Goal: Transaction & Acquisition: Purchase product/service

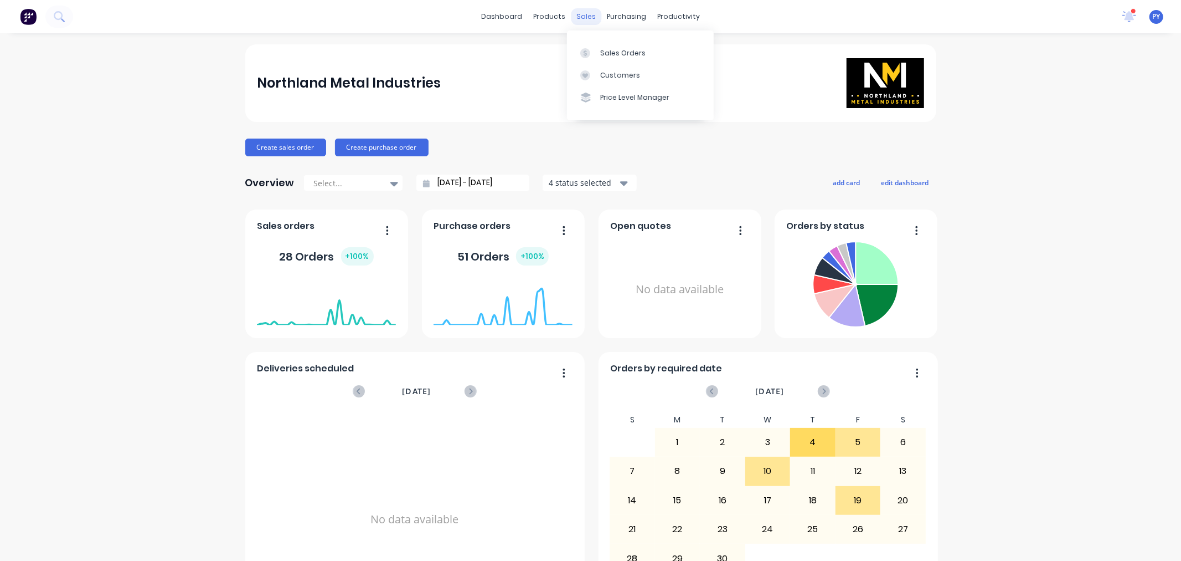
click at [583, 22] on div "sales" at bounding box center [586, 16] width 30 height 17
click at [610, 53] on div "Sales Orders" at bounding box center [622, 53] width 45 height 10
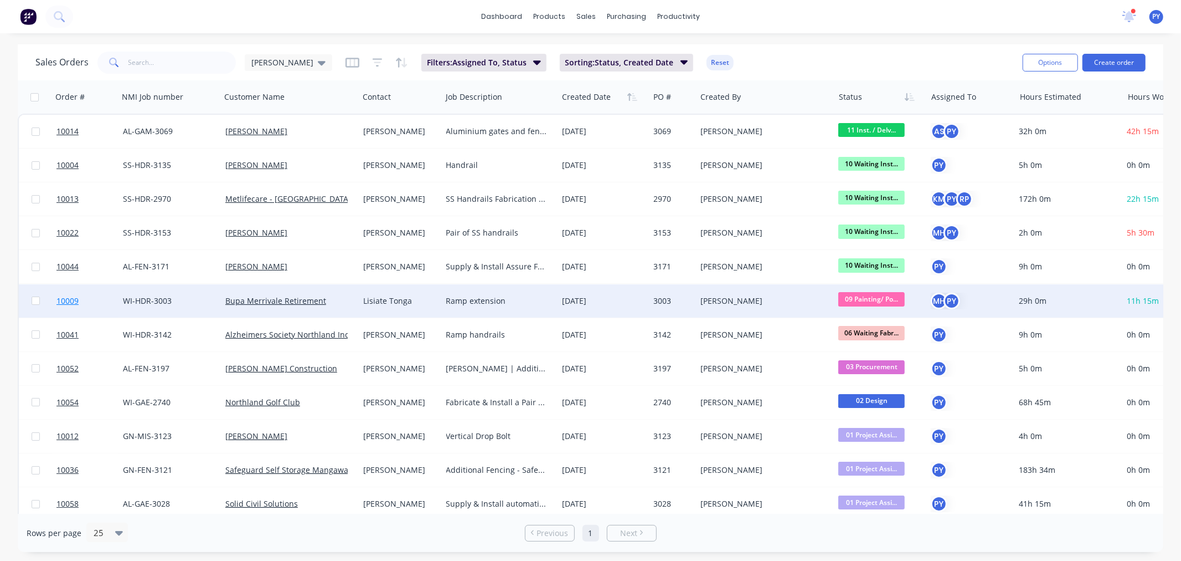
click at [62, 300] on span "10009" at bounding box center [67, 300] width 22 height 11
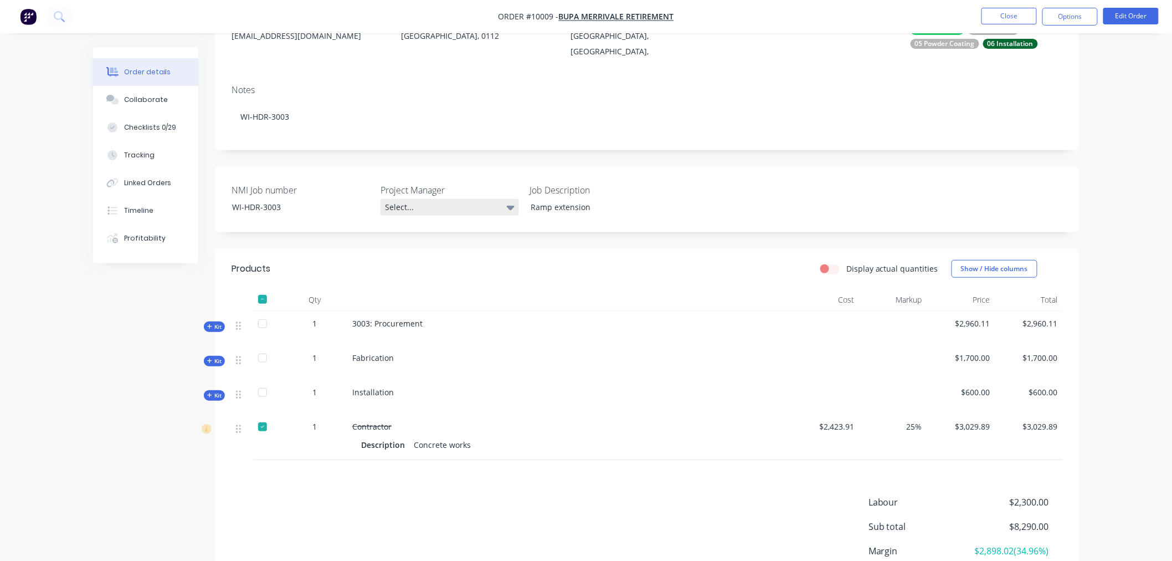
scroll to position [184, 0]
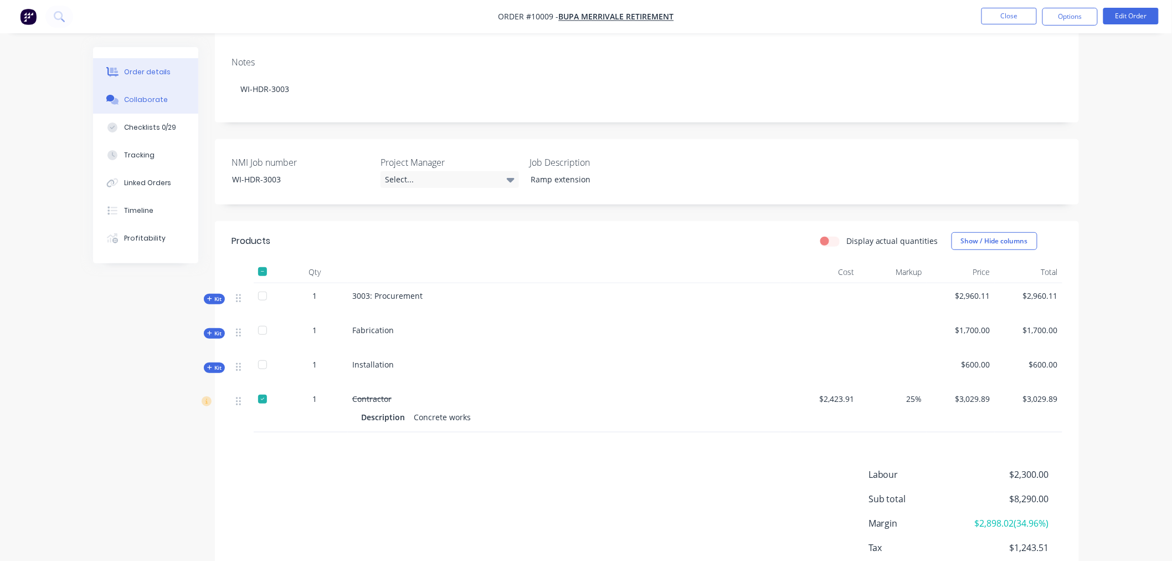
click at [150, 98] on div "Collaborate" at bounding box center [146, 100] width 44 height 10
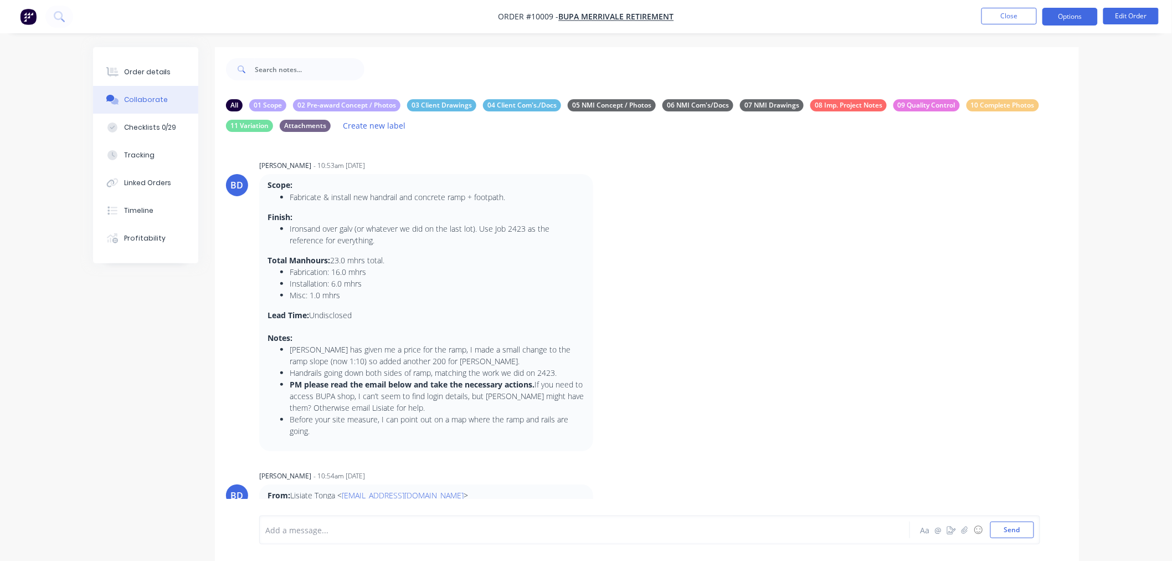
click at [1071, 14] on button "Options" at bounding box center [1069, 17] width 55 height 18
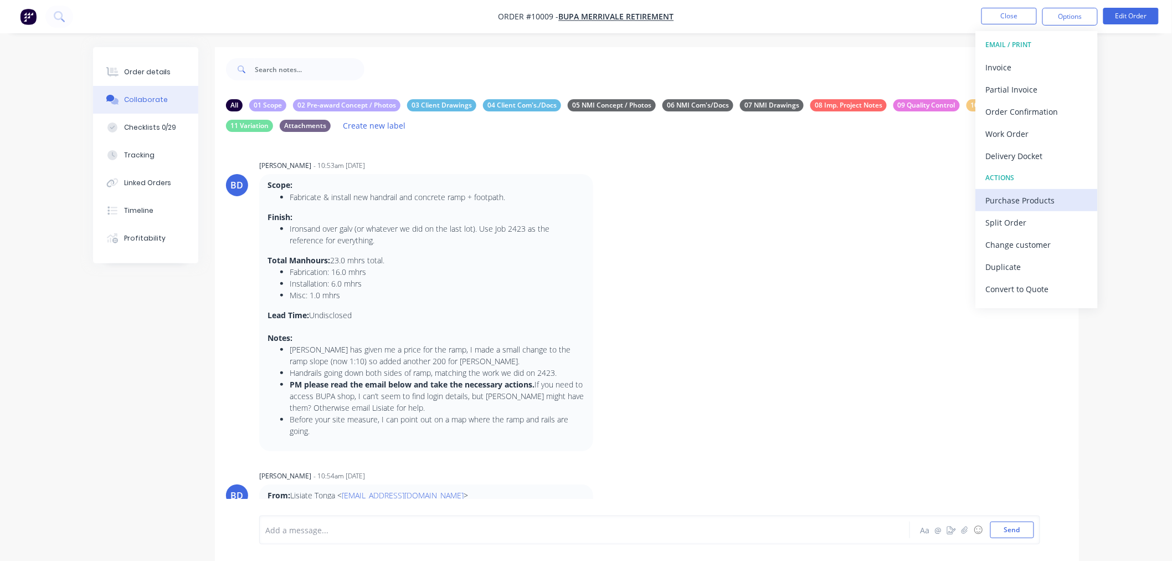
click at [1009, 200] on div "Purchase Products" at bounding box center [1037, 200] width 102 height 16
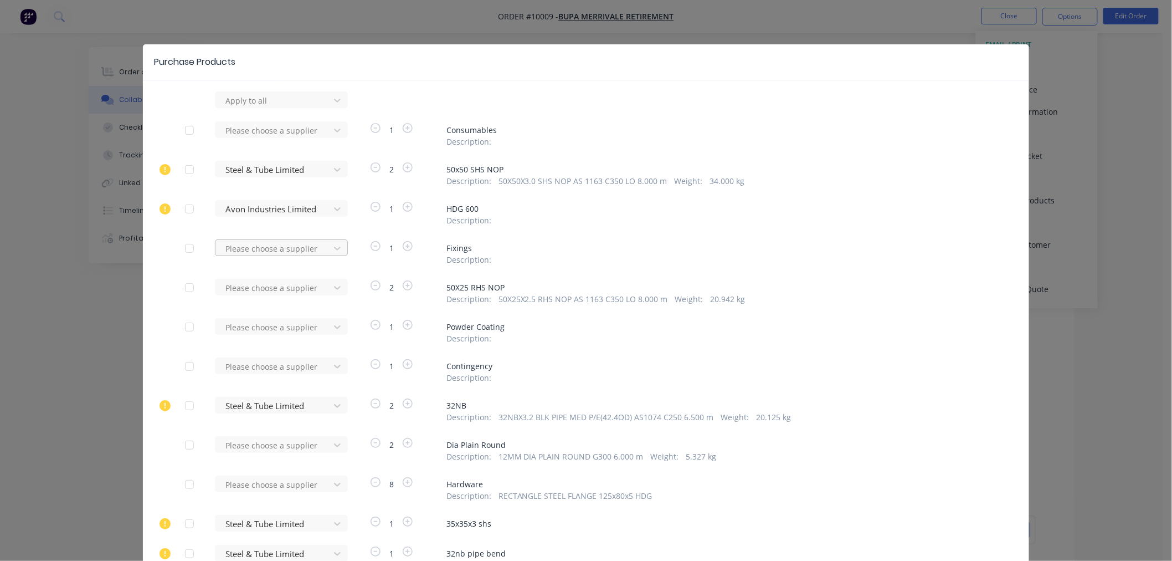
click at [251, 246] on div at bounding box center [274, 248] width 100 height 14
type input "steelmasters"
click at [256, 291] on div "Steelmasters Auckland Limited" at bounding box center [281, 289] width 133 height 20
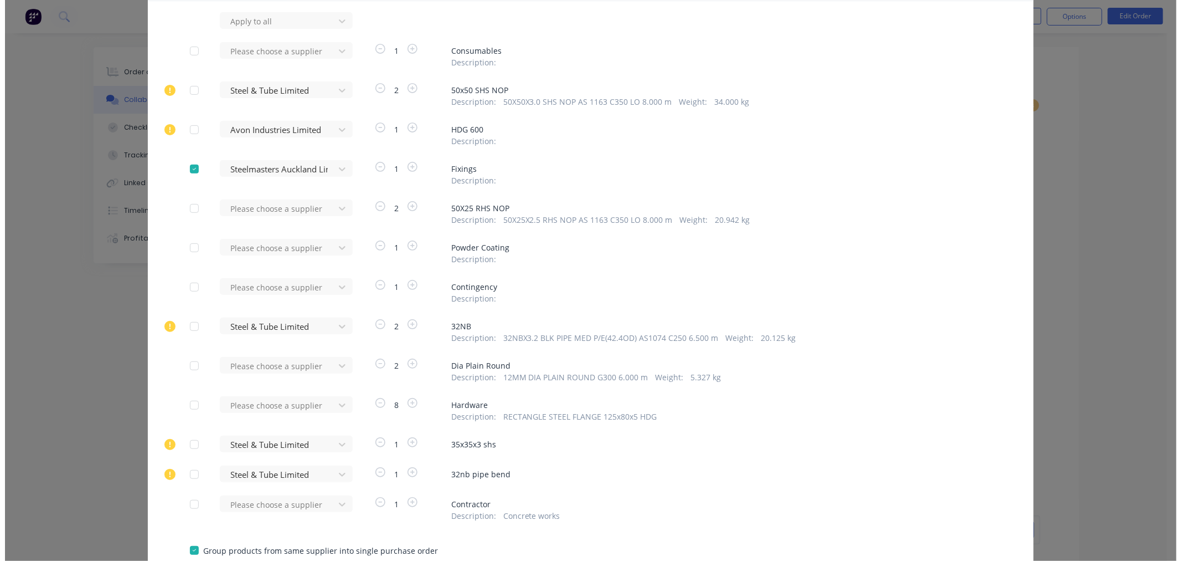
scroll to position [123, 0]
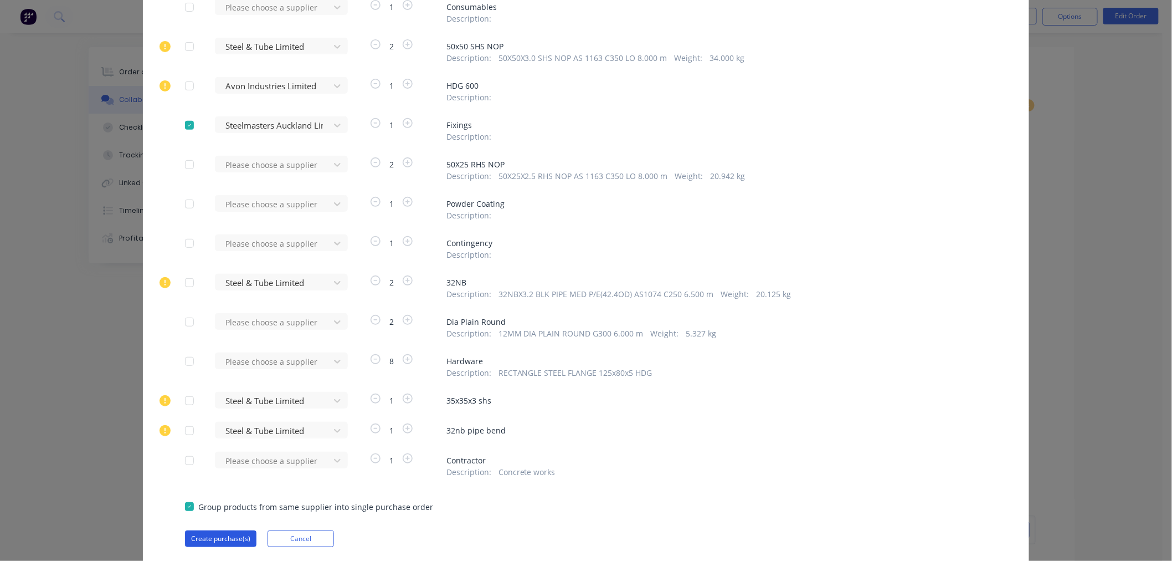
click at [213, 539] on button "Create purchase(s)" at bounding box center [220, 538] width 71 height 17
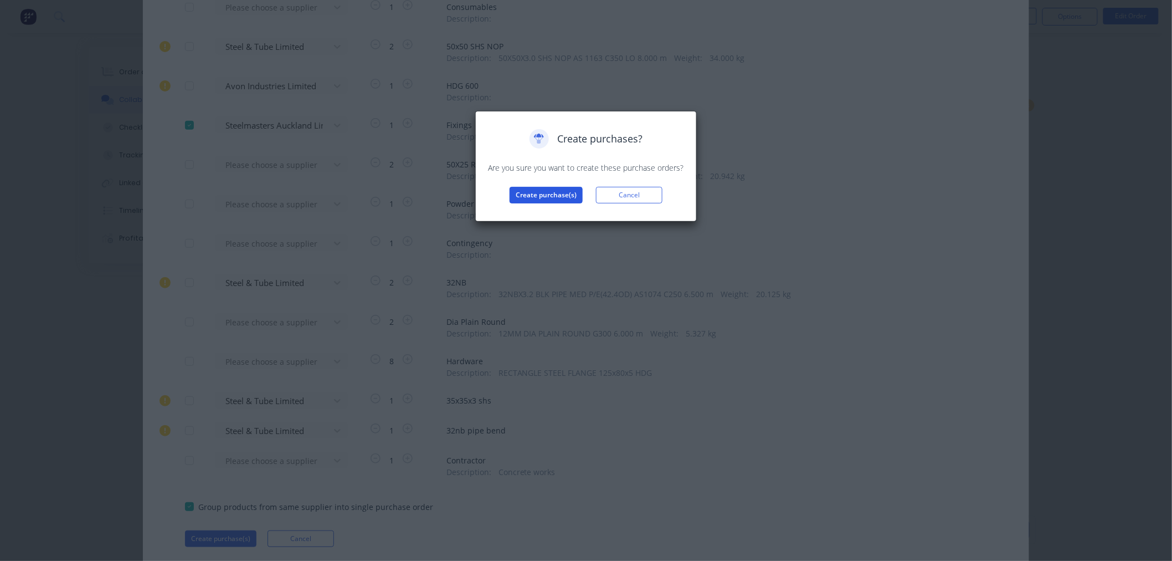
click at [549, 191] on button "Create purchase(s)" at bounding box center [546, 195] width 73 height 17
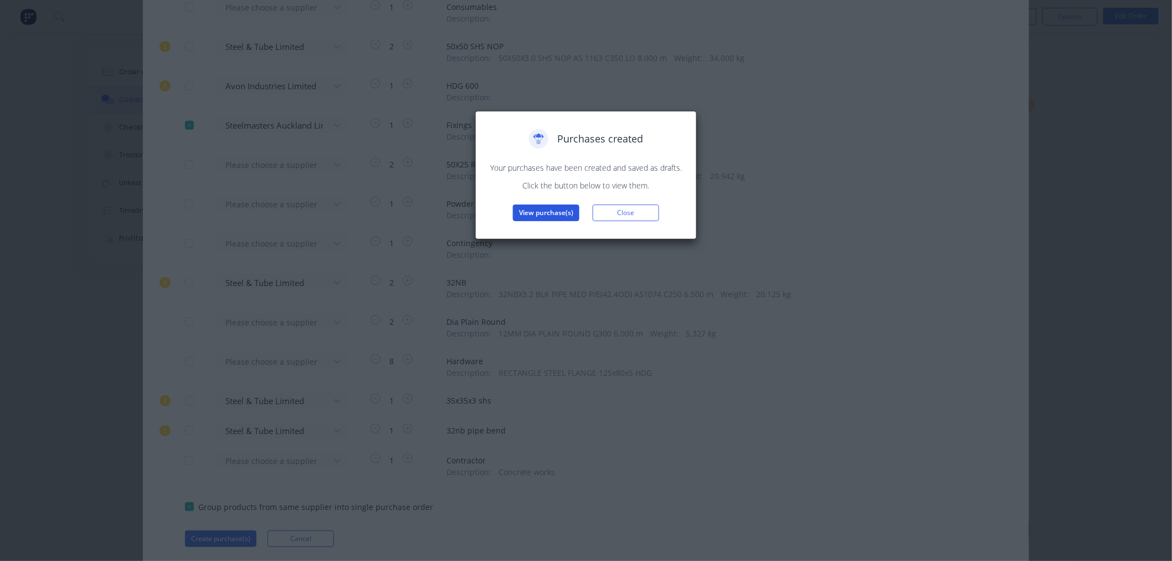
click at [527, 214] on button "View purchase(s)" at bounding box center [546, 212] width 66 height 17
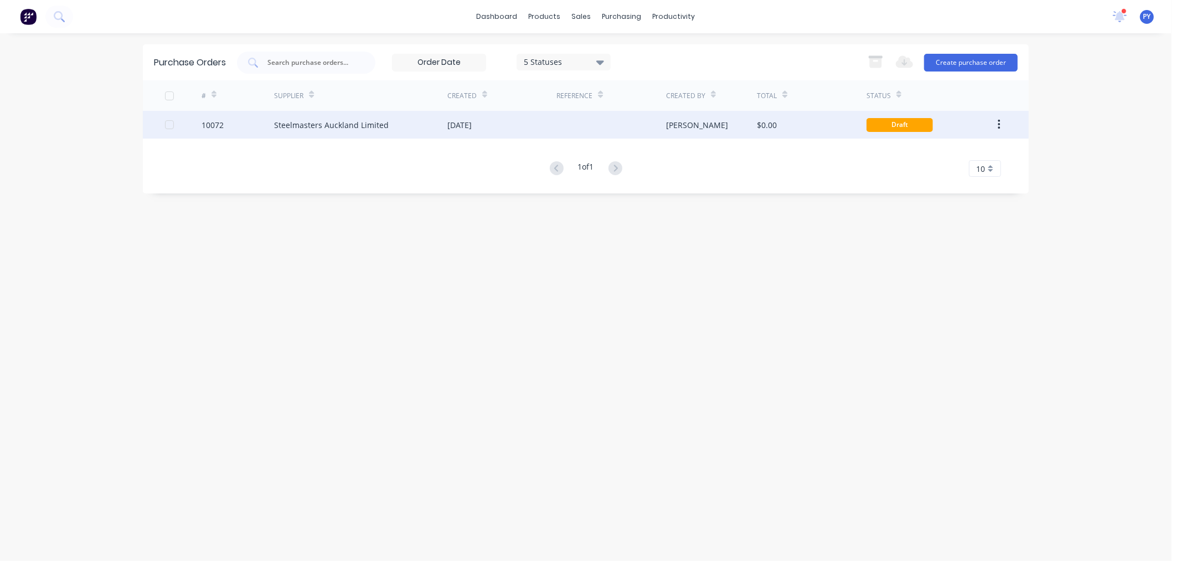
click at [347, 125] on div "Steelmasters Auckland Limited" at bounding box center [331, 125] width 115 height 12
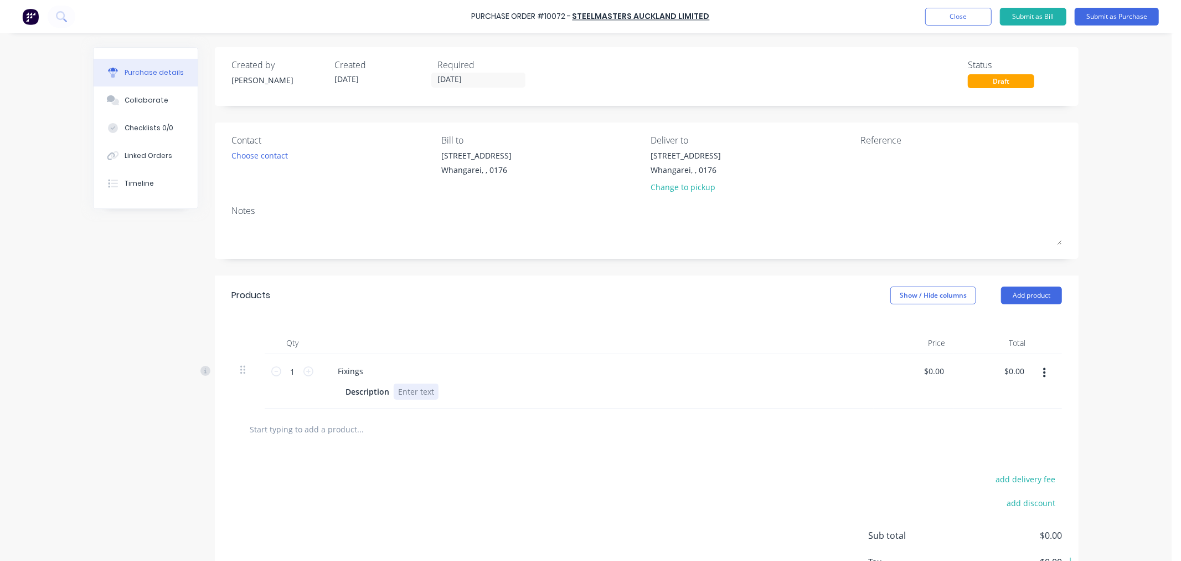
click at [434, 390] on div "Description" at bounding box center [594, 391] width 507 height 16
click at [304, 373] on icon at bounding box center [309, 371] width 10 height 10
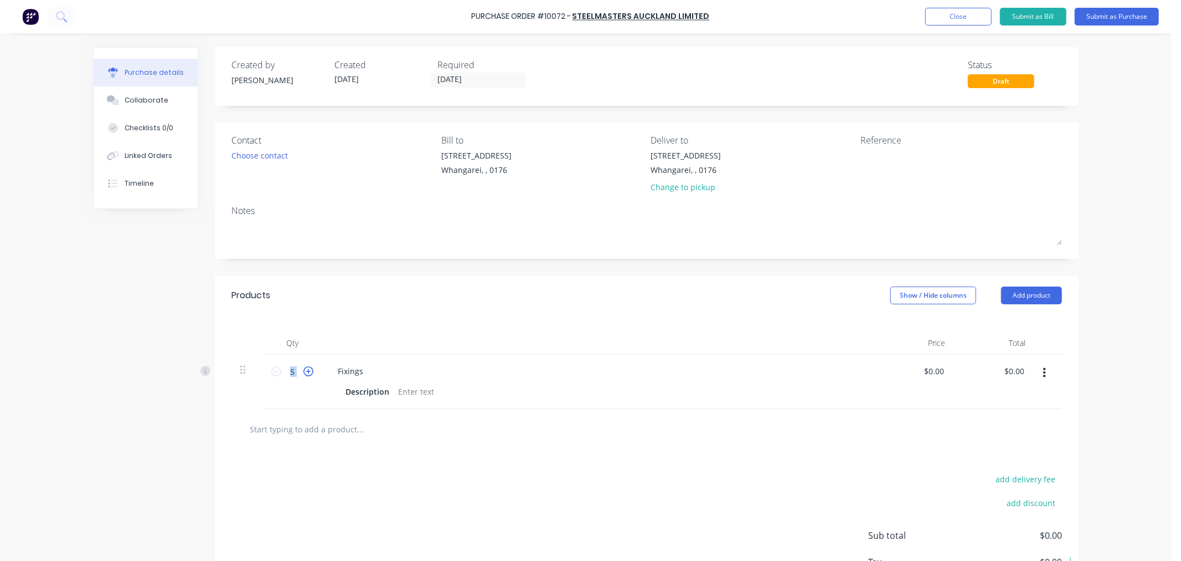
click at [304, 373] on icon at bounding box center [309, 371] width 10 height 10
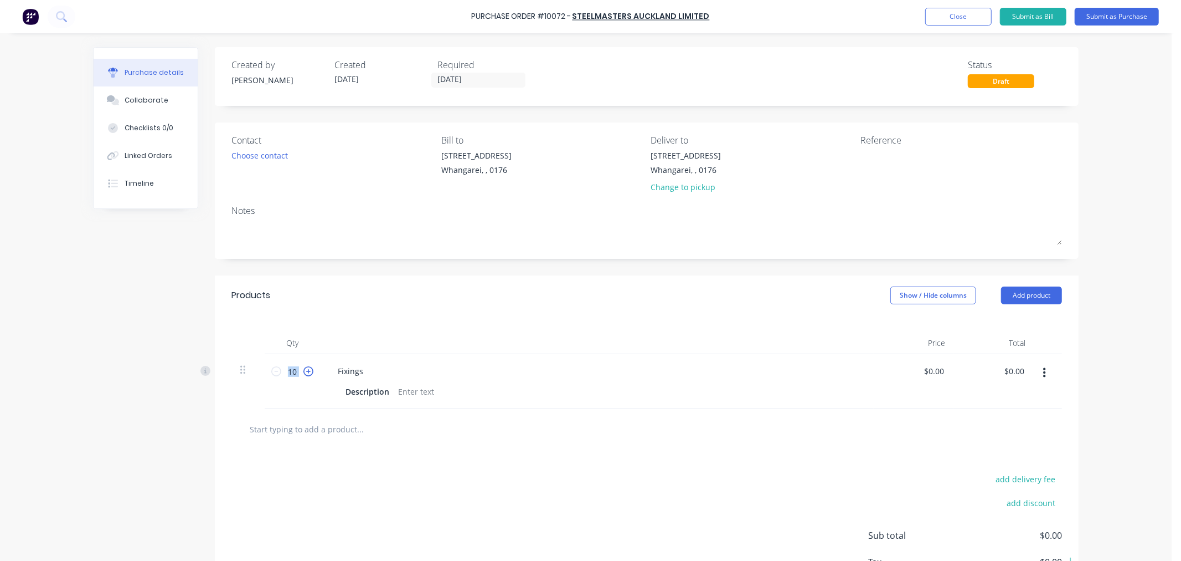
click at [304, 373] on icon at bounding box center [309, 371] width 10 height 10
type input "14"
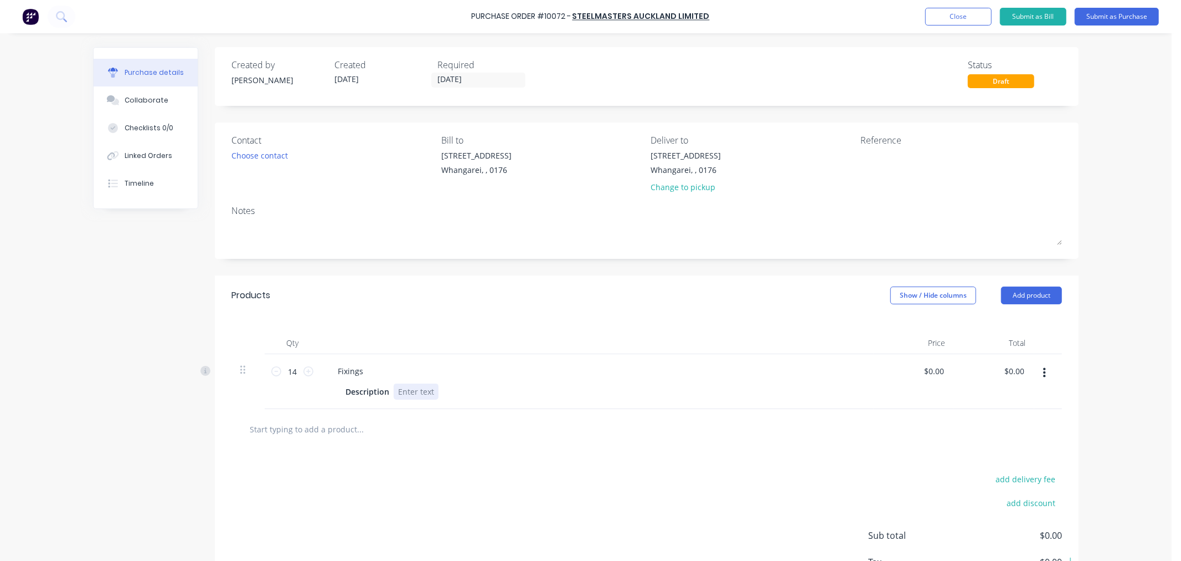
click at [399, 390] on div at bounding box center [416, 391] width 45 height 16
click at [1103, 14] on button "Submit as Purchase" at bounding box center [1117, 17] width 84 height 18
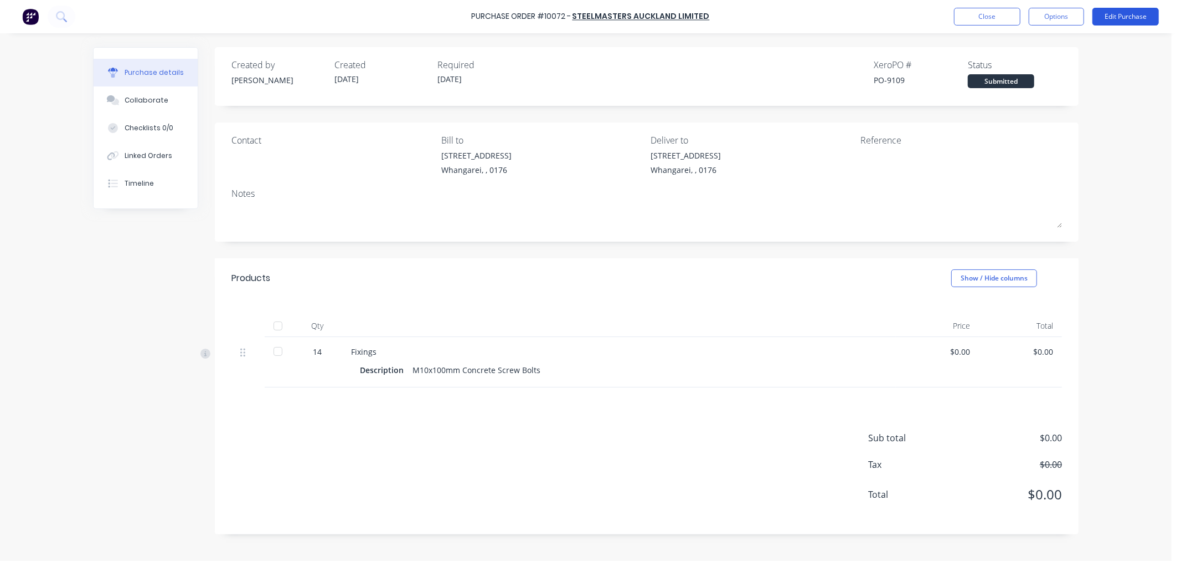
click at [1123, 16] on button "Edit Purchase" at bounding box center [1126, 17] width 66 height 18
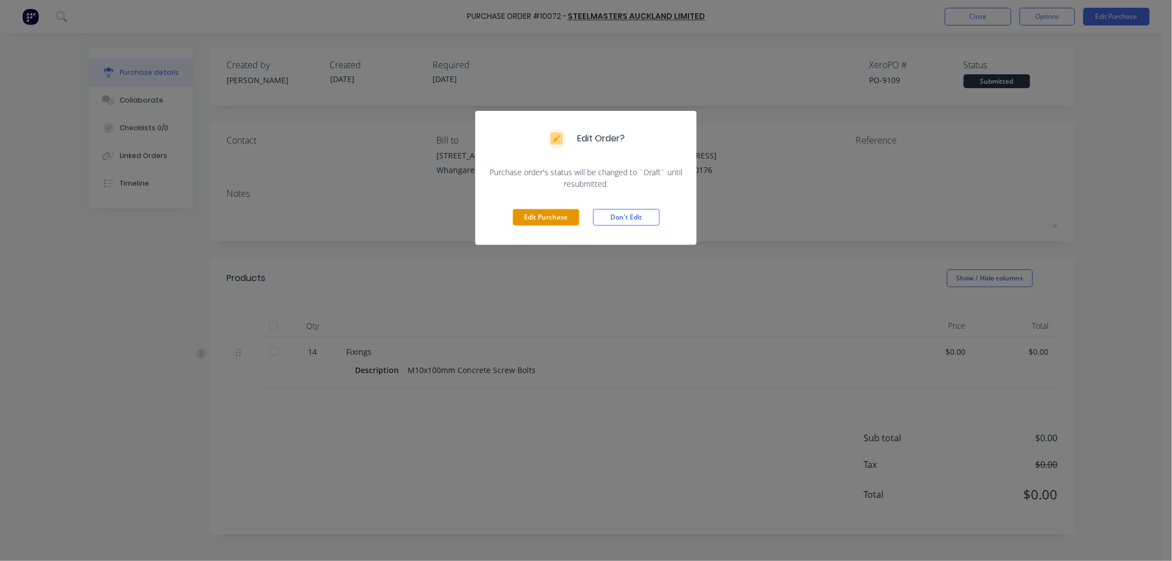
click at [545, 217] on button "Edit Purchase" at bounding box center [546, 217] width 66 height 17
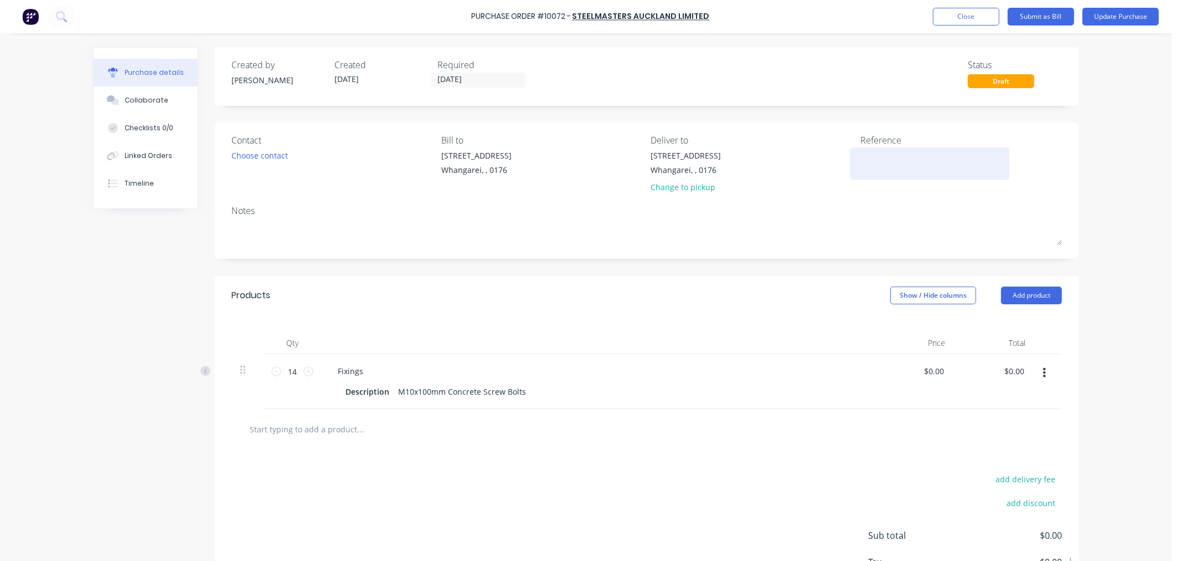
click at [870, 159] on textarea at bounding box center [930, 162] width 138 height 25
type textarea "3003"
type textarea "x"
type textarea "3003"
click at [438, 78] on input "[DATE]" at bounding box center [478, 80] width 93 height 14
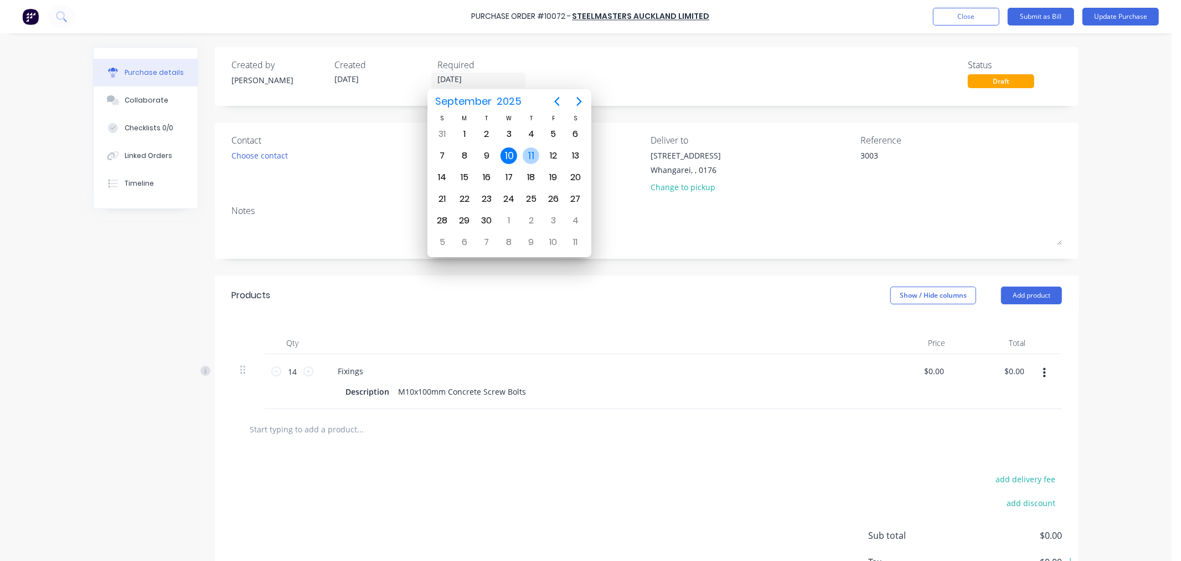
type input "[DATE]"
click at [529, 155] on div "11" at bounding box center [531, 155] width 17 height 17
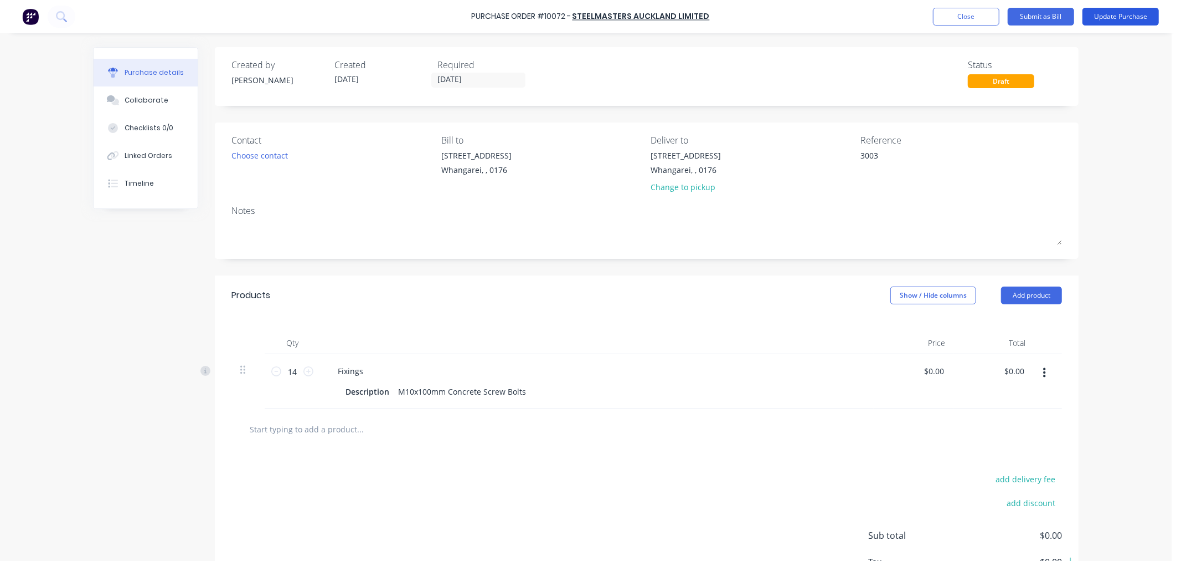
click at [1119, 15] on button "Update Purchase" at bounding box center [1121, 17] width 76 height 18
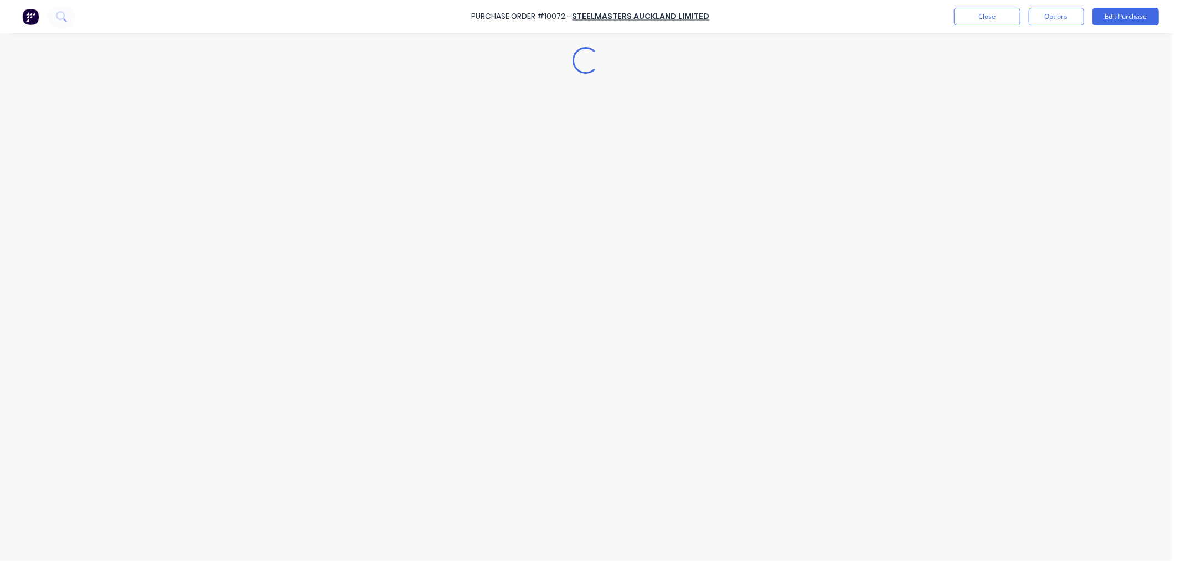
type textarea "x"
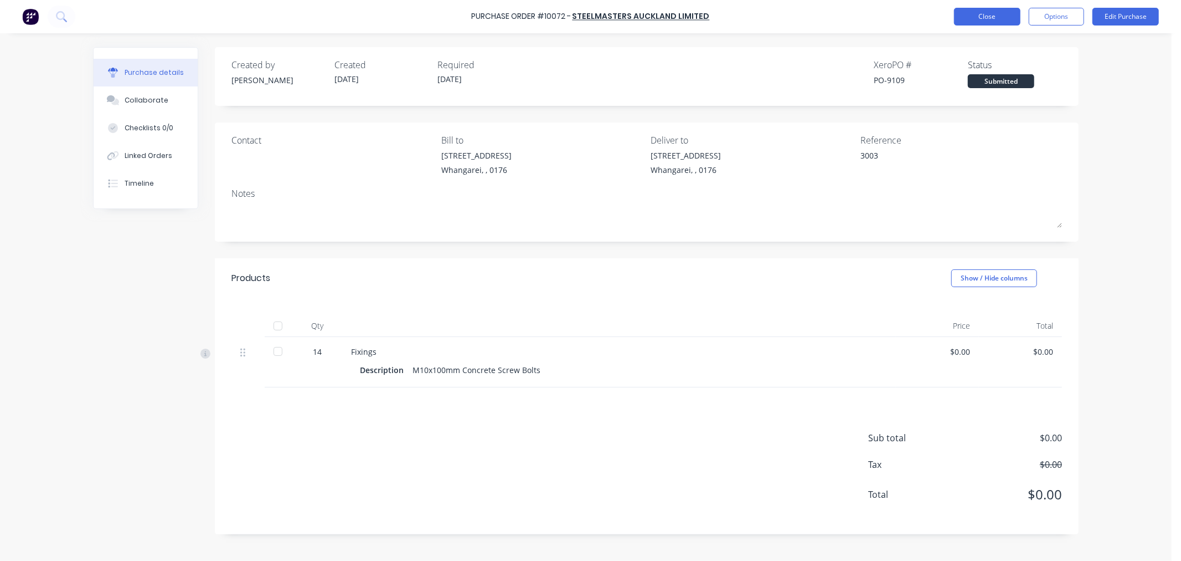
click at [982, 14] on button "Close" at bounding box center [987, 17] width 66 height 18
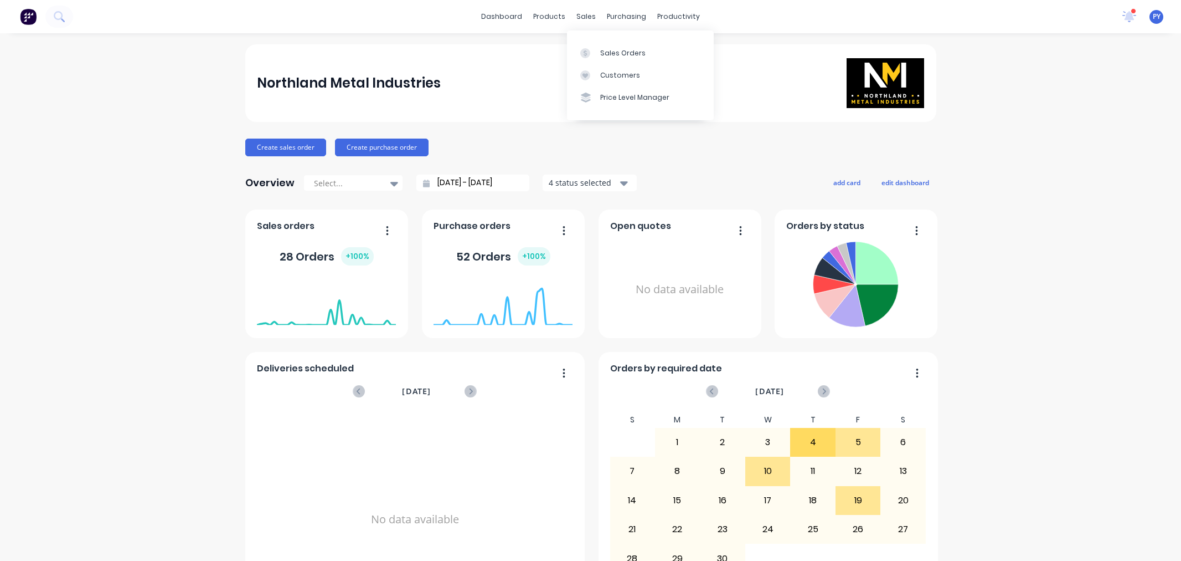
click at [578, 14] on div "sales" at bounding box center [586, 16] width 30 height 17
click at [603, 52] on div "Sales Orders" at bounding box center [622, 53] width 45 height 10
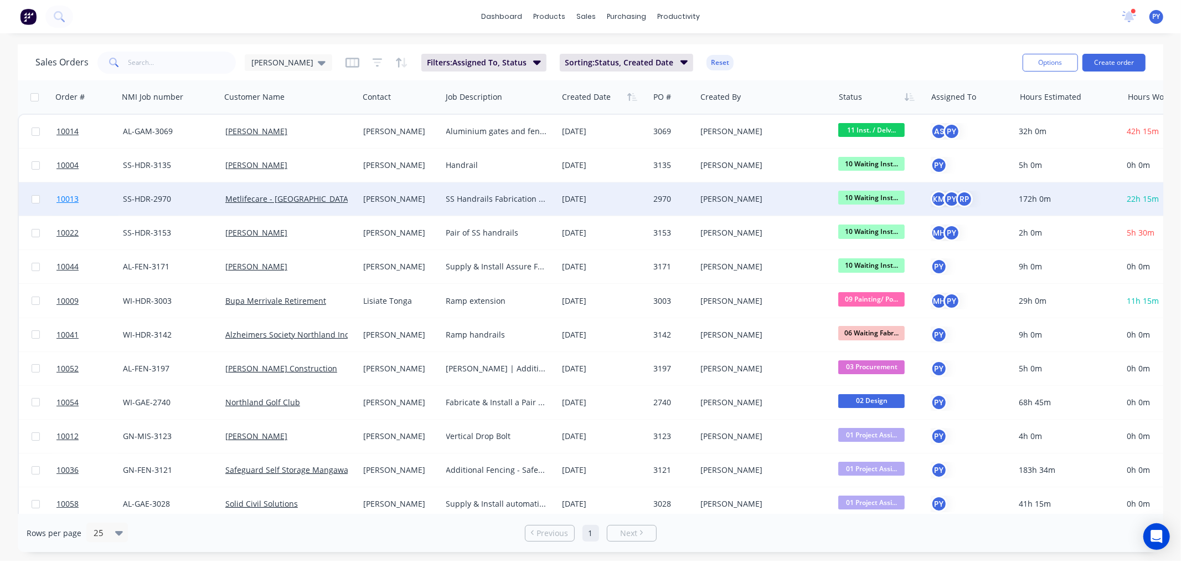
click at [72, 201] on span "10013" at bounding box center [67, 198] width 22 height 11
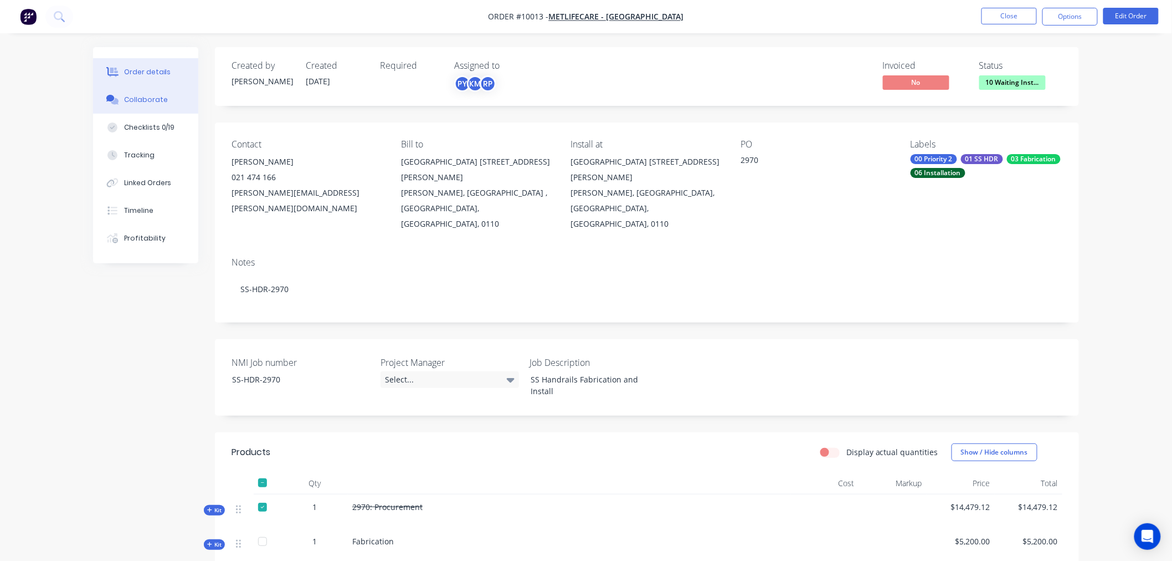
click at [135, 102] on div "Collaborate" at bounding box center [146, 100] width 44 height 10
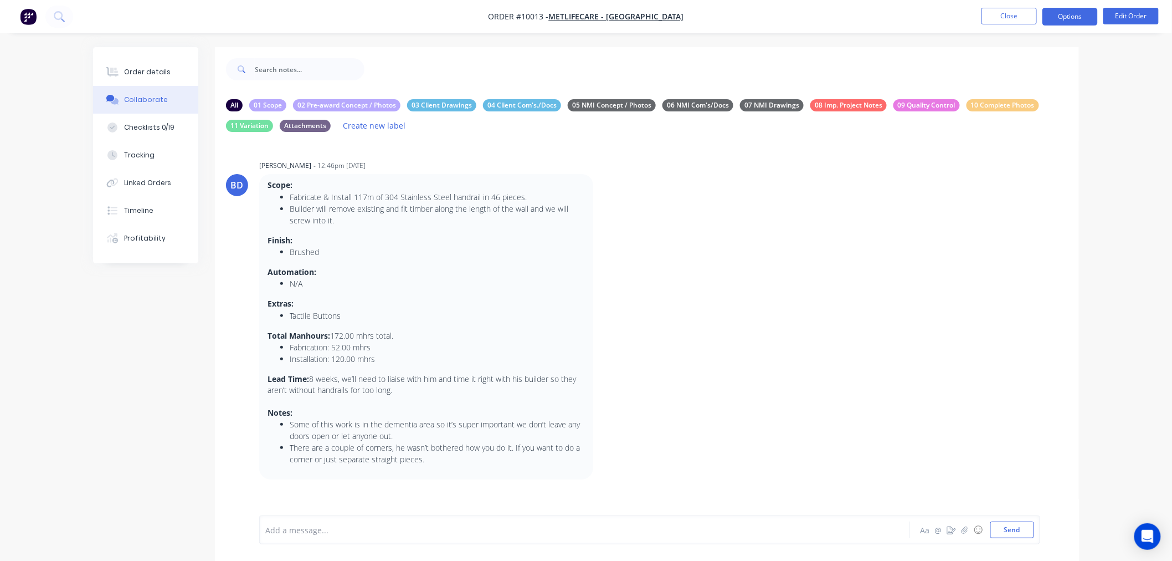
click at [1075, 16] on button "Options" at bounding box center [1069, 17] width 55 height 18
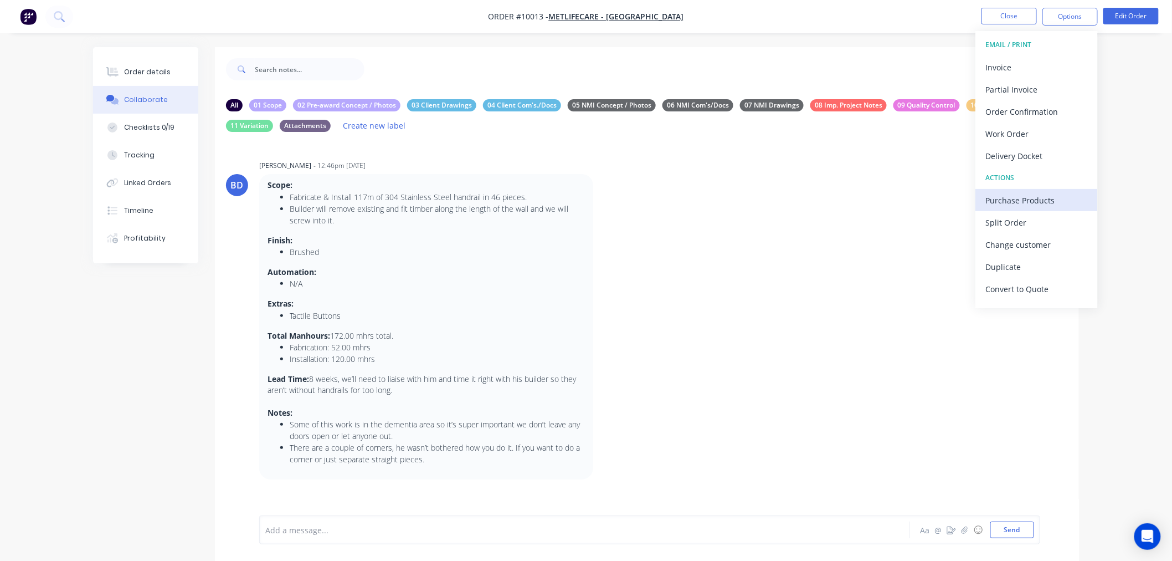
click at [1015, 201] on div "Purchase Products" at bounding box center [1037, 200] width 102 height 16
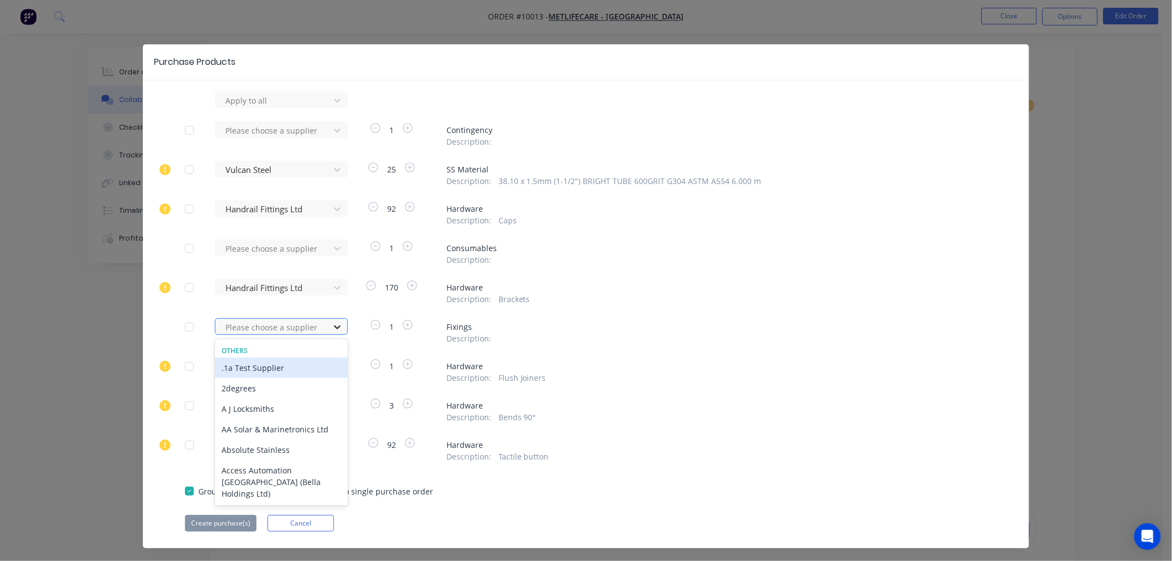
click at [334, 326] on icon at bounding box center [337, 327] width 7 height 4
type input "steel"
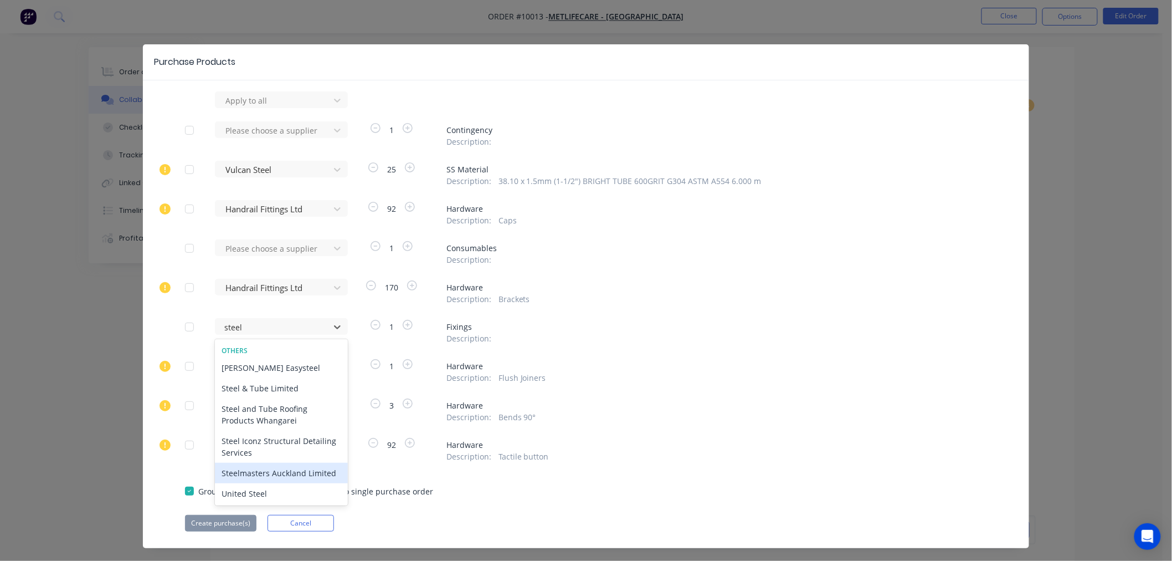
click at [234, 469] on div "Steelmasters Auckland Limited" at bounding box center [281, 472] width 133 height 20
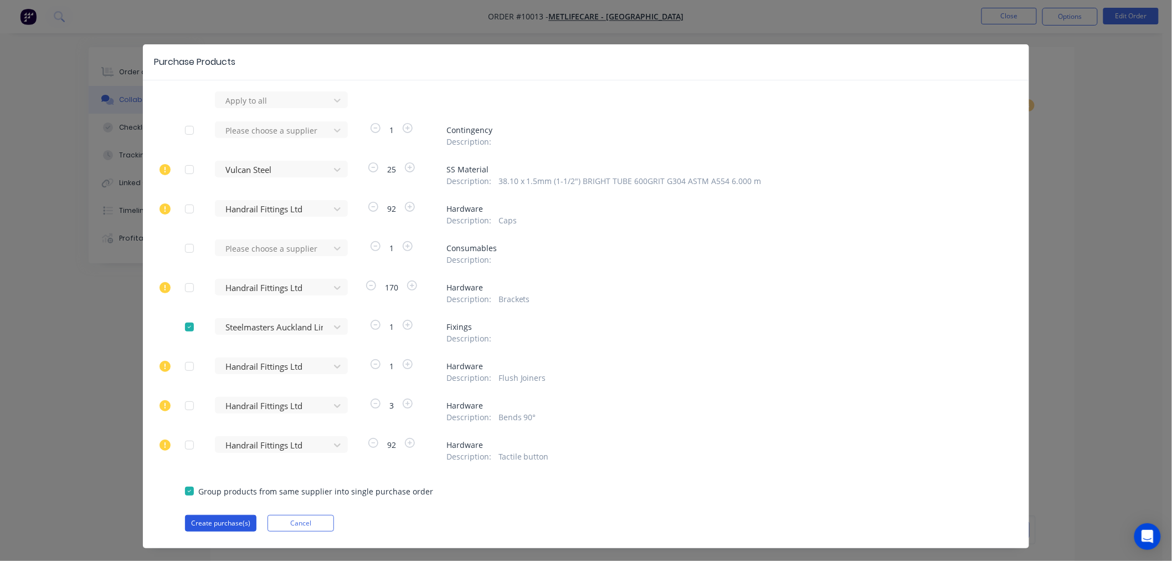
click at [217, 523] on button "Create purchase(s)" at bounding box center [220, 523] width 71 height 17
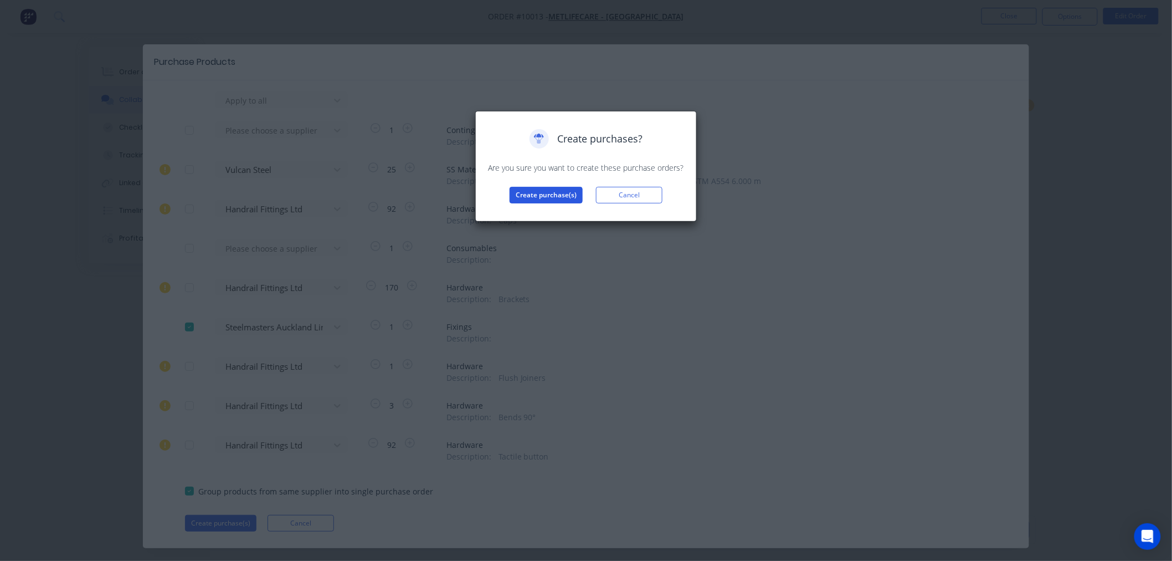
click at [527, 195] on button "Create purchase(s)" at bounding box center [546, 195] width 73 height 17
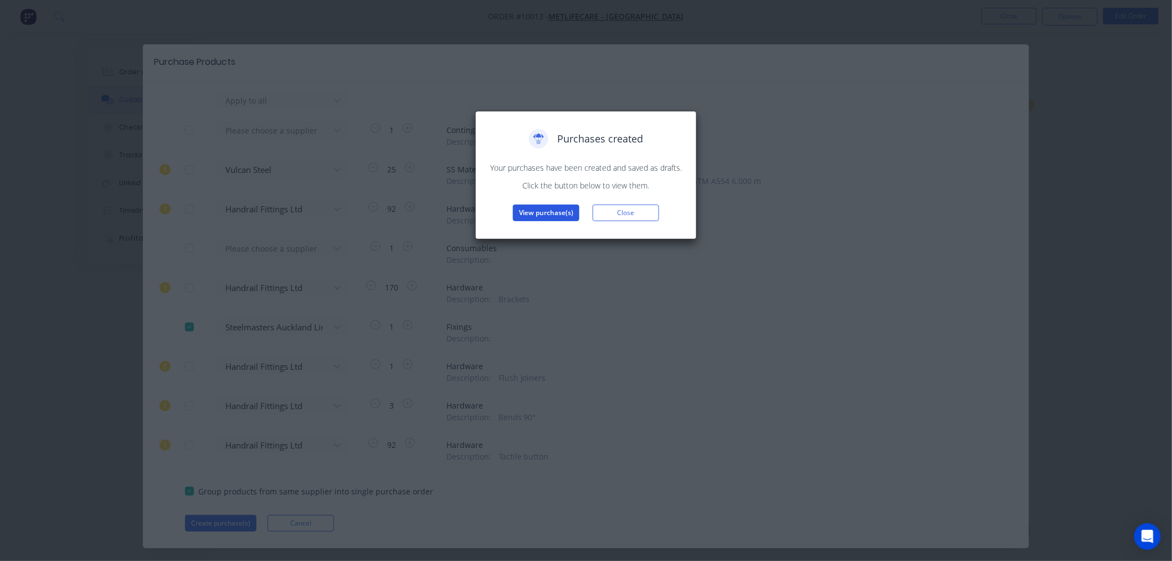
click at [541, 212] on button "View purchase(s)" at bounding box center [546, 212] width 66 height 17
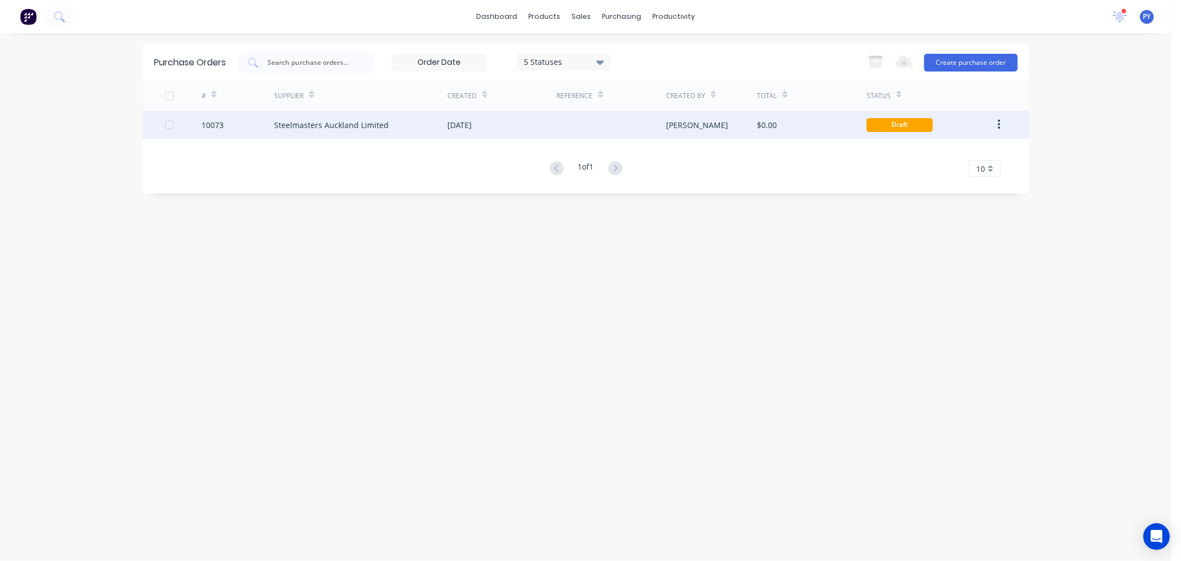
click at [343, 120] on div "Steelmasters Auckland Limited" at bounding box center [331, 125] width 115 height 12
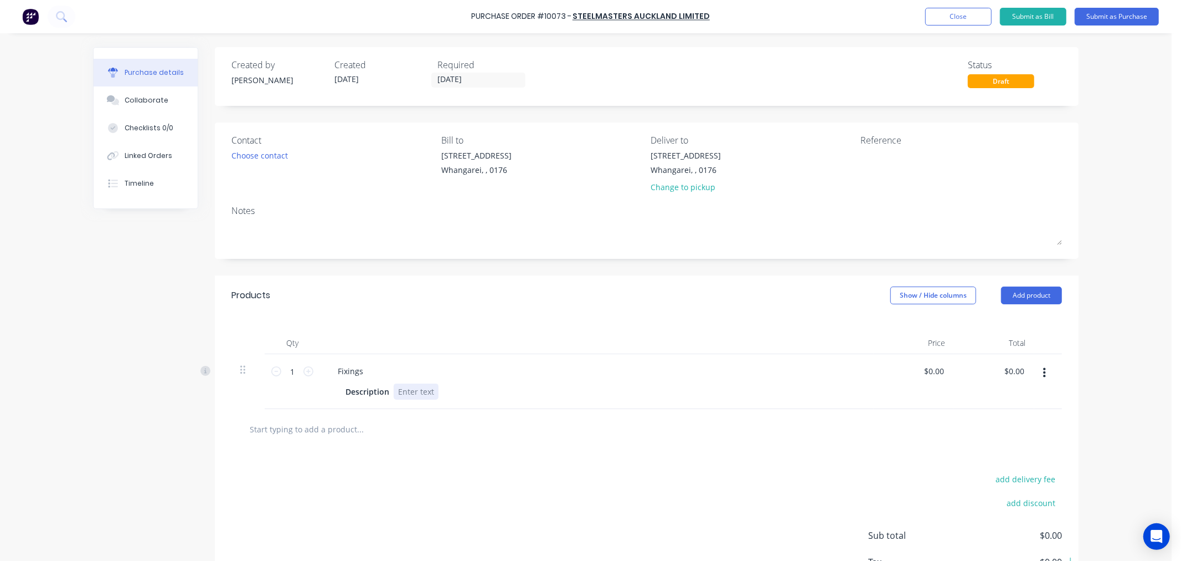
click at [428, 390] on div at bounding box center [416, 391] width 45 height 16
click at [434, 390] on div "400x 5mm Monel Rivets 500x 10Gx25mm" at bounding box center [443, 397] width 99 height 28
click at [456, 404] on div "400x 5mm CSK Head Monel Rivets 500x 10Gx25mm" at bounding box center [462, 397] width 137 height 28
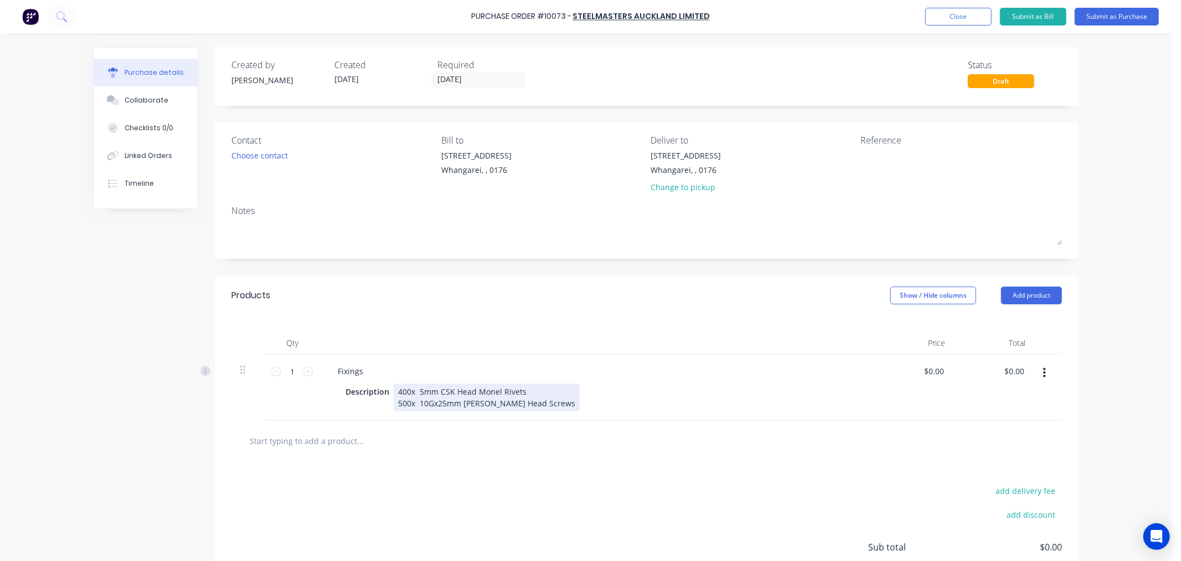
click at [523, 389] on div "400x 5mm CSK Head Monel Rivets 500x 10Gx25mm [PERSON_NAME] Head Screws" at bounding box center [487, 397] width 186 height 28
click at [1106, 15] on button "Submit as Purchase" at bounding box center [1117, 17] width 84 height 18
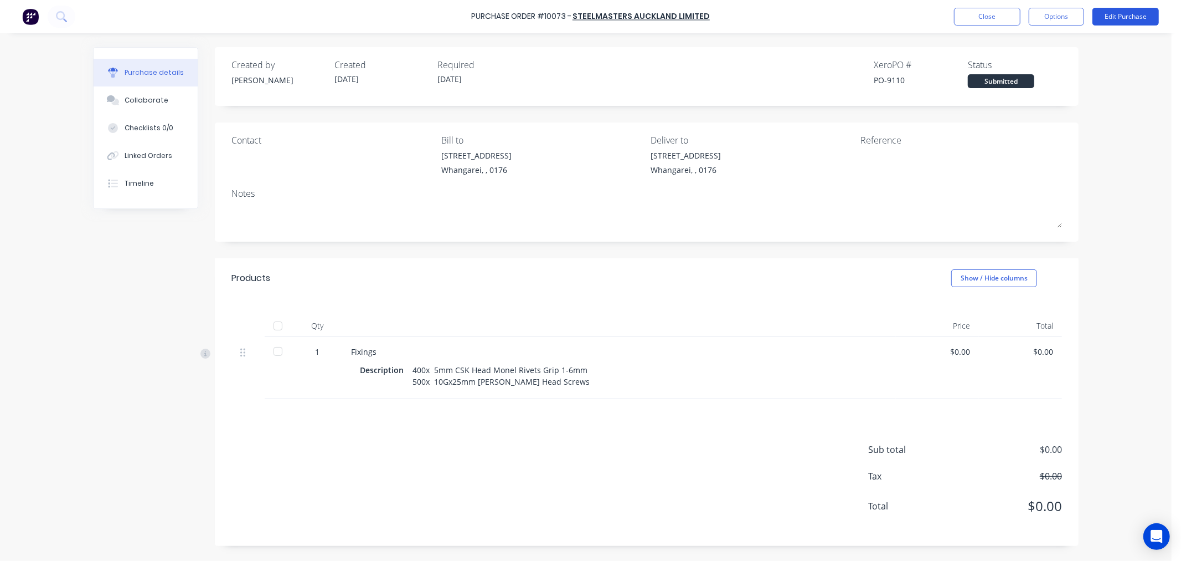
click at [1127, 13] on button "Edit Purchase" at bounding box center [1126, 17] width 66 height 18
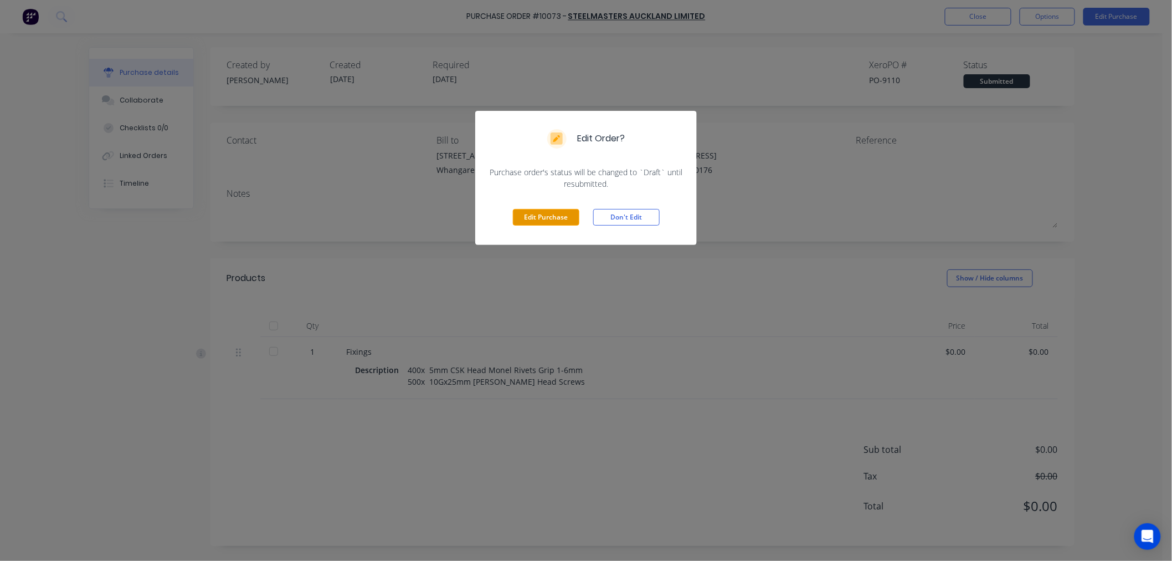
click at [534, 213] on button "Edit Purchase" at bounding box center [546, 217] width 66 height 17
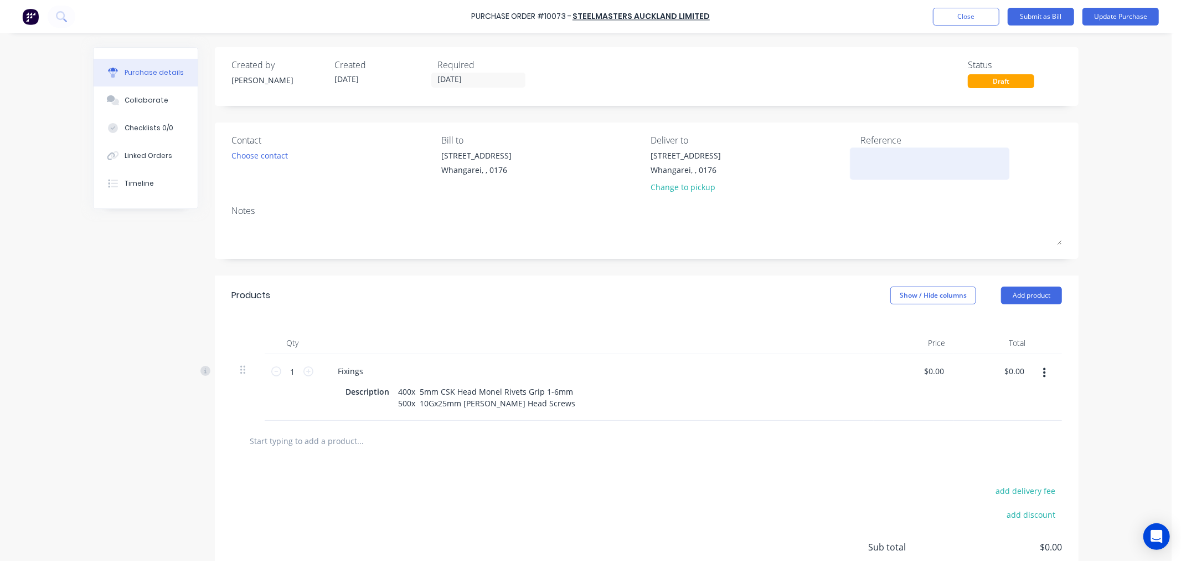
click at [870, 157] on textarea at bounding box center [930, 162] width 138 height 25
type textarea "2"
type textarea "x"
type textarea "29"
type textarea "x"
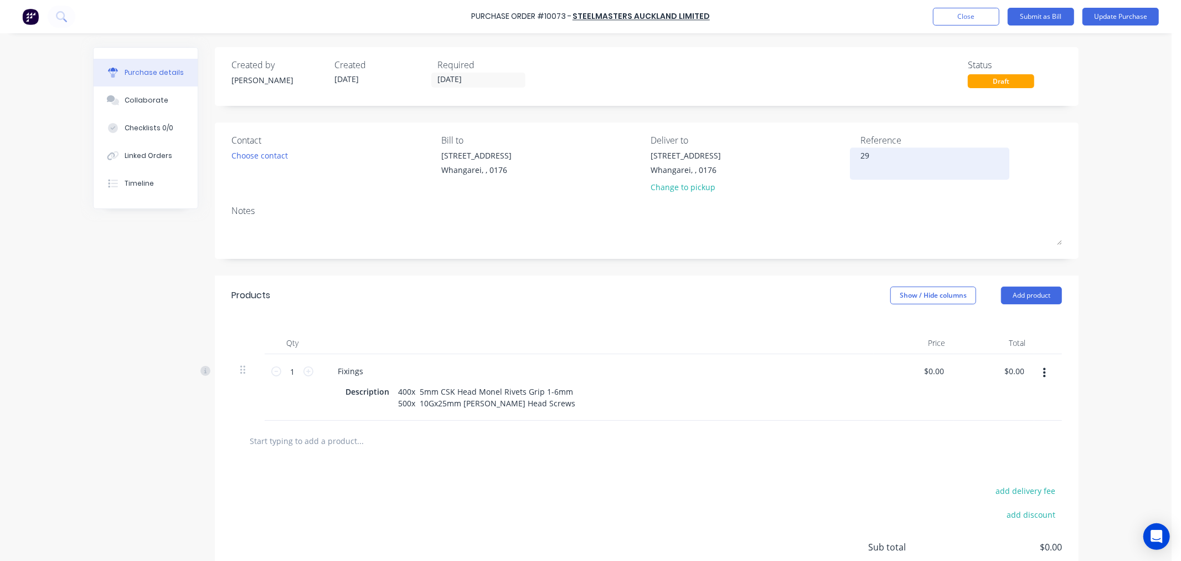
type textarea "297"
type textarea "x"
type textarea "2970"
type textarea "x"
type textarea "2970"
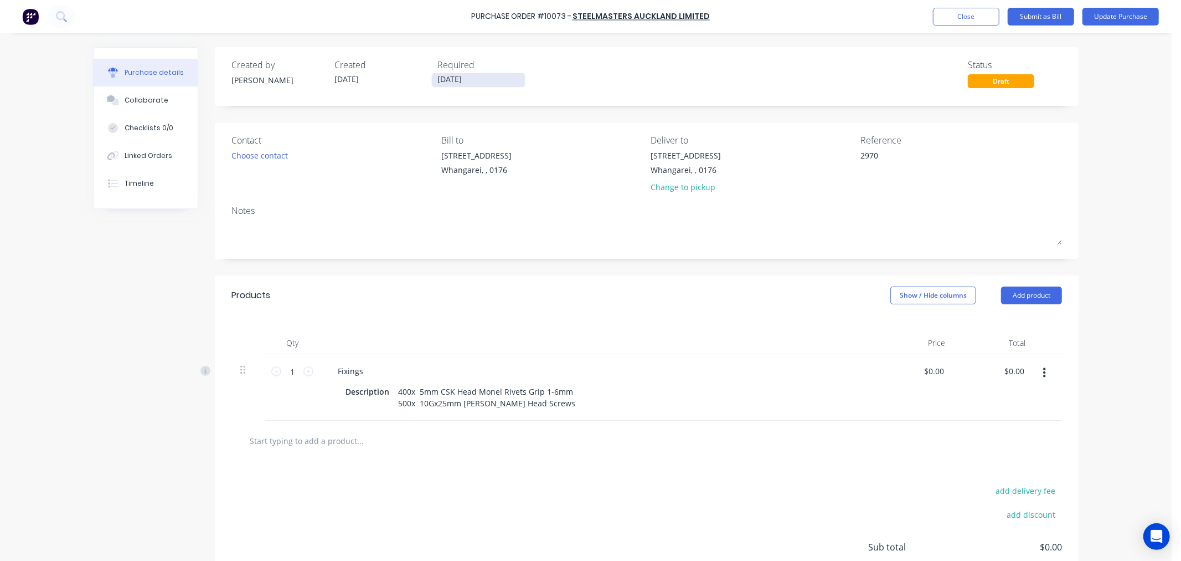
click at [457, 80] on input "[DATE]" at bounding box center [478, 80] width 93 height 14
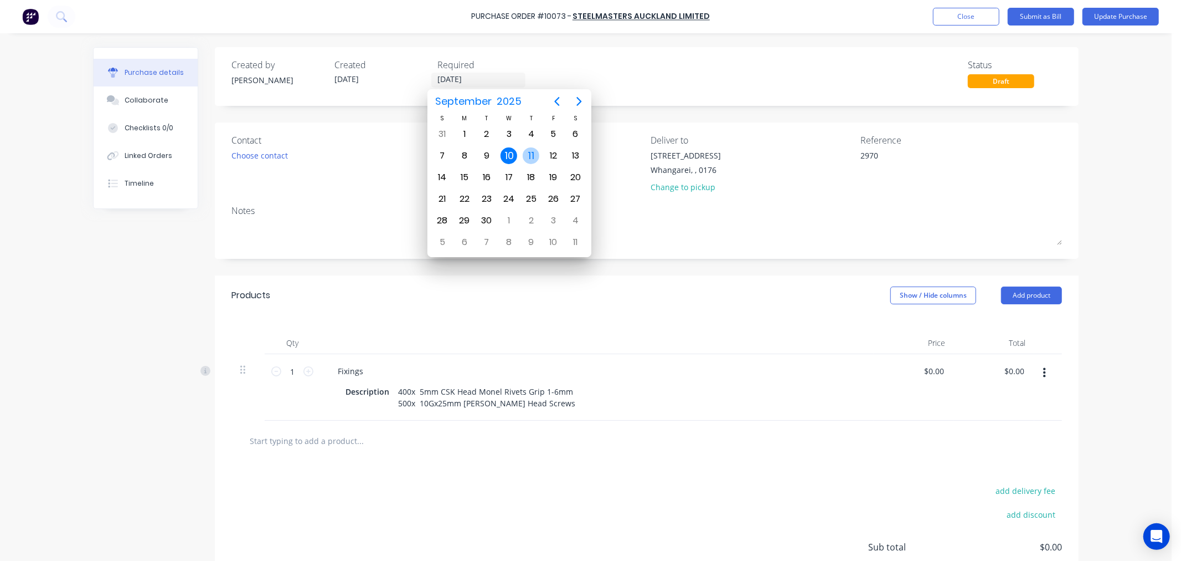
click at [530, 147] on div "11" at bounding box center [531, 155] width 17 height 17
type textarea "x"
type input "[DATE]"
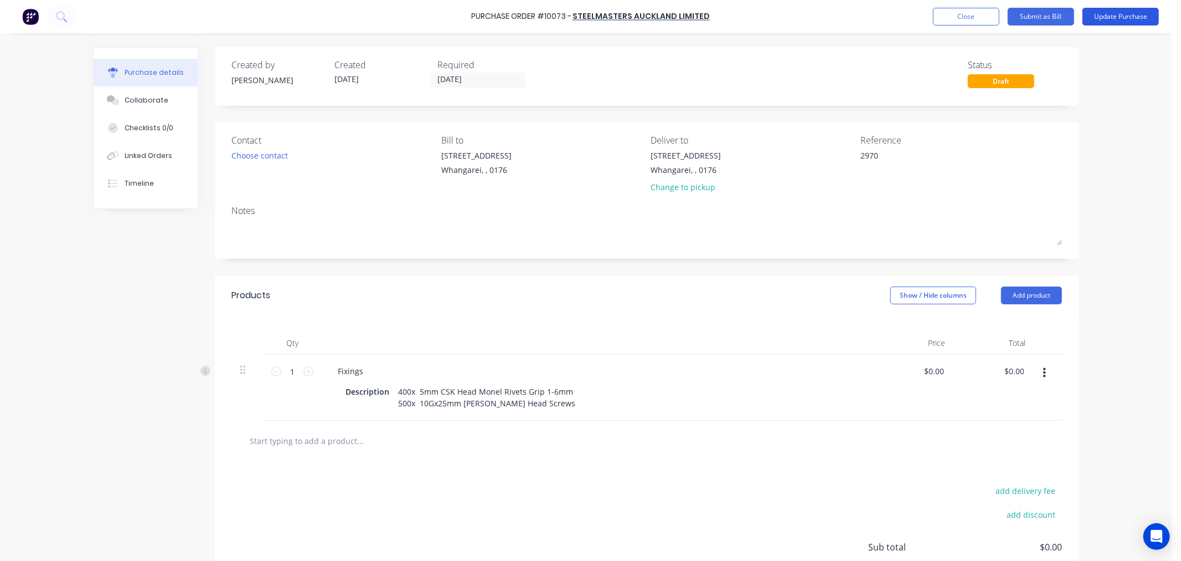
click at [1122, 16] on button "Update Purchase" at bounding box center [1121, 17] width 76 height 18
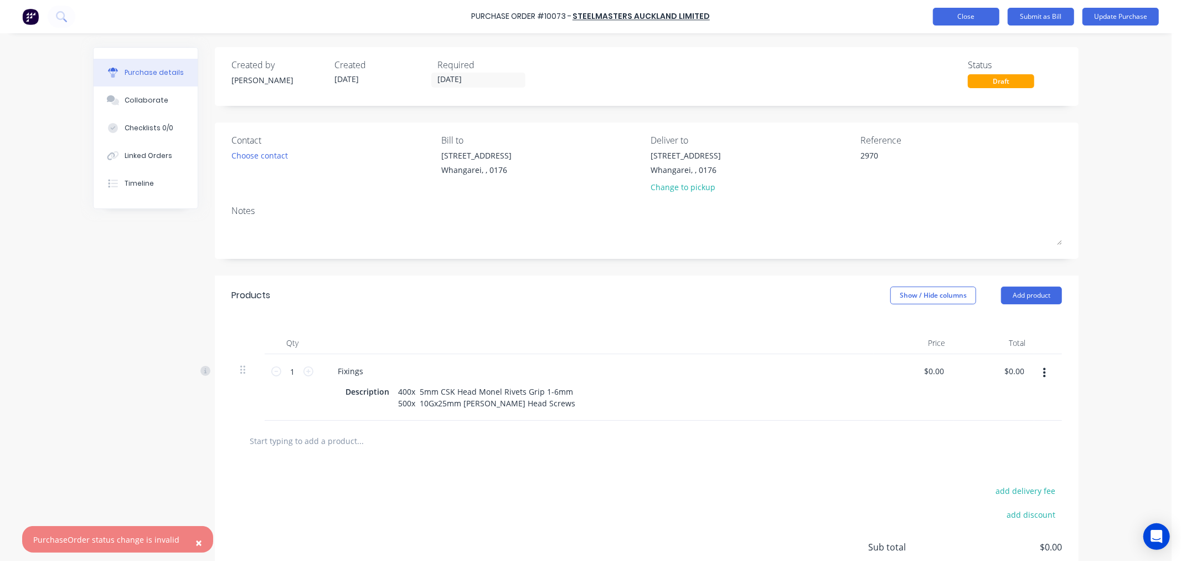
type textarea "x"
click at [971, 15] on button "Close" at bounding box center [966, 17] width 66 height 18
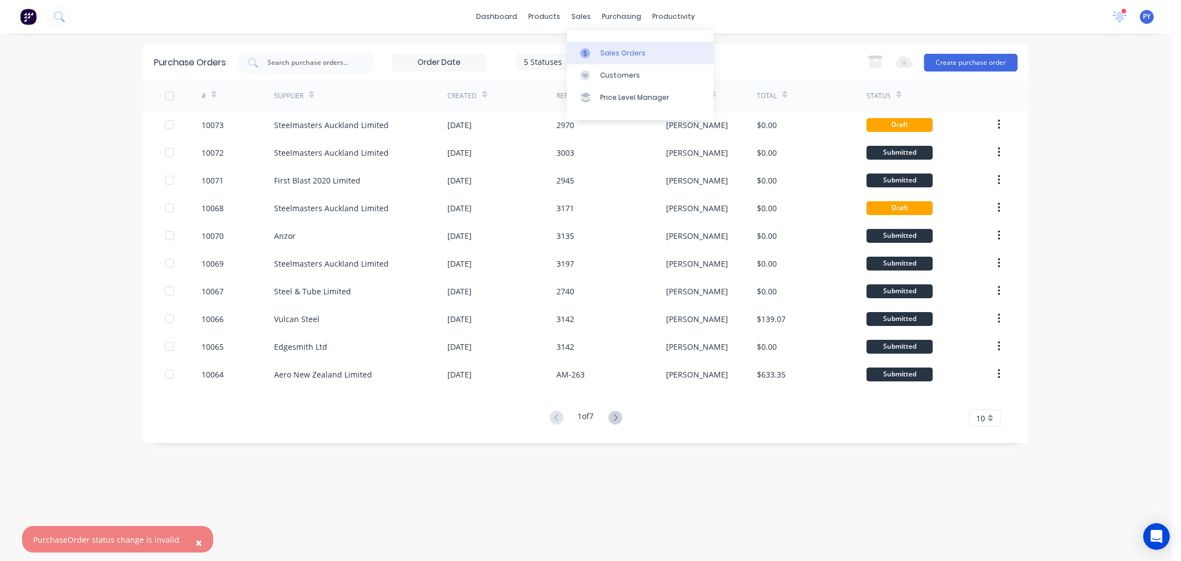
click at [598, 52] on link "Sales Orders" at bounding box center [640, 53] width 147 height 22
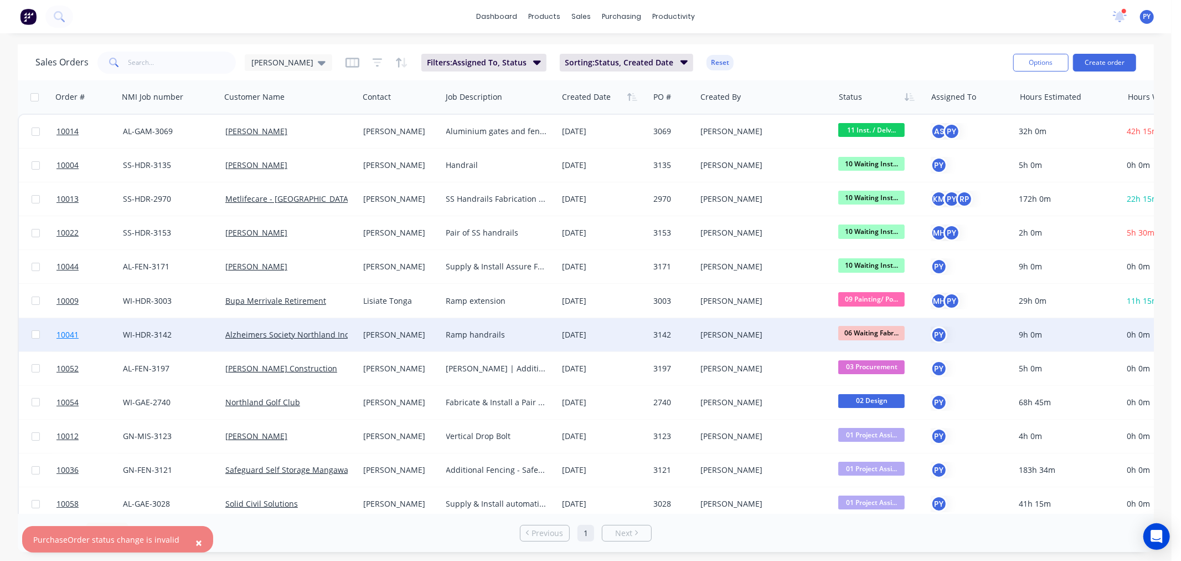
click at [61, 333] on span "10041" at bounding box center [67, 334] width 22 height 11
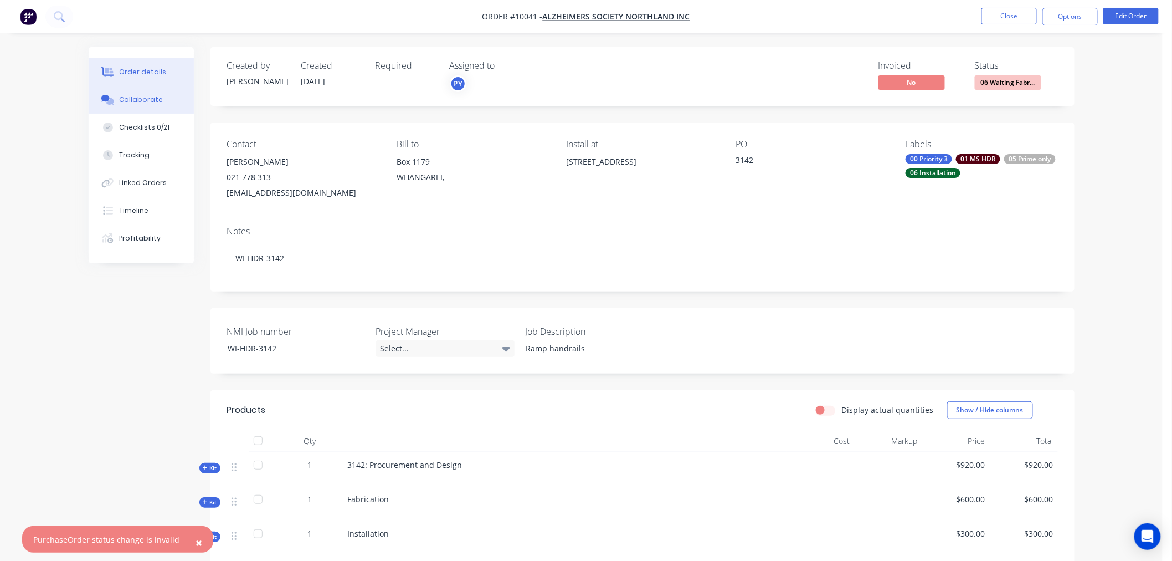
click at [125, 100] on div "Collaborate" at bounding box center [141, 100] width 44 height 10
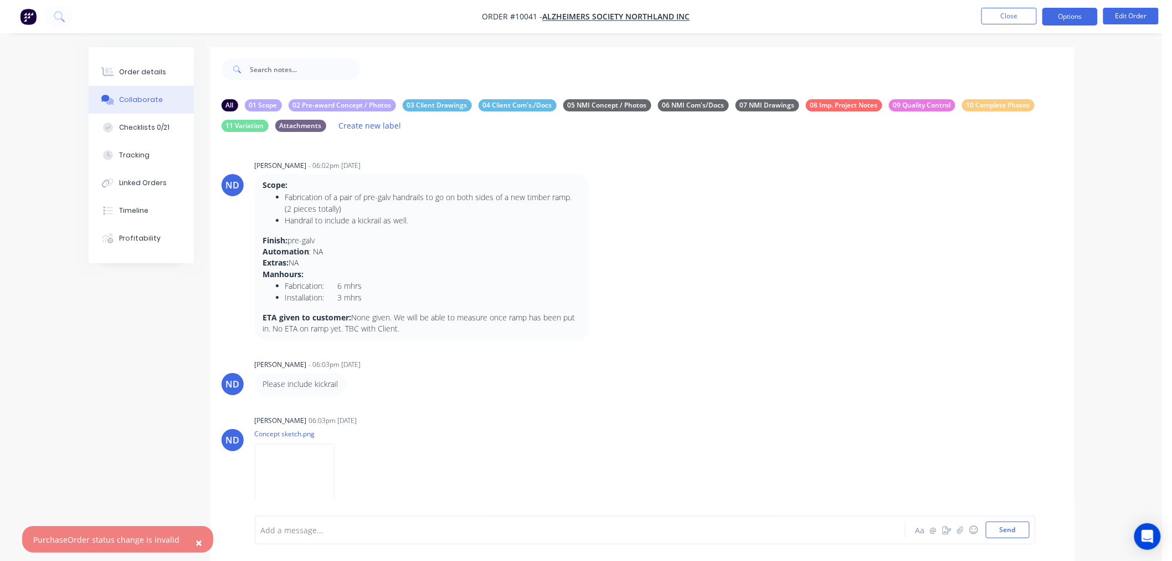
click at [1078, 18] on button "Options" at bounding box center [1069, 17] width 55 height 18
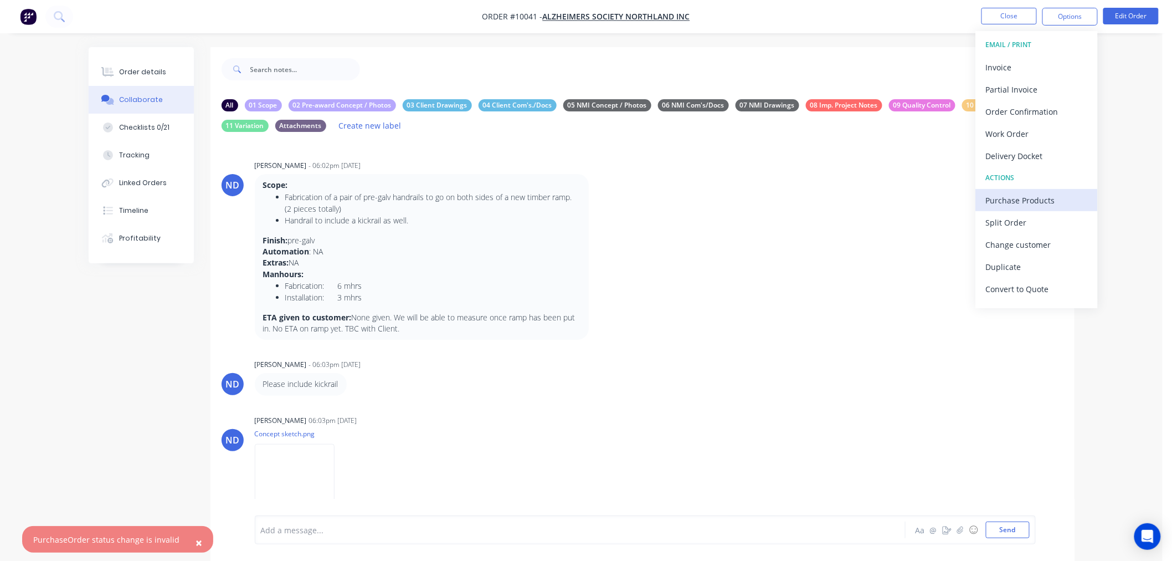
click at [1016, 201] on div "Purchase Products" at bounding box center [1037, 200] width 102 height 16
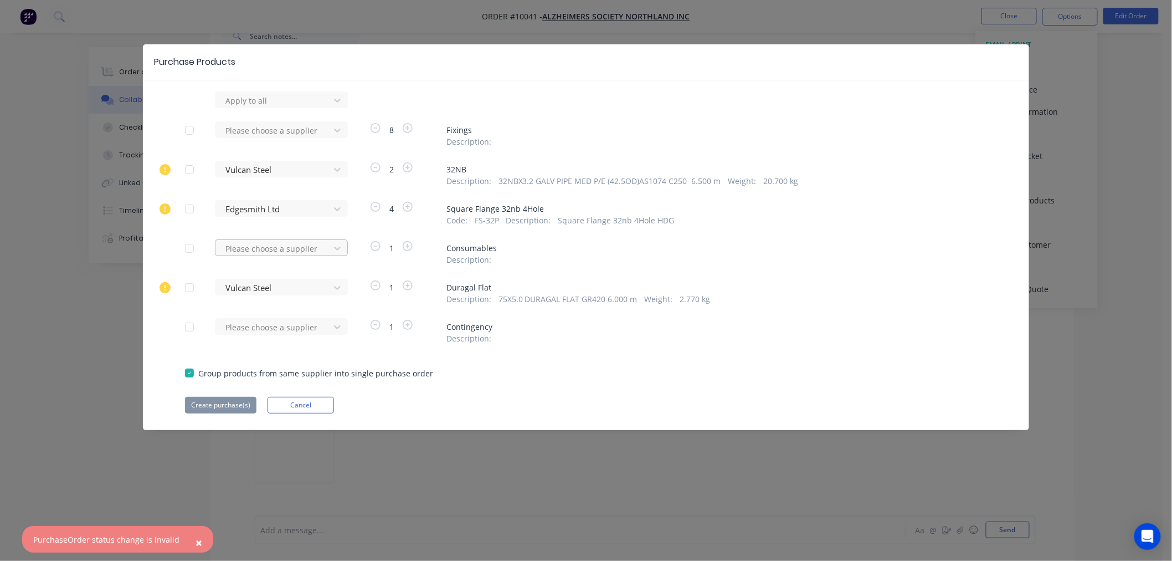
scroll to position [35, 0]
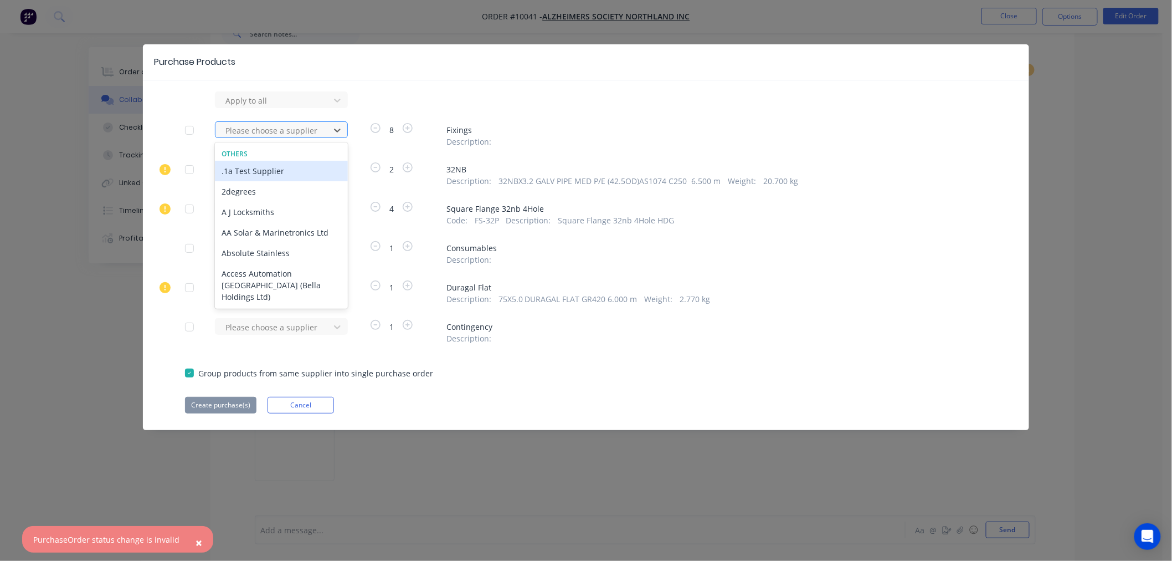
click at [266, 129] on div at bounding box center [274, 131] width 100 height 14
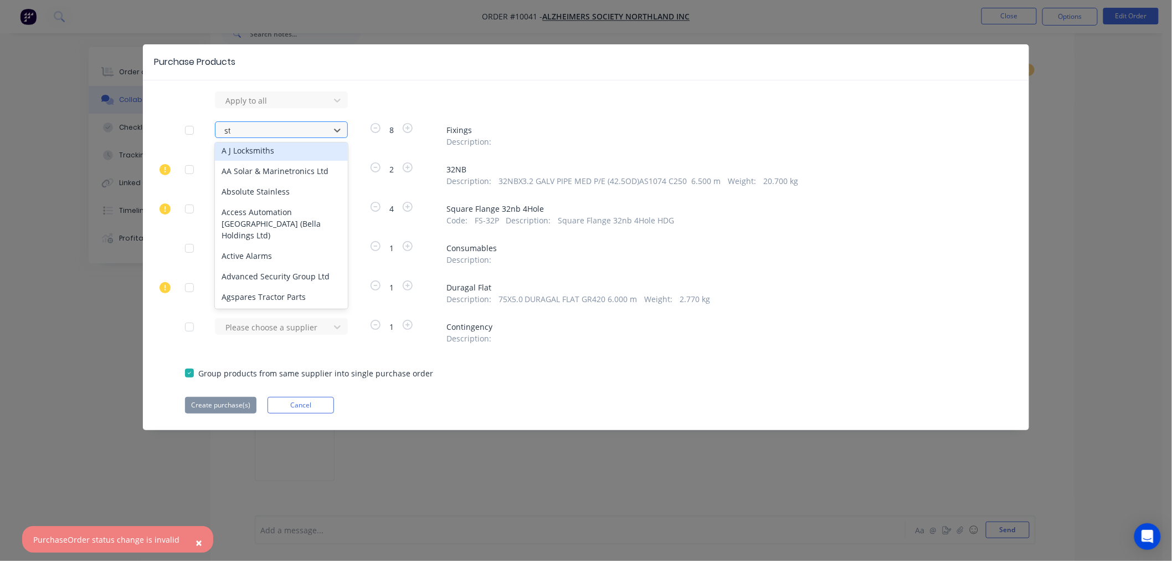
scroll to position [0, 0]
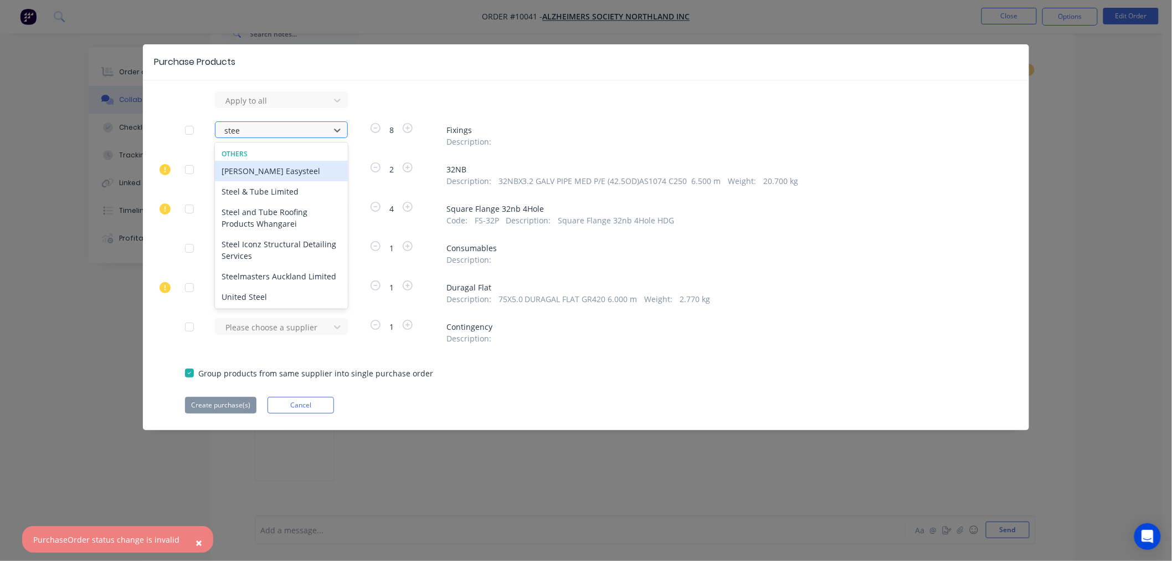
type input "steel"
click at [251, 277] on div "Steelmasters Auckland Limited" at bounding box center [281, 276] width 133 height 20
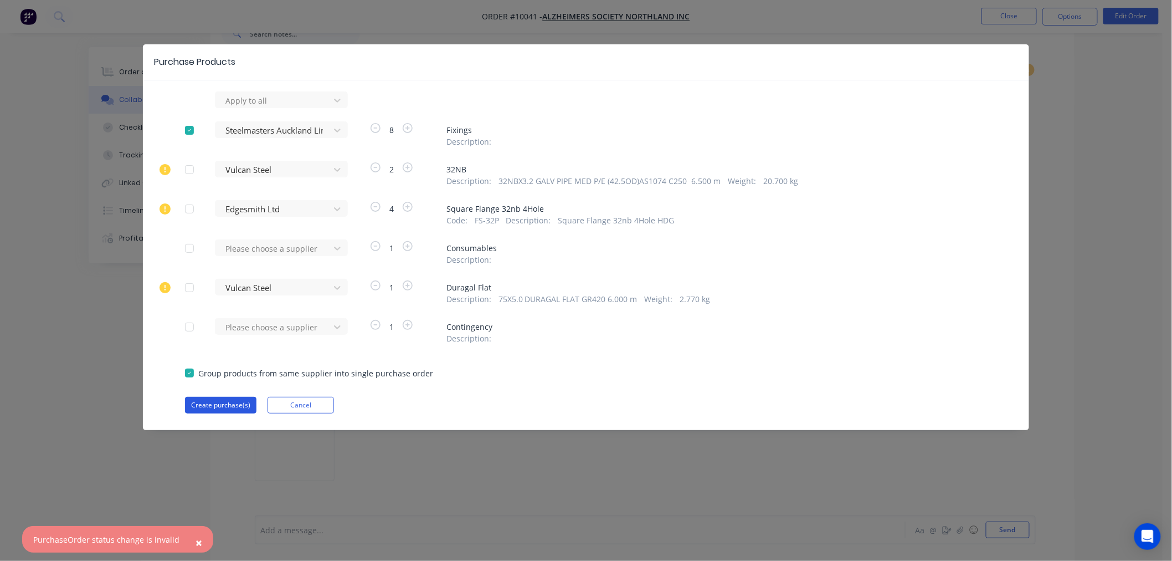
click at [208, 405] on button "Create purchase(s)" at bounding box center [220, 405] width 71 height 17
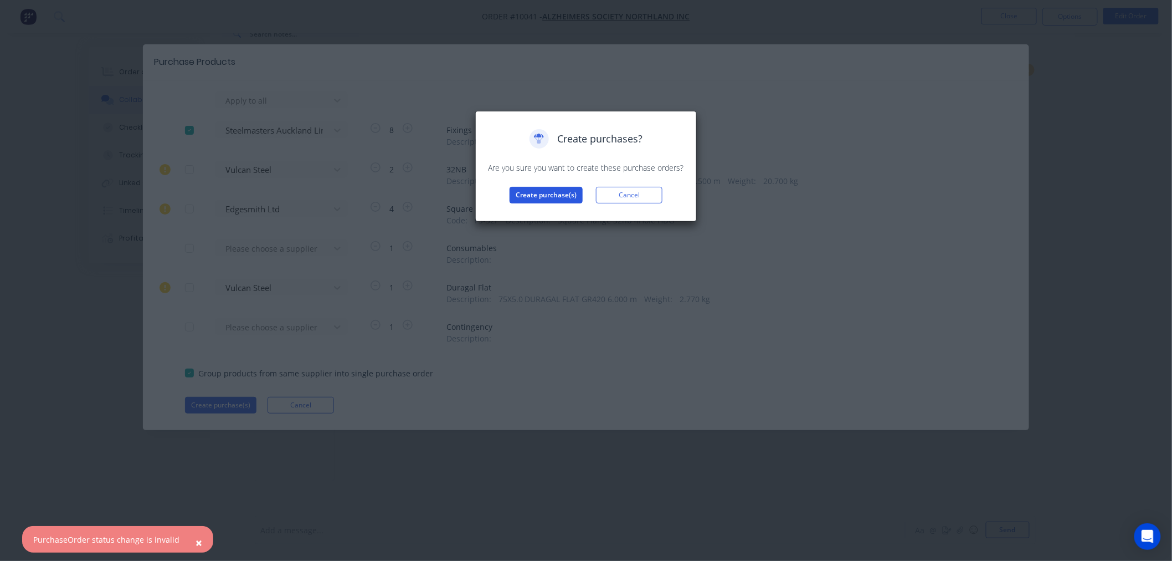
click at [547, 197] on button "Create purchase(s)" at bounding box center [546, 195] width 73 height 17
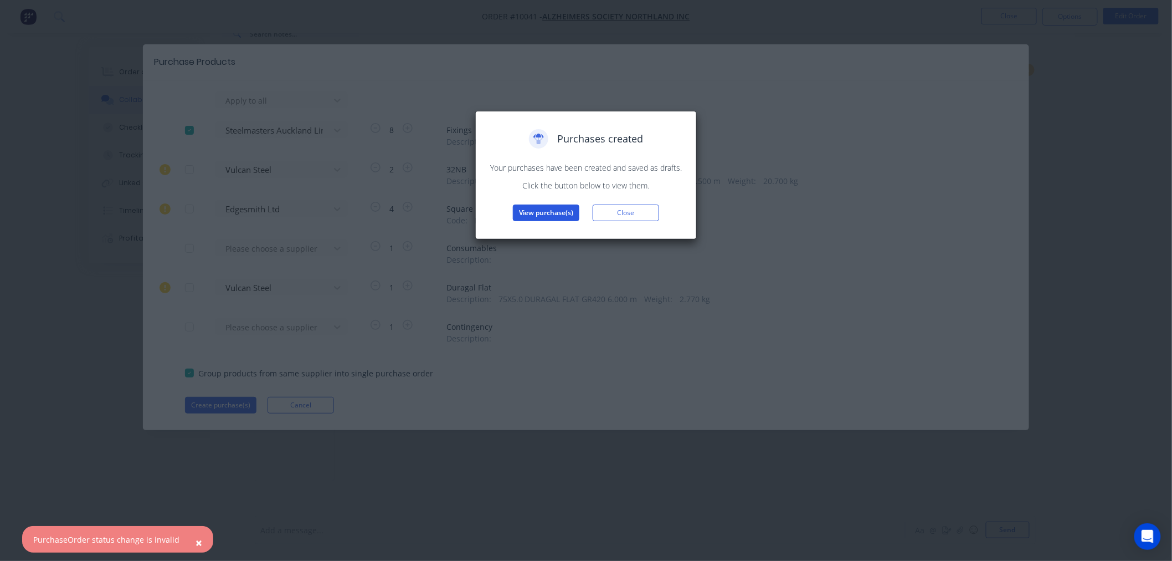
click at [533, 213] on button "View purchase(s)" at bounding box center [546, 212] width 66 height 17
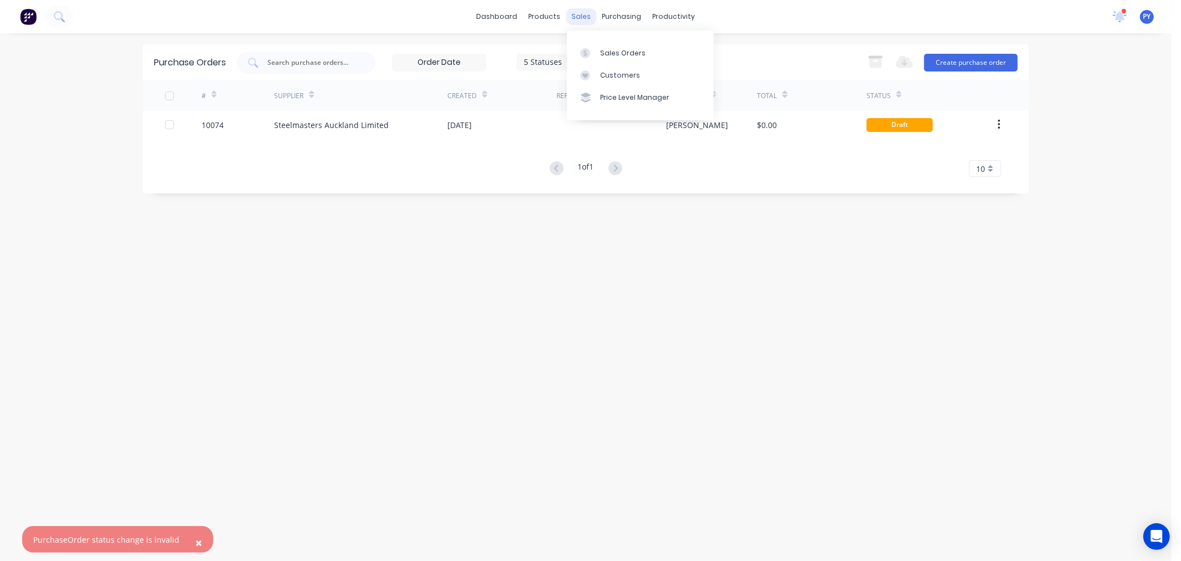
click at [582, 18] on div "sales" at bounding box center [582, 16] width 30 height 17
click at [615, 49] on div "Sales Orders" at bounding box center [622, 53] width 45 height 10
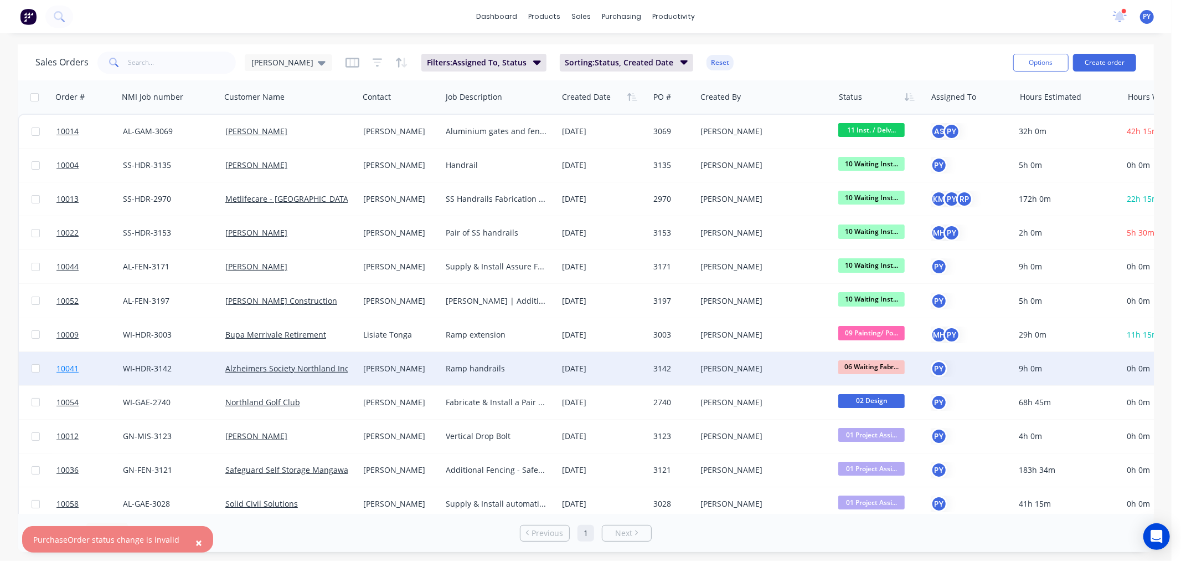
click at [63, 364] on span "10041" at bounding box center [67, 368] width 22 height 11
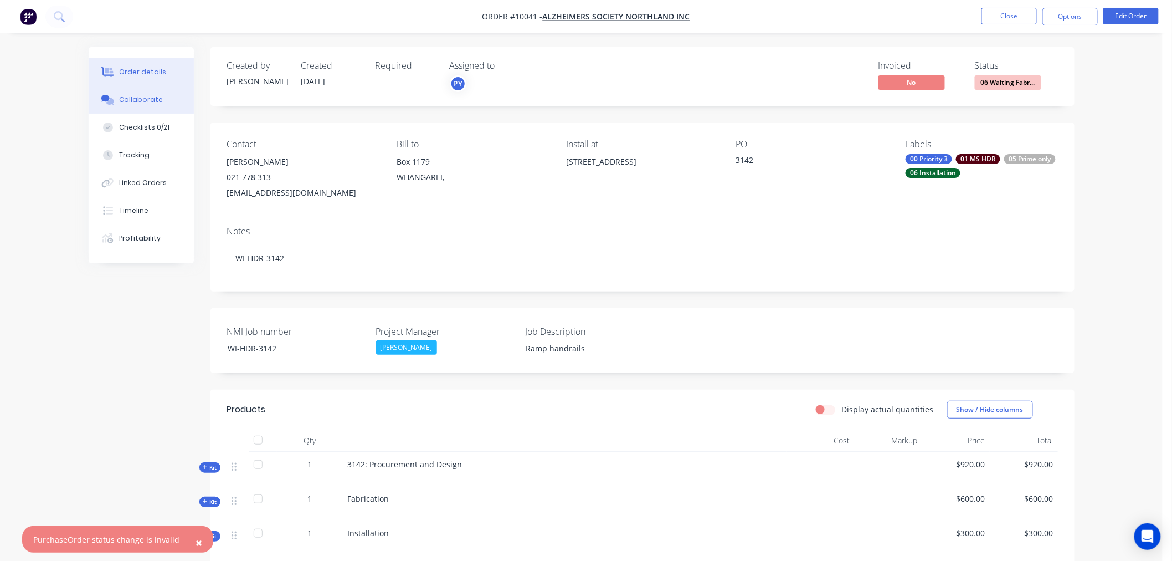
click at [140, 100] on div "Collaborate" at bounding box center [141, 100] width 44 height 10
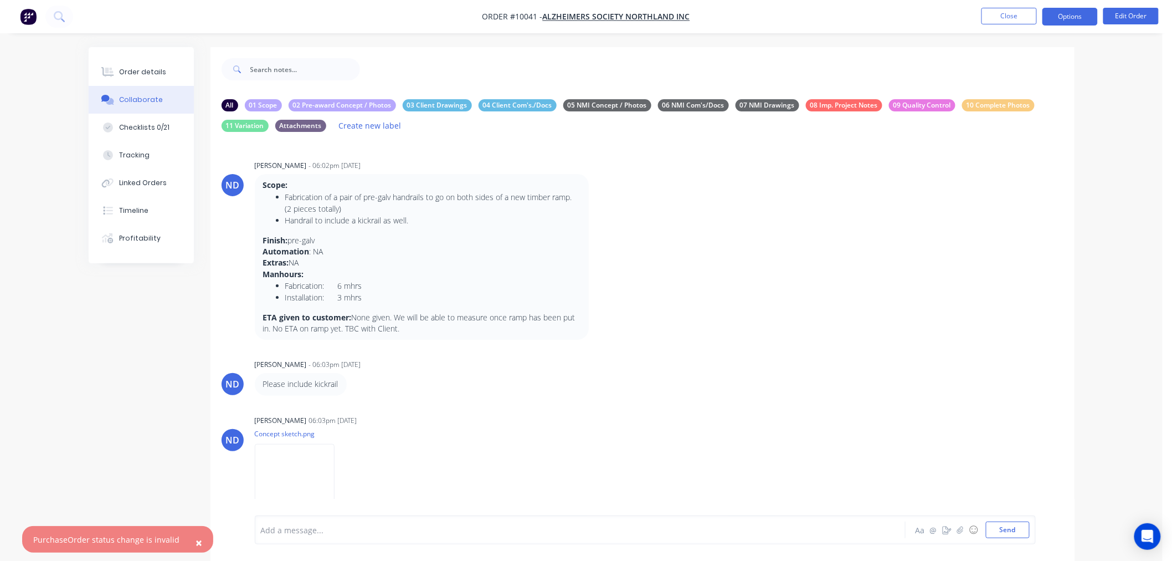
click at [1071, 19] on button "Options" at bounding box center [1069, 17] width 55 height 18
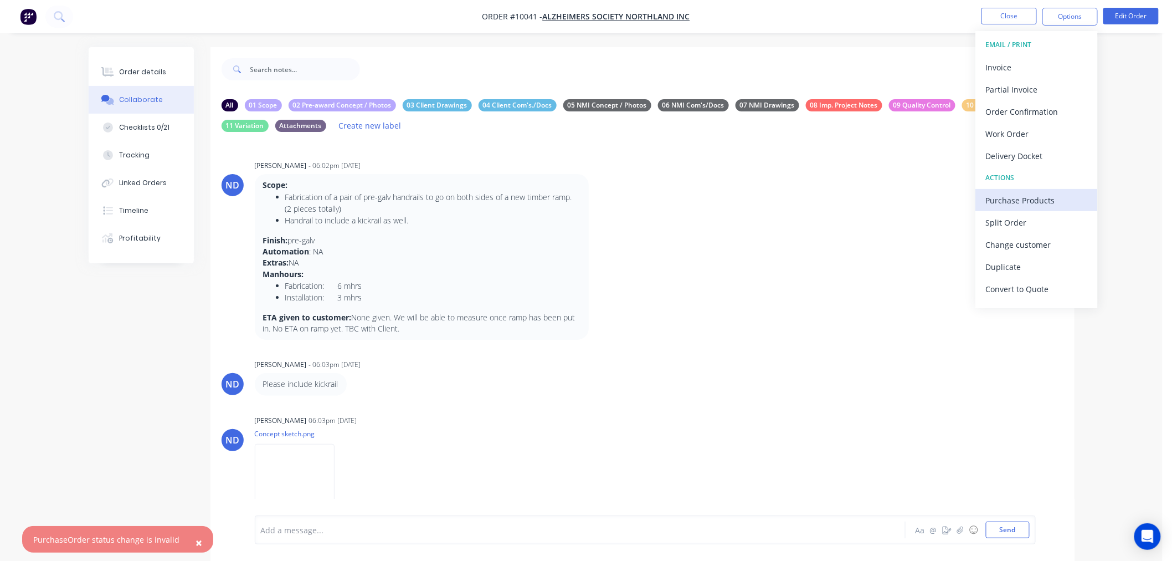
click at [1005, 196] on div "Purchase Products" at bounding box center [1037, 200] width 102 height 16
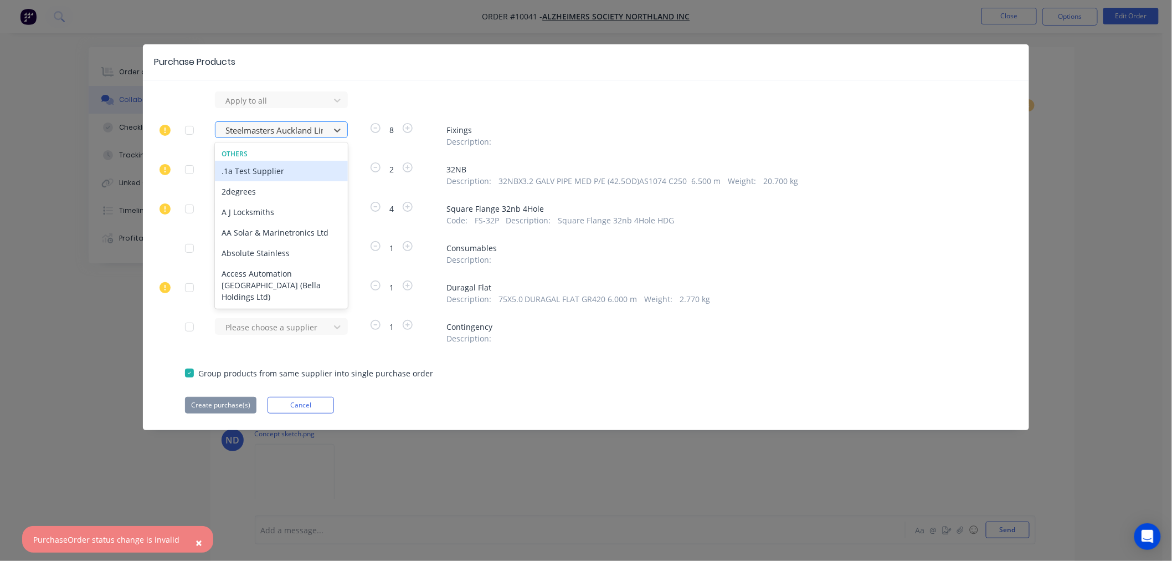
click at [273, 129] on div at bounding box center [274, 131] width 100 height 14
click at [677, 471] on div "Purchase Products Apply to all 465 results available. Use Up and Down to choose…" at bounding box center [586, 280] width 1172 height 561
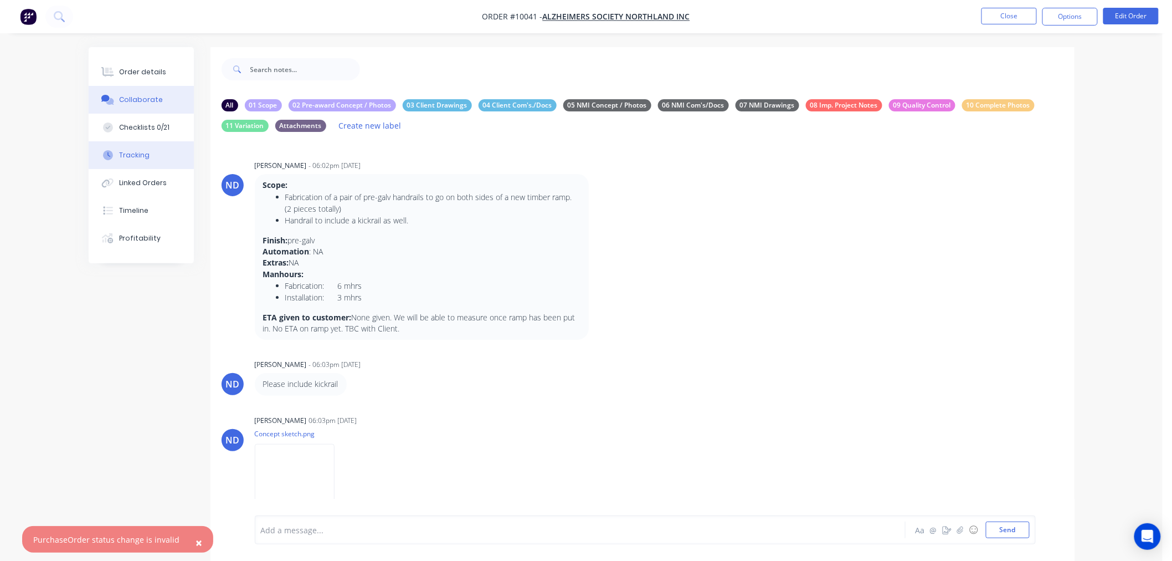
click at [138, 156] on div "Tracking" at bounding box center [134, 155] width 30 height 10
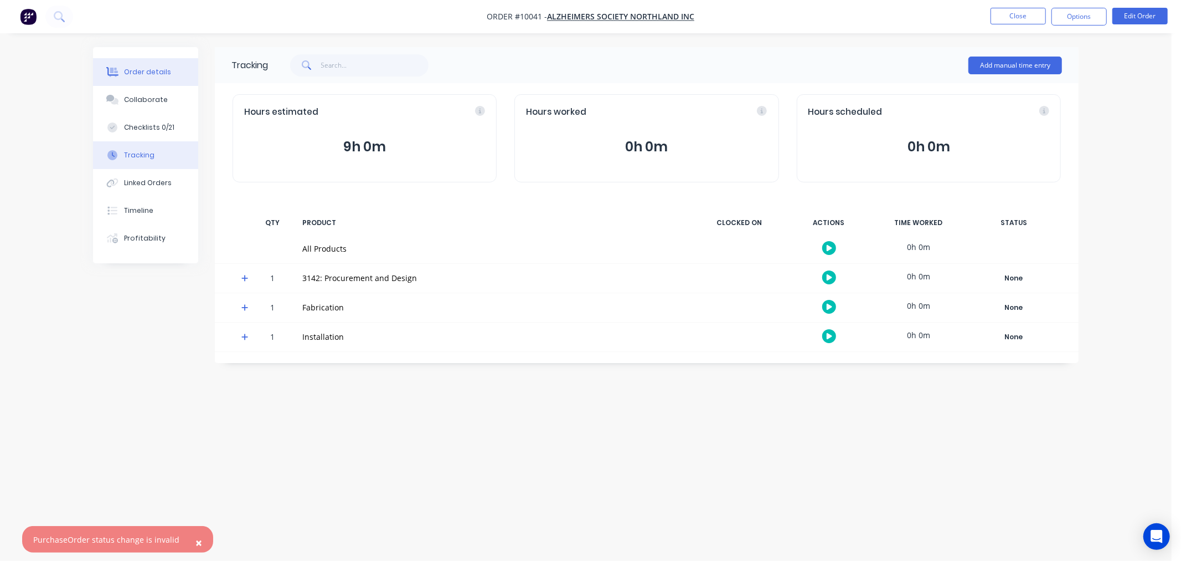
click at [148, 73] on div "Order details" at bounding box center [147, 72] width 47 height 10
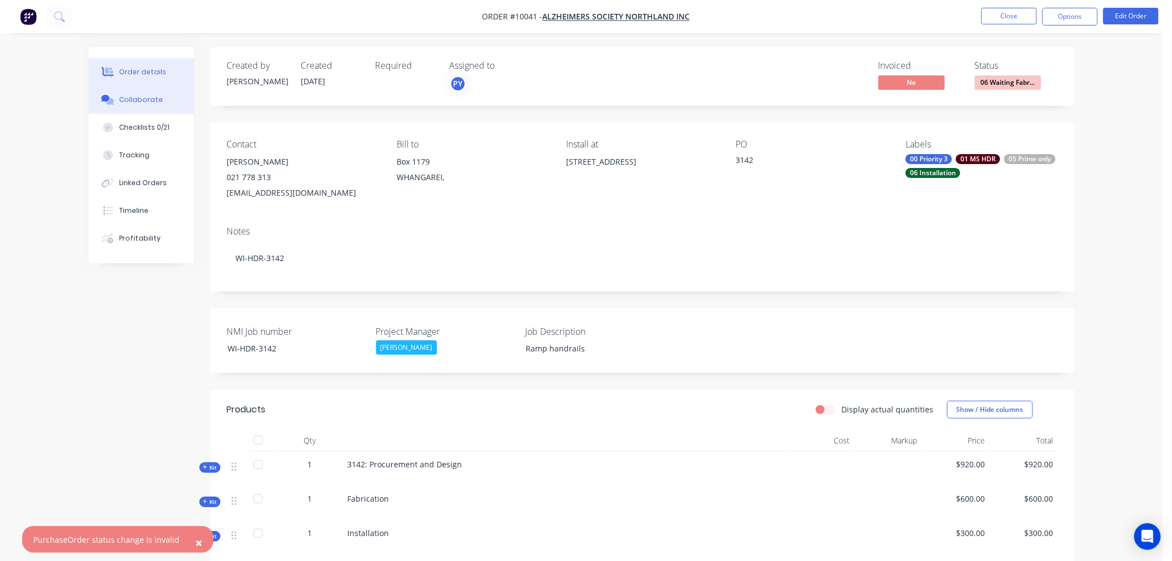
click at [129, 95] on div "Collaborate" at bounding box center [141, 100] width 44 height 10
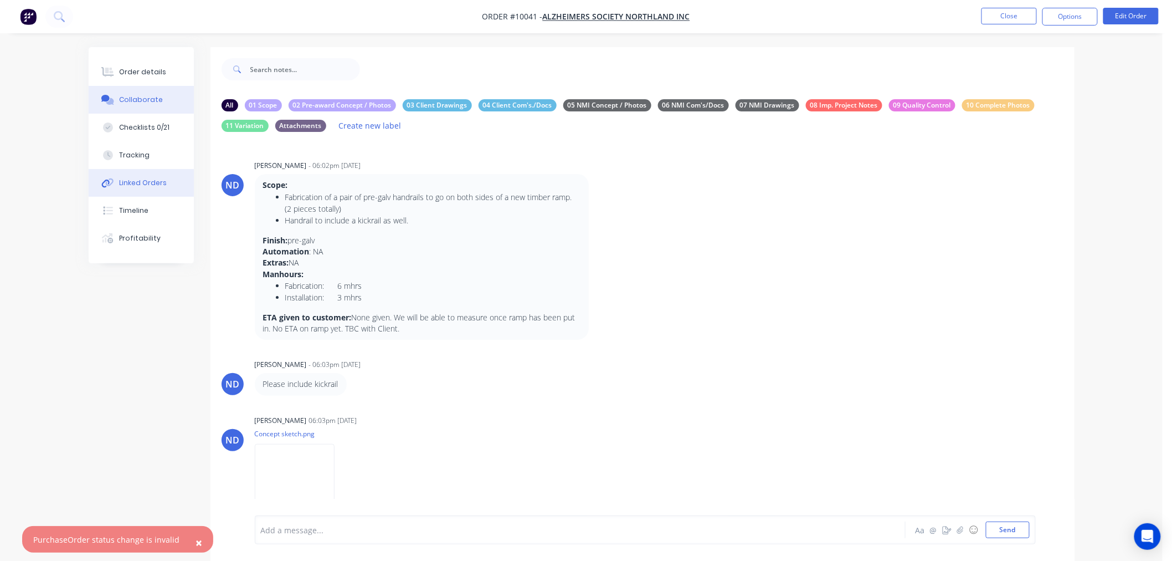
click at [130, 183] on div "Linked Orders" at bounding box center [143, 183] width 48 height 10
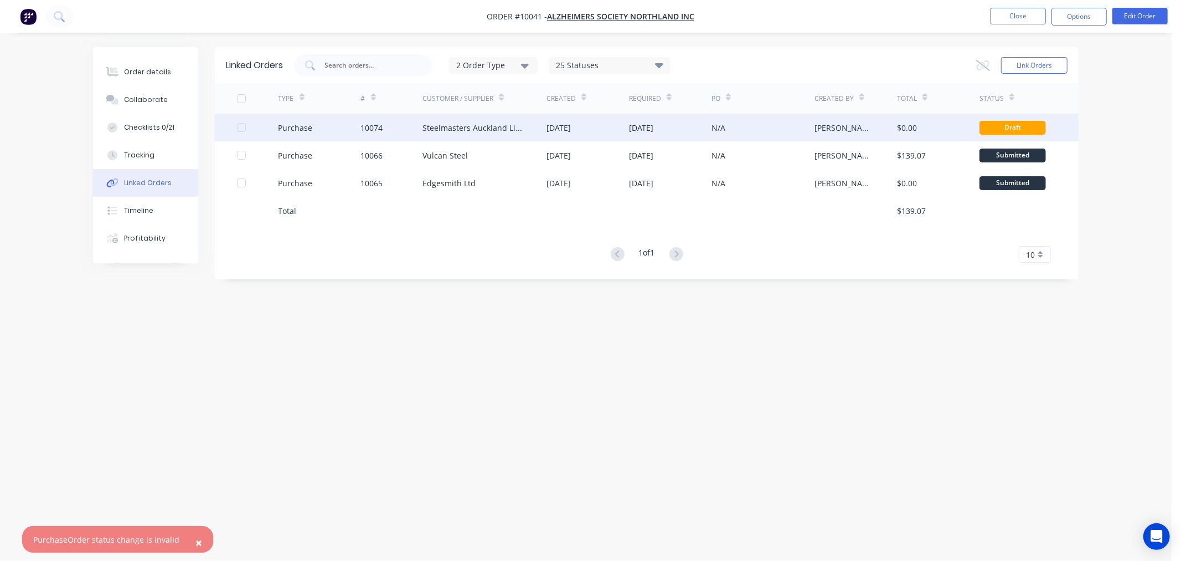
click at [469, 127] on div "Steelmasters Auckland Limited" at bounding box center [474, 128] width 102 height 12
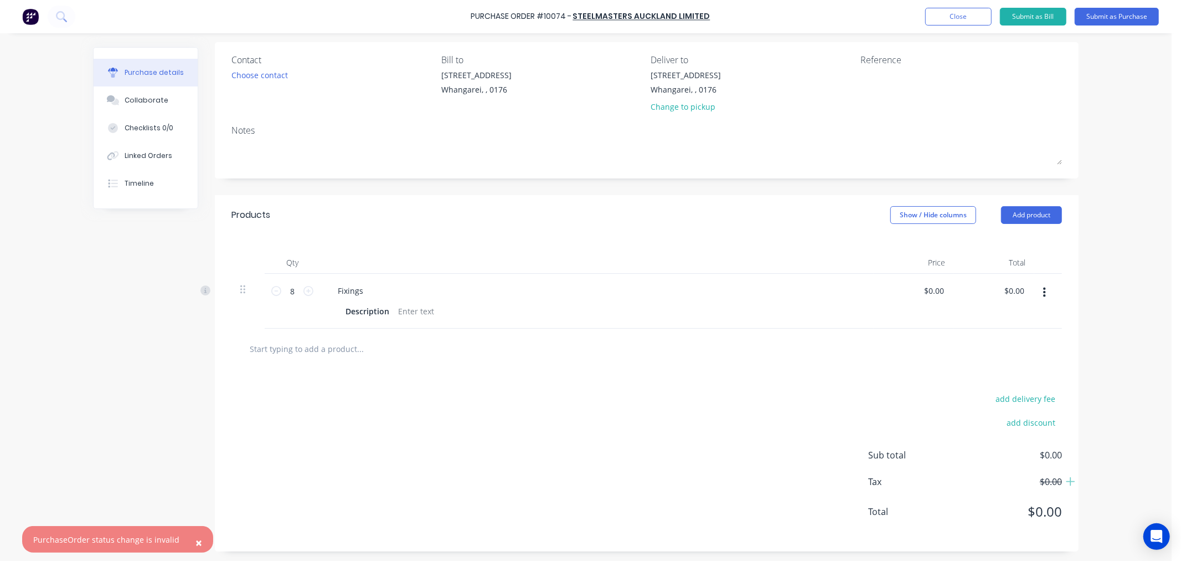
scroll to position [83, 0]
click at [428, 308] on div at bounding box center [416, 309] width 45 height 16
click at [271, 288] on icon at bounding box center [276, 289] width 10 height 10
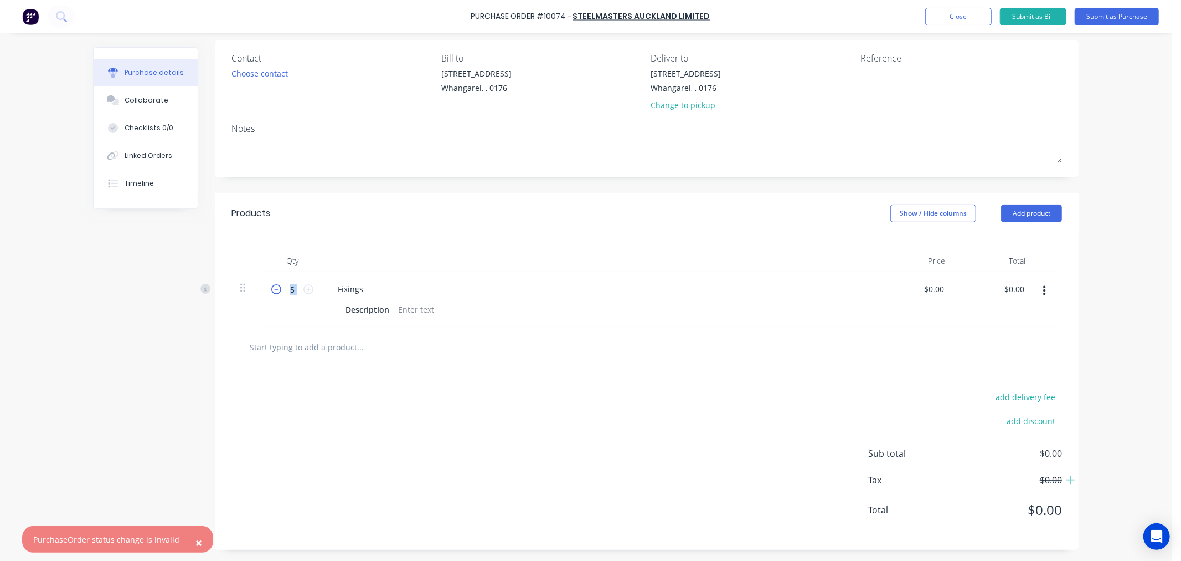
click at [271, 288] on icon at bounding box center [276, 289] width 10 height 10
type input "1"
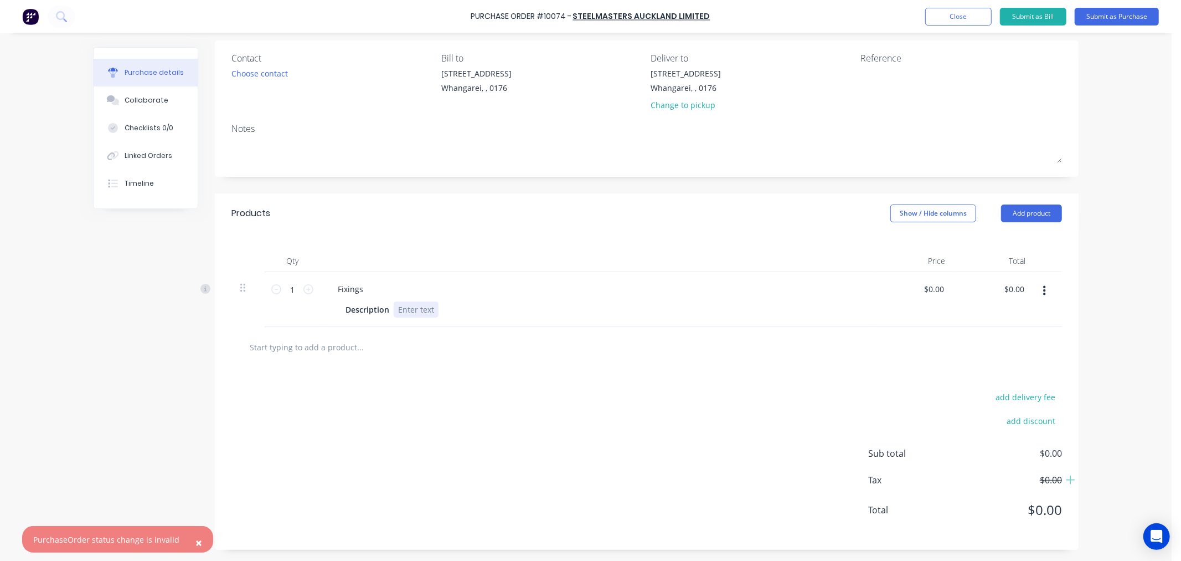
click at [428, 311] on div at bounding box center [416, 309] width 45 height 16
click at [458, 309] on div "8x M10x100mm galv Coach Screws" at bounding box center [464, 309] width 140 height 16
click at [525, 309] on div "8x M10x100mm Galv Coach Screws" at bounding box center [464, 309] width 141 height 16
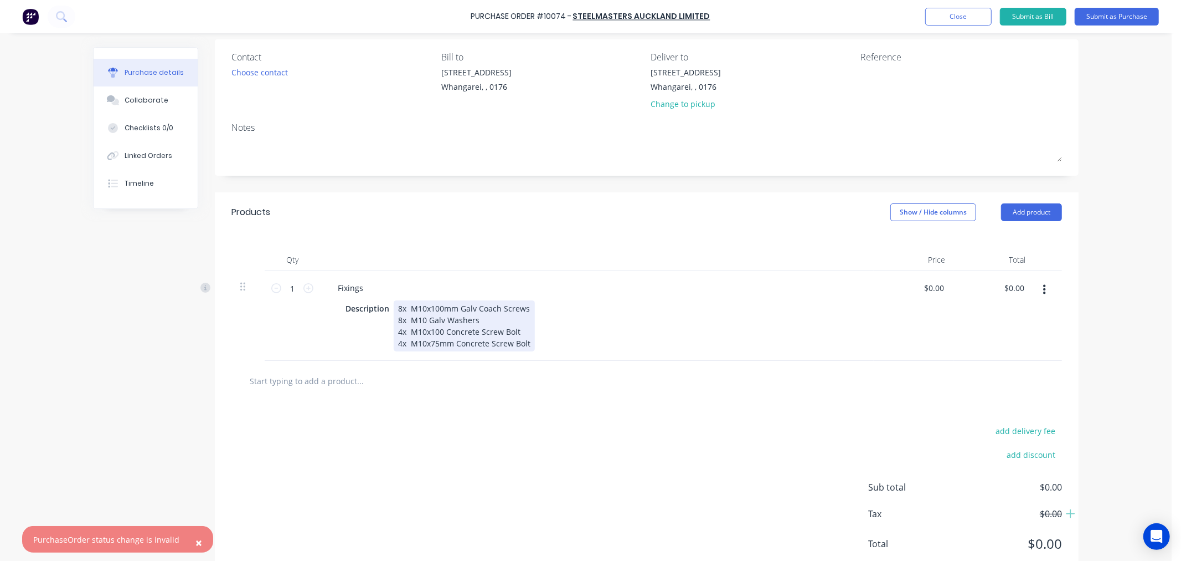
click at [439, 331] on div "8x M10x100mm Galv Coach Screws 8x M10 Galv Washers 4x M10x100 Concrete Screw Bo…" at bounding box center [464, 325] width 141 height 51
click at [564, 316] on div "Description 8x M10x100mm Galv Coach Screws 8x M10 Galv Washers 4x M10x100mm Con…" at bounding box center [594, 325] width 507 height 51
click at [1114, 18] on button "Submit as Purchase" at bounding box center [1117, 17] width 84 height 18
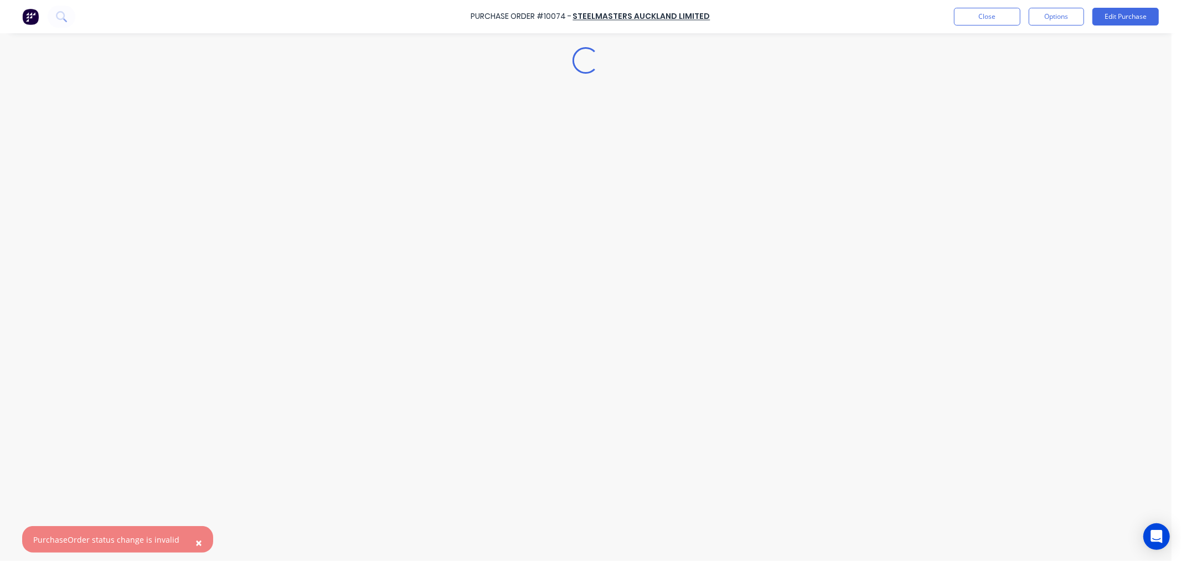
scroll to position [0, 0]
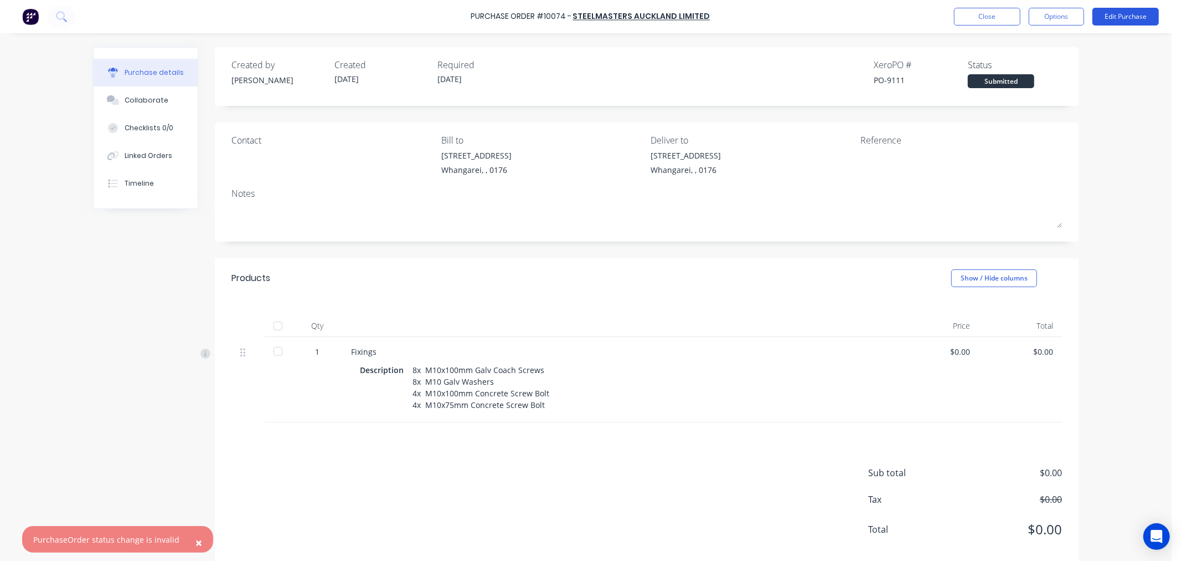
click at [1121, 16] on button "Edit Purchase" at bounding box center [1126, 17] width 66 height 18
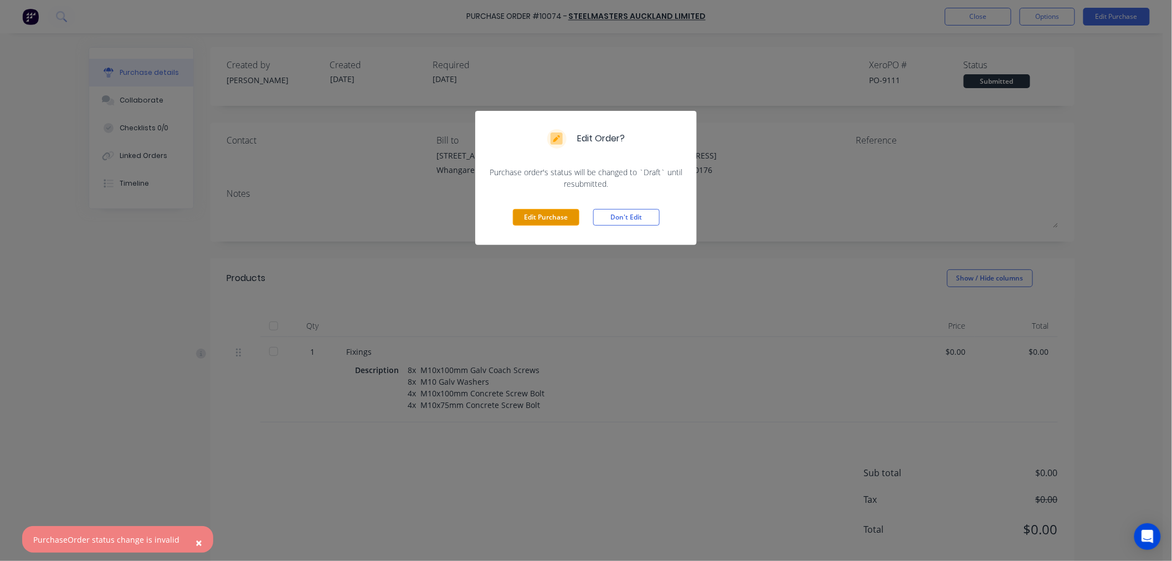
click at [539, 217] on button "Edit Purchase" at bounding box center [546, 217] width 66 height 17
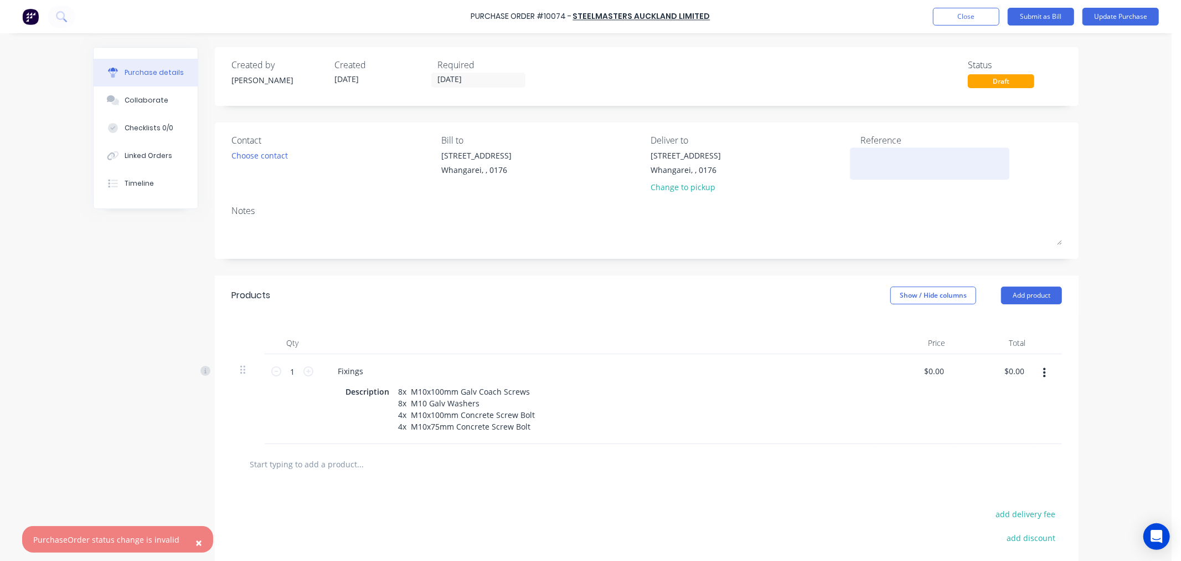
click at [868, 156] on textarea at bounding box center [930, 162] width 138 height 25
type textarea "3142"
type textarea "x"
type textarea "3142"
click at [452, 79] on input "[DATE]" at bounding box center [478, 80] width 93 height 14
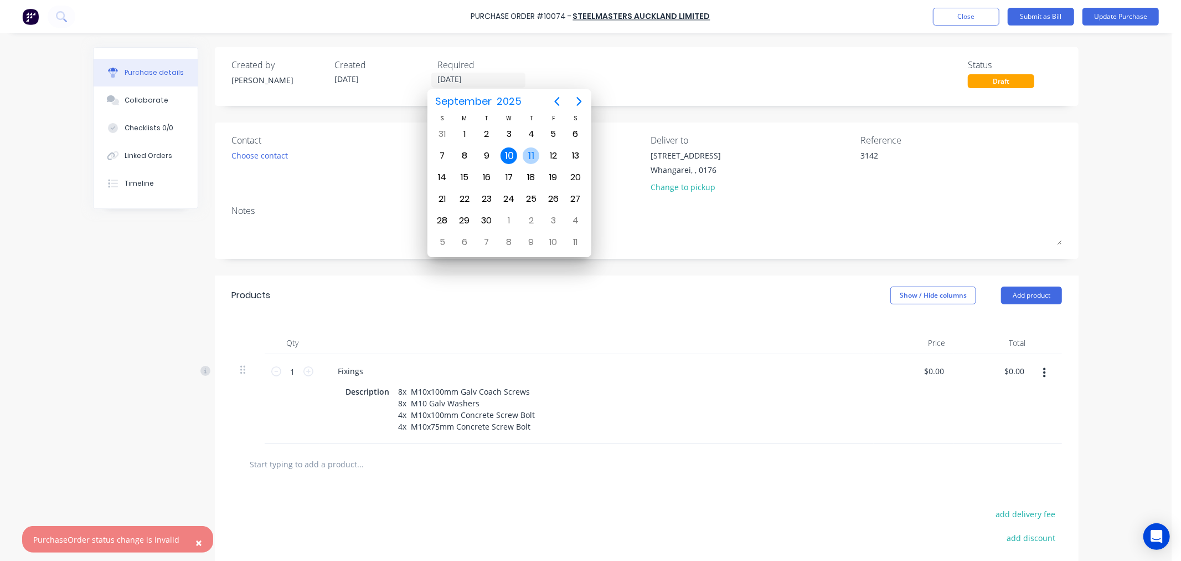
click at [527, 152] on div "11" at bounding box center [531, 155] width 17 height 17
type textarea "x"
type input "[DATE]"
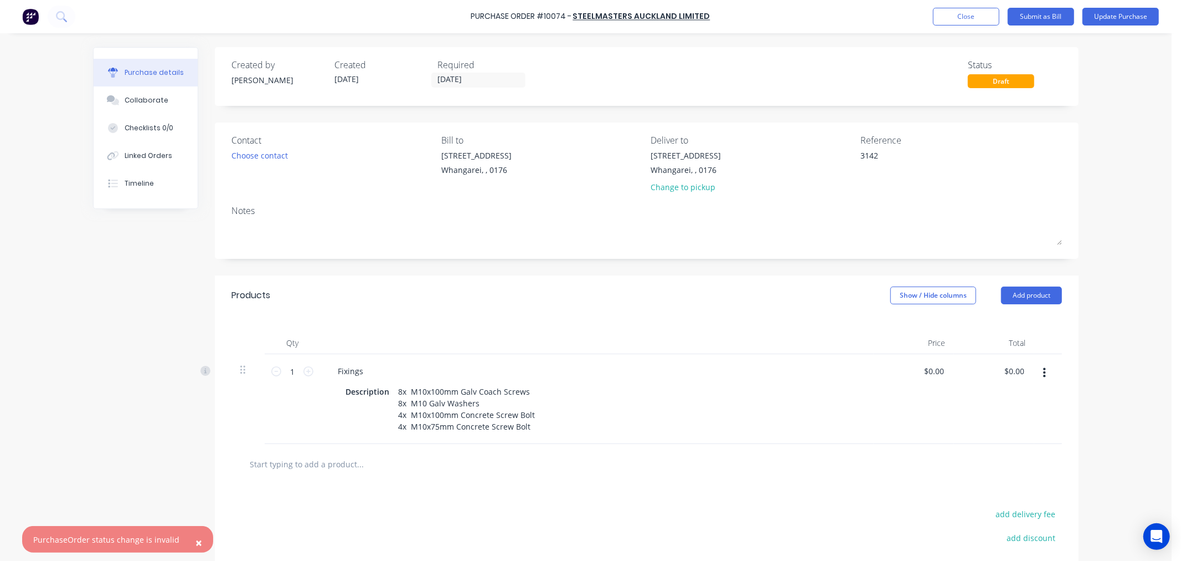
click at [1111, 128] on div "× PurchaseOrder status change is invalid Purchase Order #10074 - Steelmasters A…" at bounding box center [586, 280] width 1172 height 561
click at [1111, 192] on div "× PurchaseOrder status change is invalid Purchase Order #10074 - Steelmasters A…" at bounding box center [586, 280] width 1172 height 561
click at [1116, 12] on button "Update Purchase" at bounding box center [1121, 17] width 76 height 18
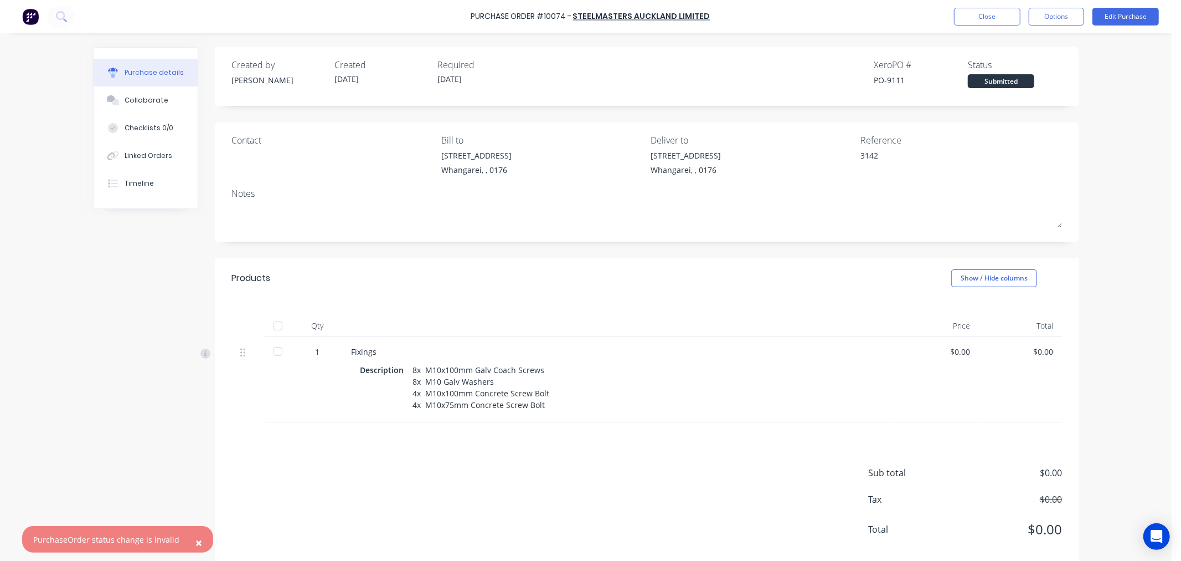
click at [196, 543] on span "×" at bounding box center [199, 542] width 7 height 16
type textarea "x"
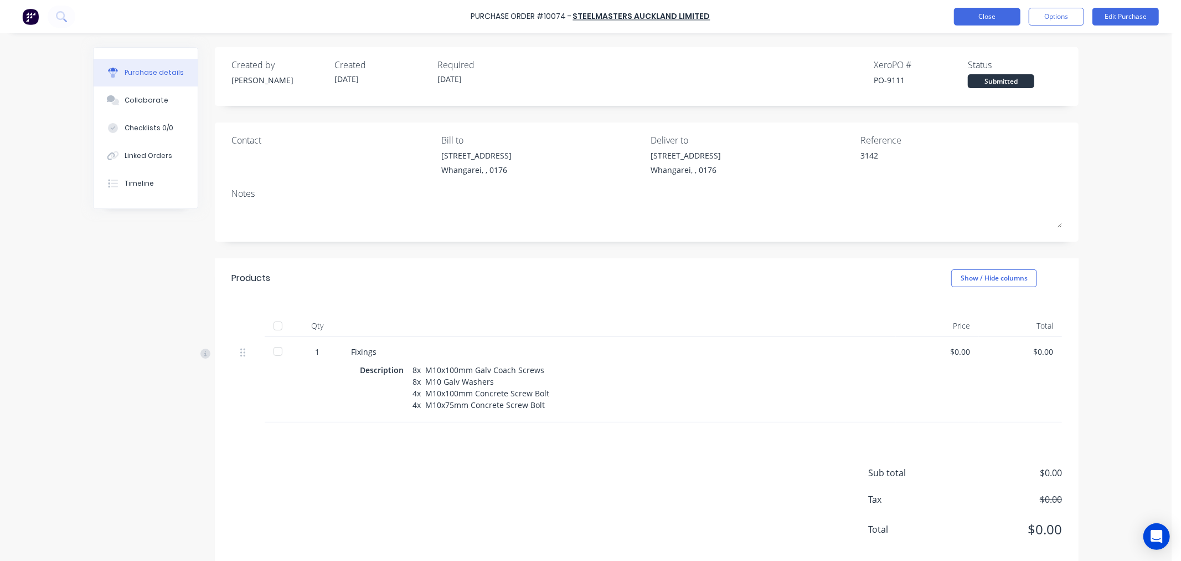
click at [1001, 15] on button "Close" at bounding box center [987, 17] width 66 height 18
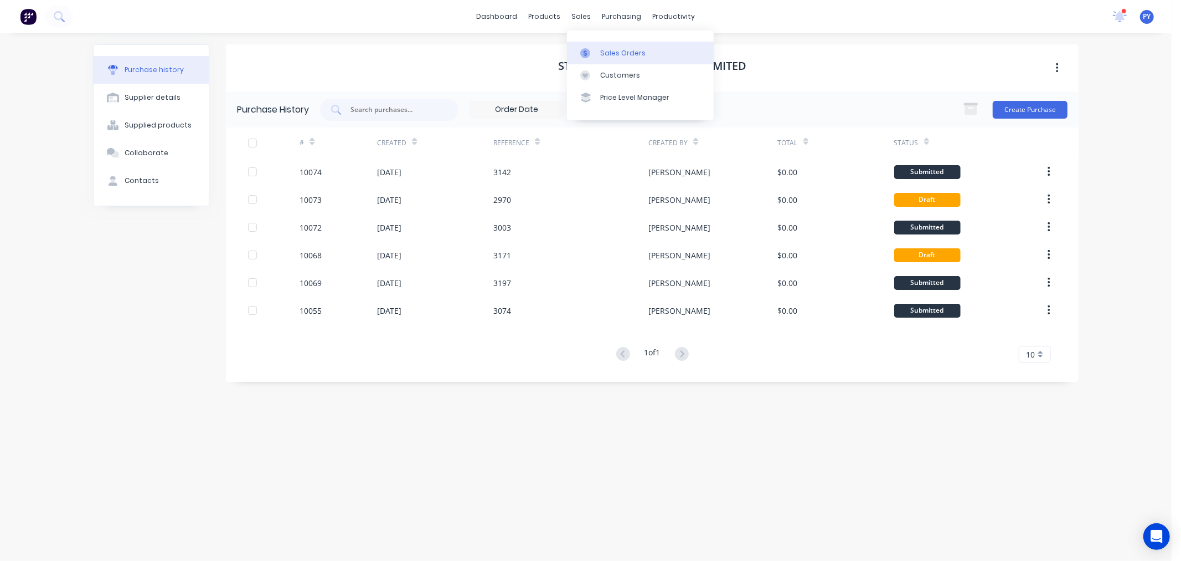
click at [617, 52] on div "Sales Orders" at bounding box center [622, 53] width 45 height 10
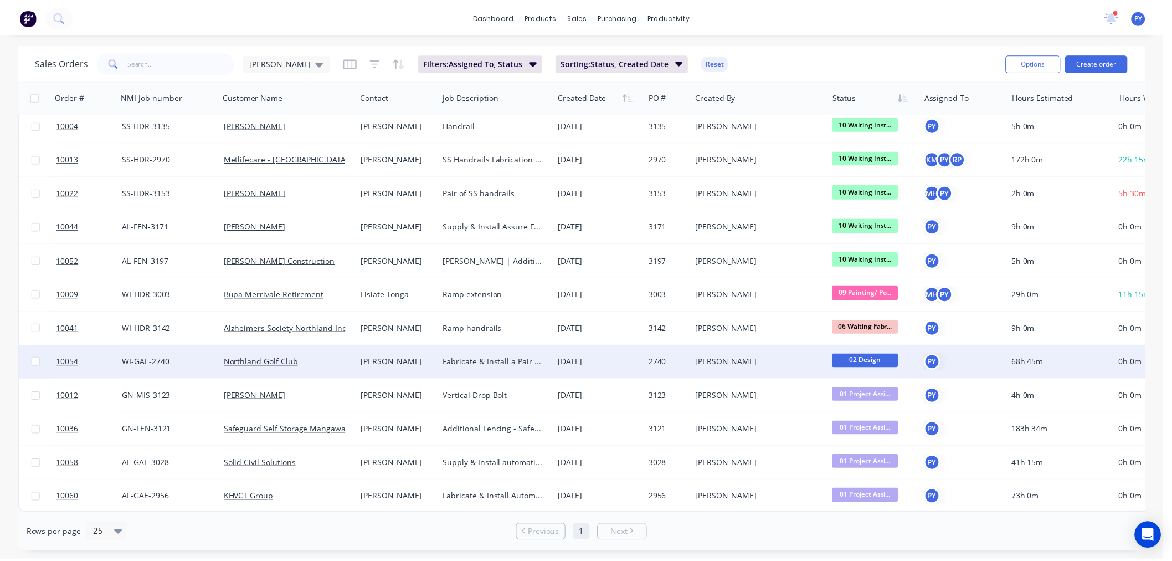
scroll to position [45, 0]
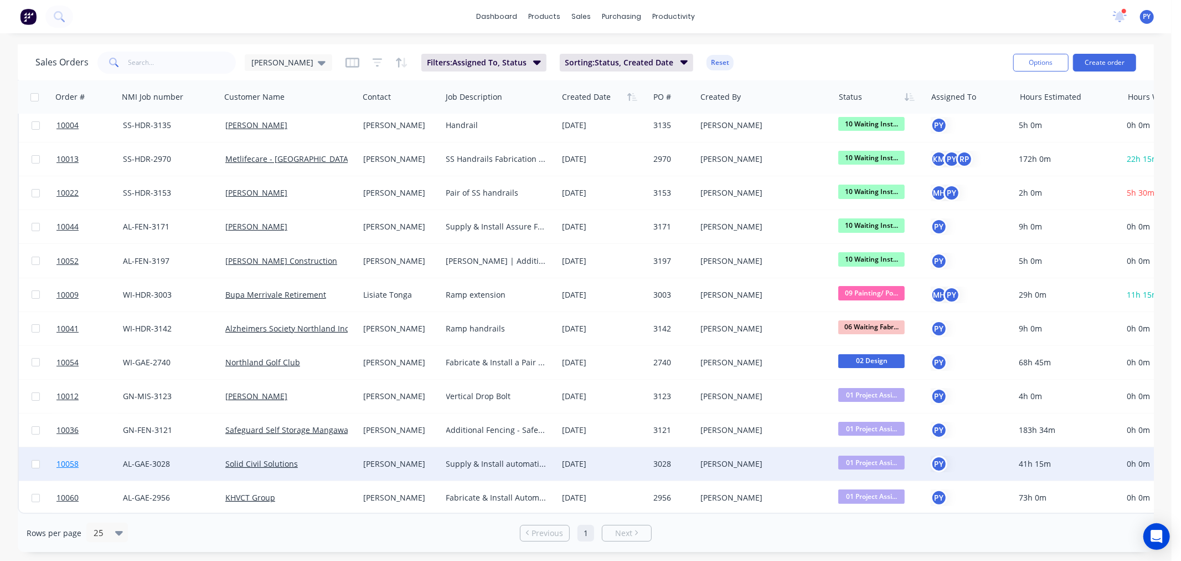
click at [61, 458] on span "10058" at bounding box center [67, 463] width 22 height 11
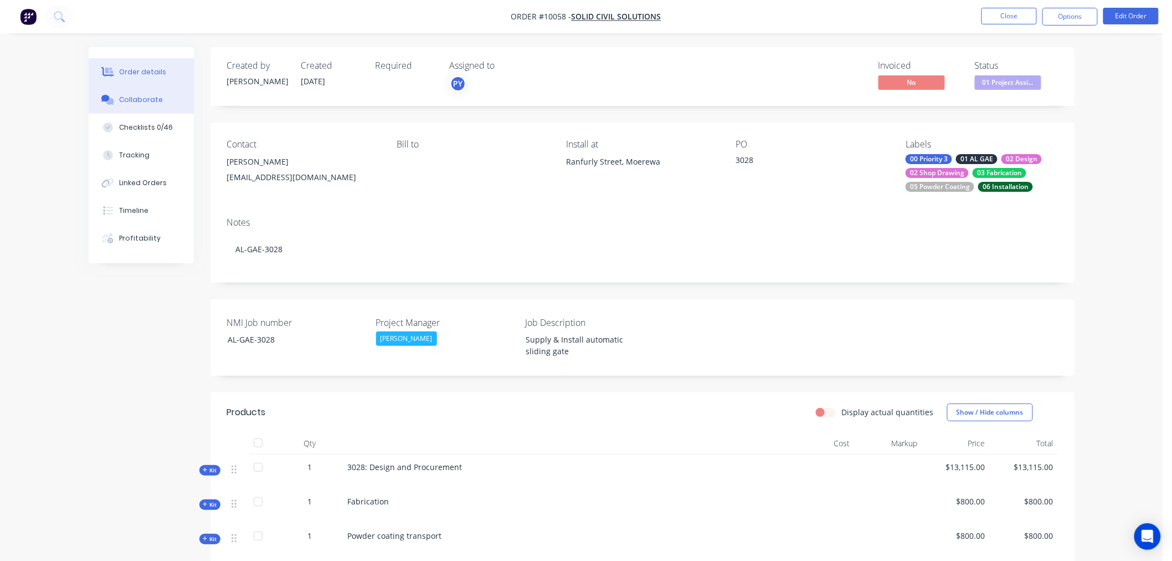
click at [125, 101] on div "Collaborate" at bounding box center [141, 100] width 44 height 10
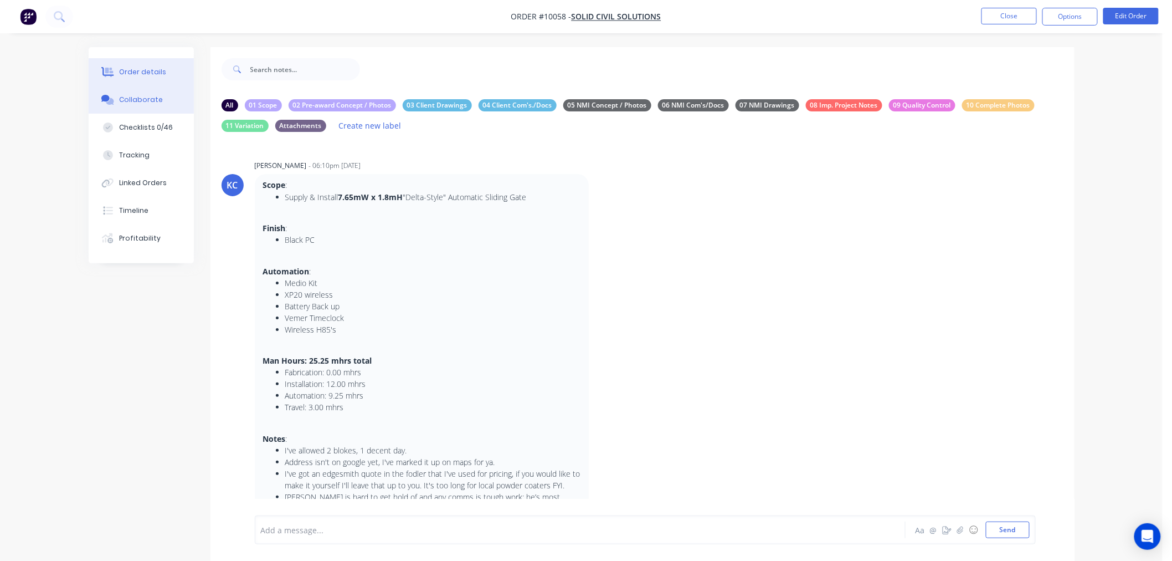
click at [140, 70] on div "Order details" at bounding box center [142, 72] width 47 height 10
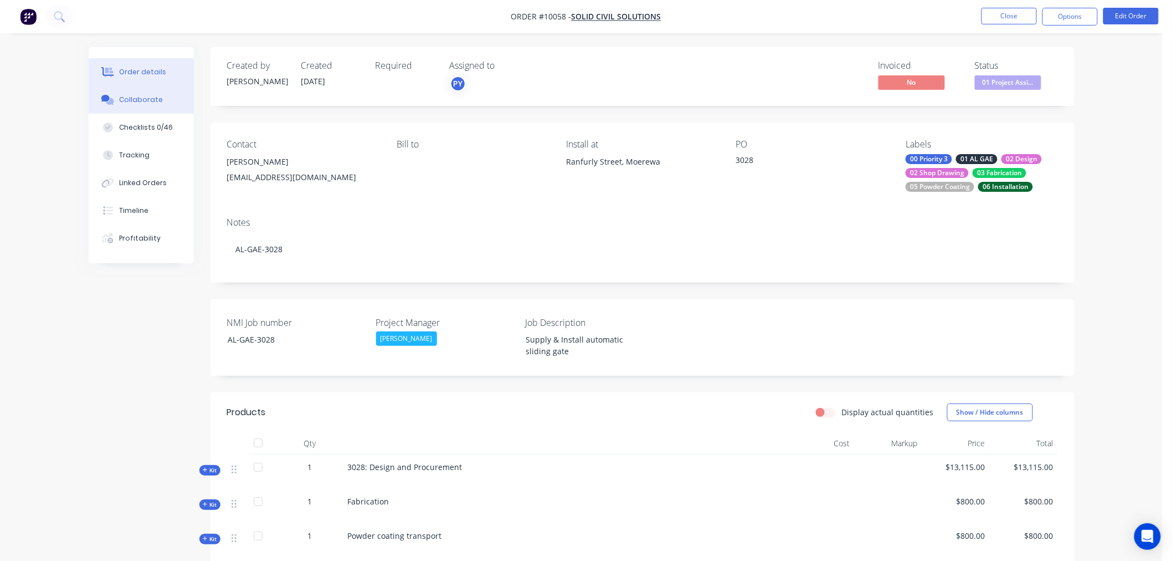
click at [135, 96] on div "Collaborate" at bounding box center [141, 100] width 44 height 10
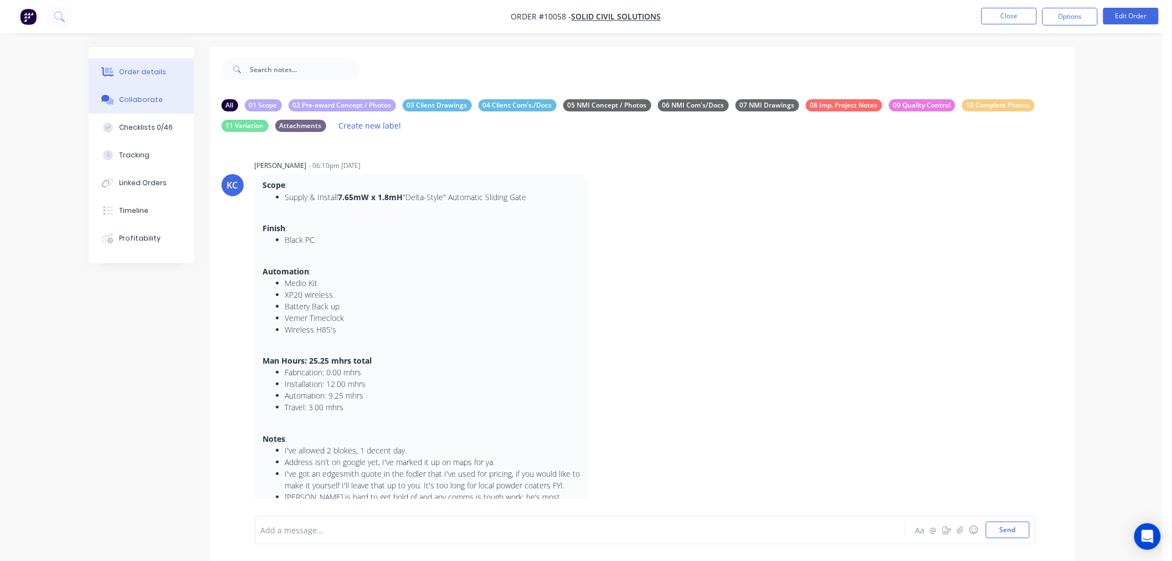
click at [138, 70] on div "Order details" at bounding box center [142, 72] width 47 height 10
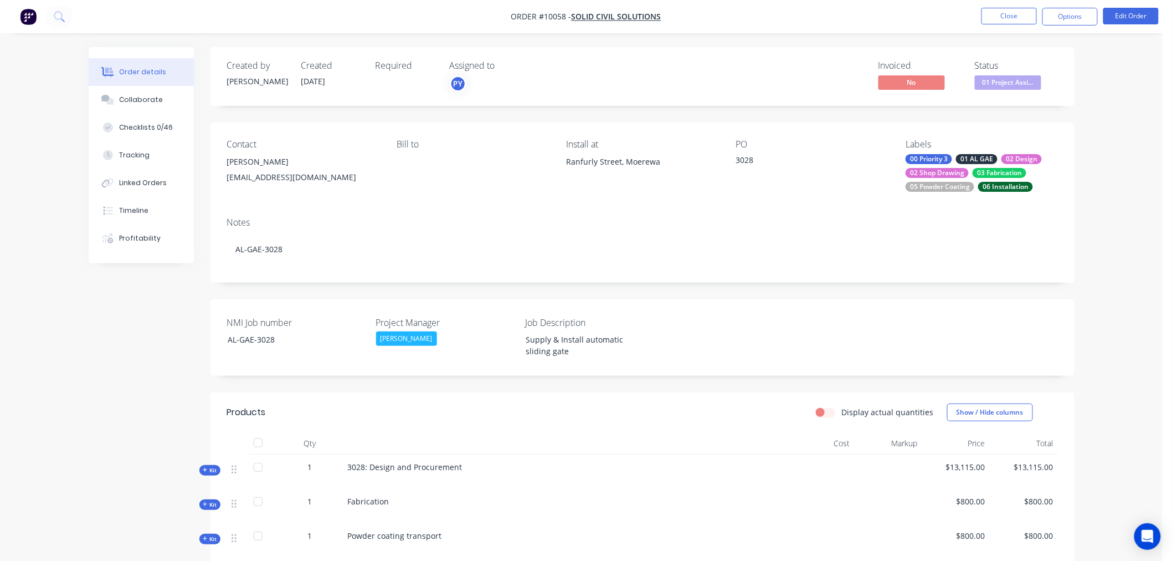
click at [89, 58] on button "Order details" at bounding box center [141, 72] width 105 height 28
click at [994, 18] on button "Close" at bounding box center [1008, 16] width 55 height 17
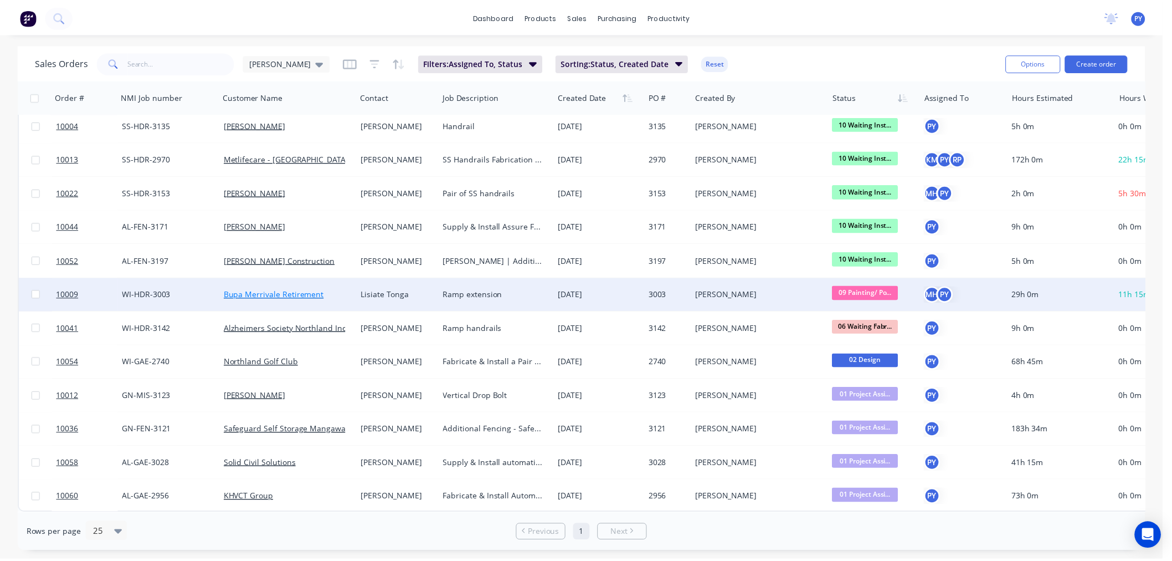
scroll to position [45, 0]
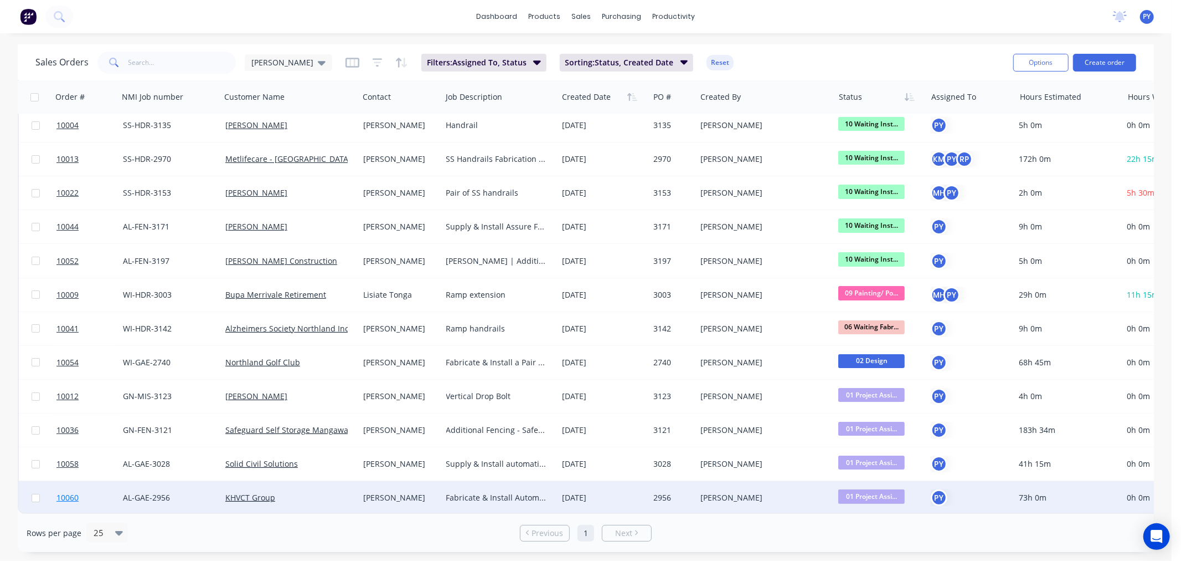
click at [70, 492] on span "10060" at bounding box center [67, 497] width 22 height 11
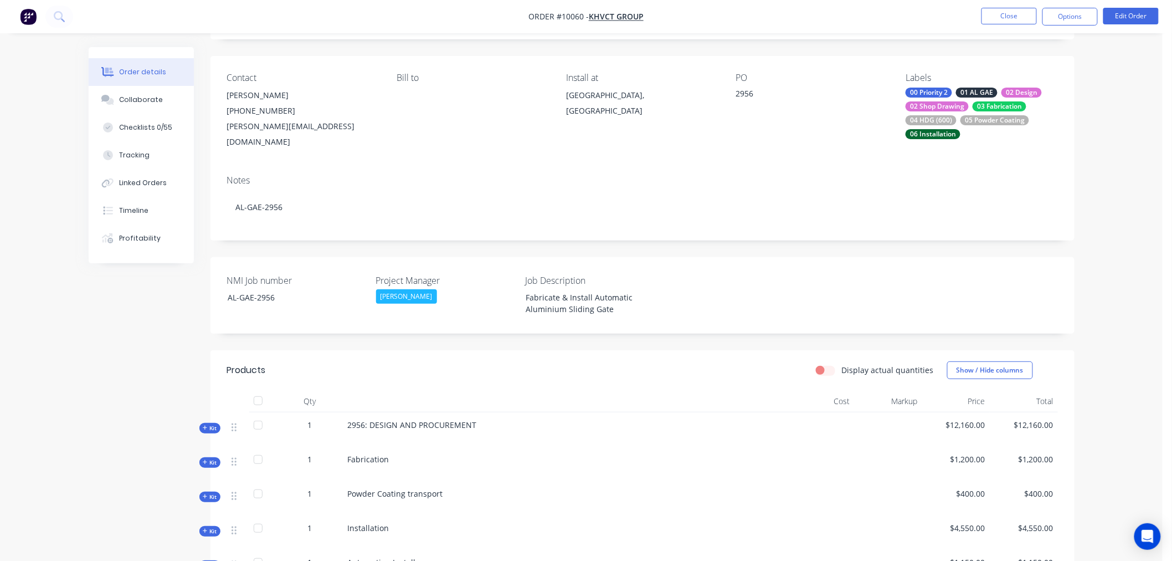
scroll to position [61, 0]
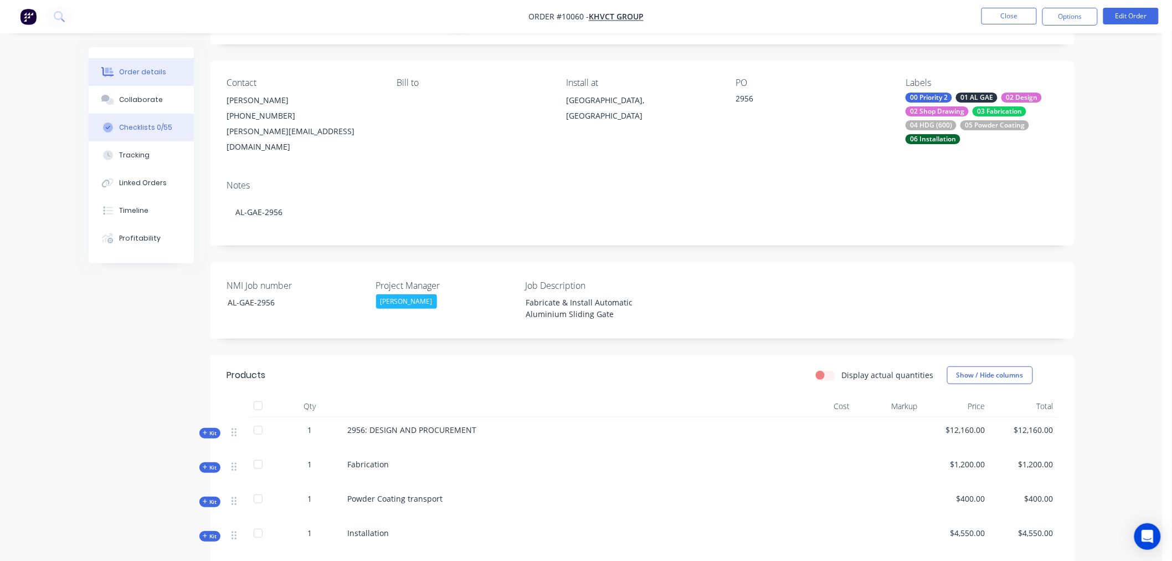
click at [134, 127] on div "Checklists 0/55" at bounding box center [145, 127] width 53 height 10
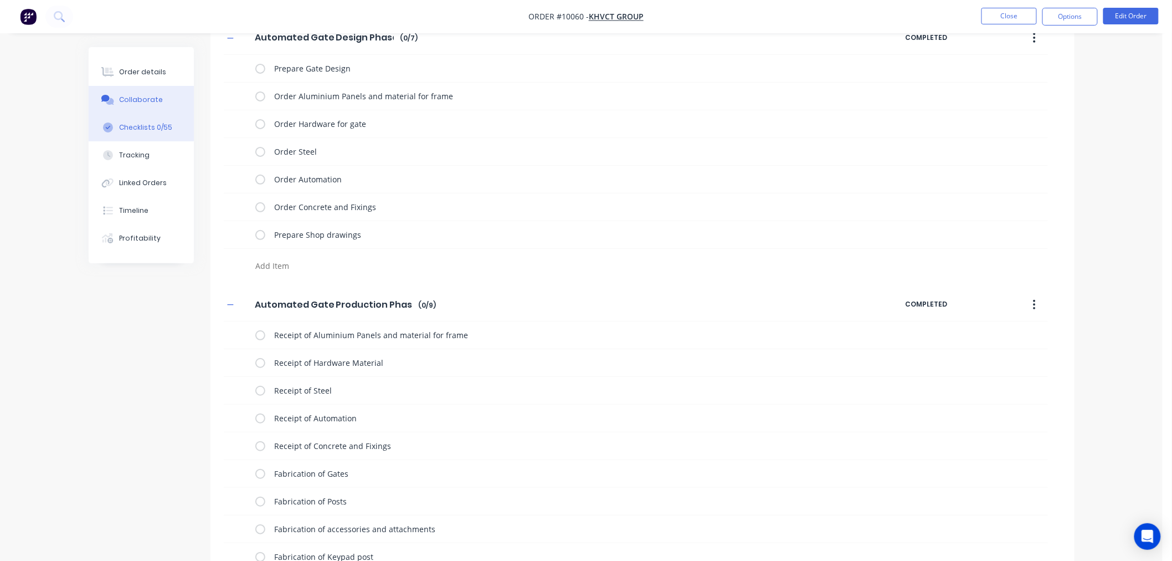
click at [125, 95] on div "Collaborate" at bounding box center [141, 100] width 44 height 10
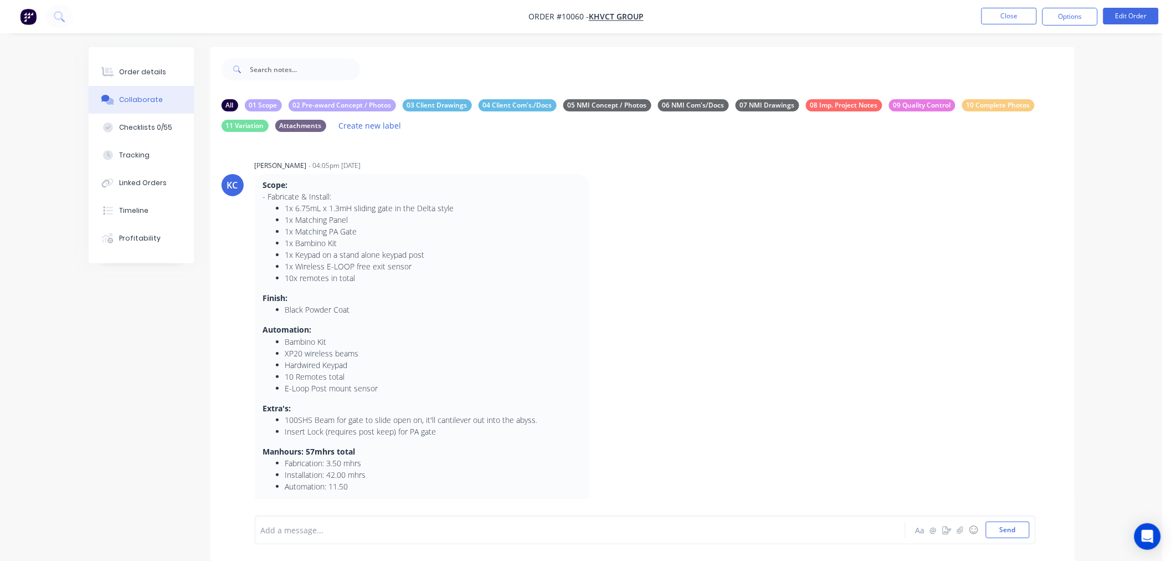
type textarea "x"
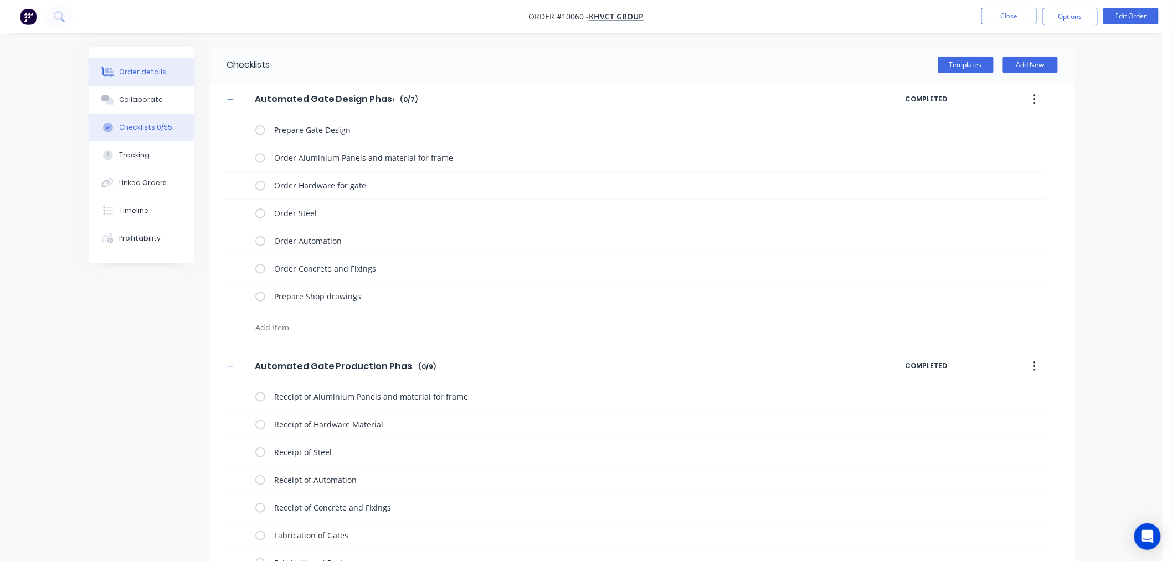
click at [132, 69] on div "Order details" at bounding box center [142, 72] width 47 height 10
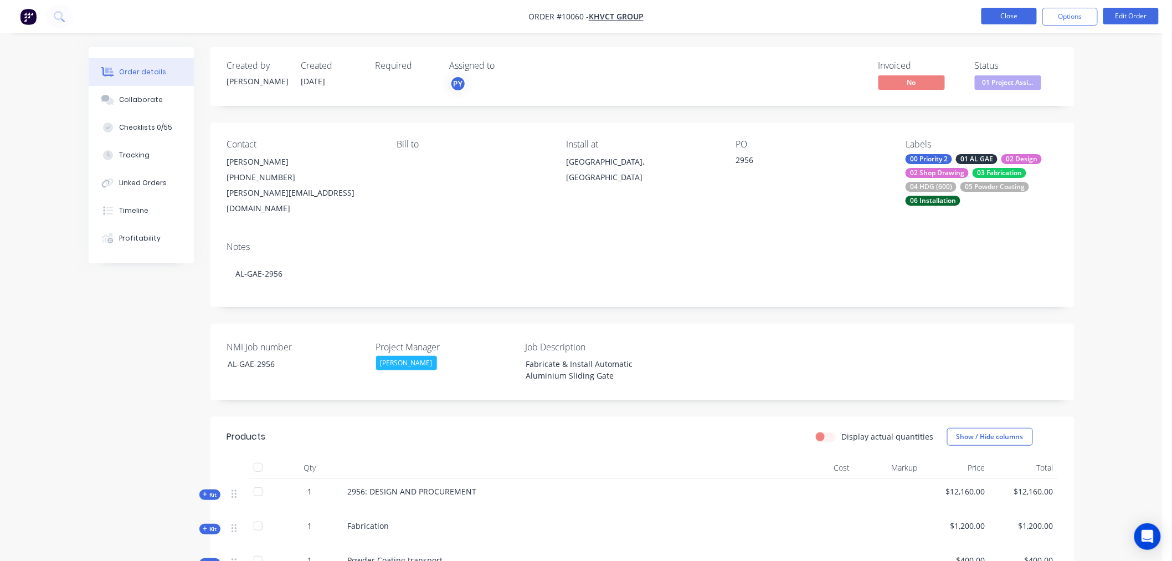
click at [1001, 17] on button "Close" at bounding box center [1008, 16] width 55 height 17
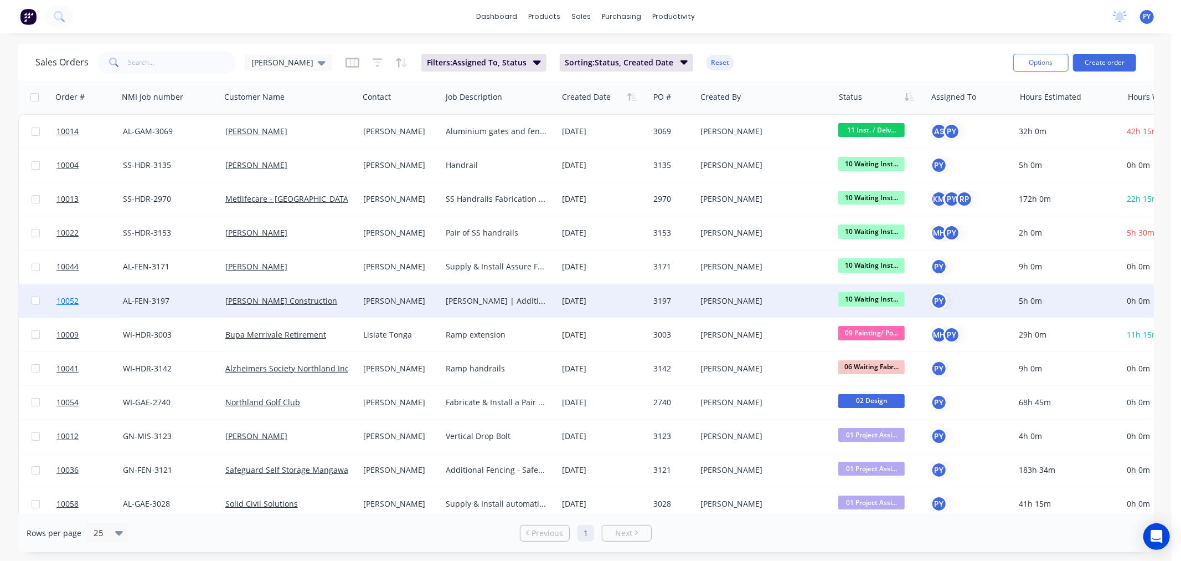
click at [69, 299] on span "10052" at bounding box center [67, 300] width 22 height 11
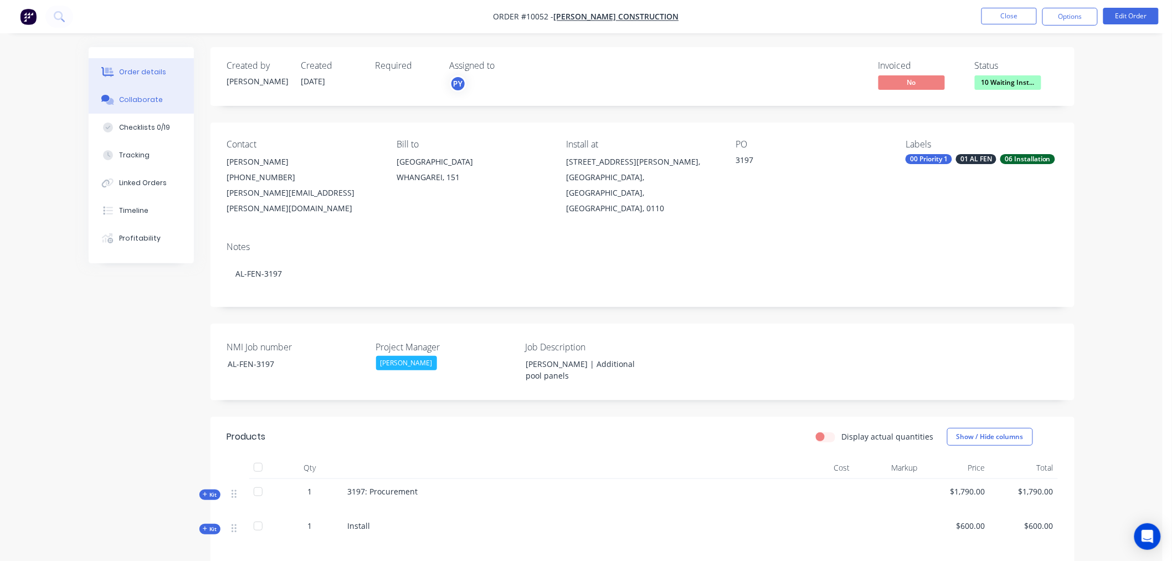
click at [136, 100] on div "Collaborate" at bounding box center [141, 100] width 44 height 10
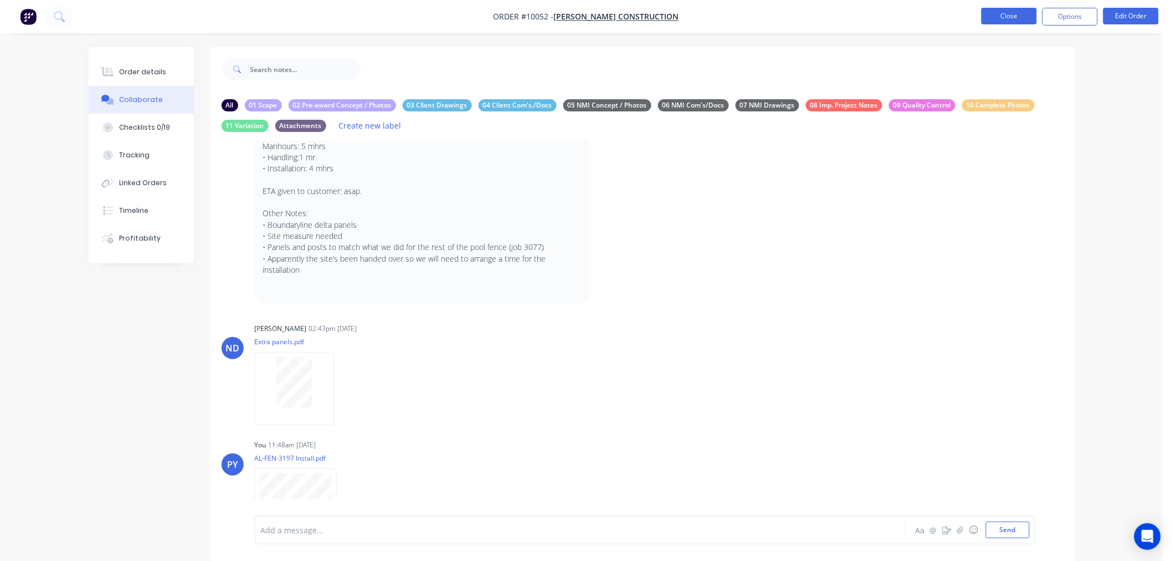
click at [1004, 20] on button "Close" at bounding box center [1008, 16] width 55 height 17
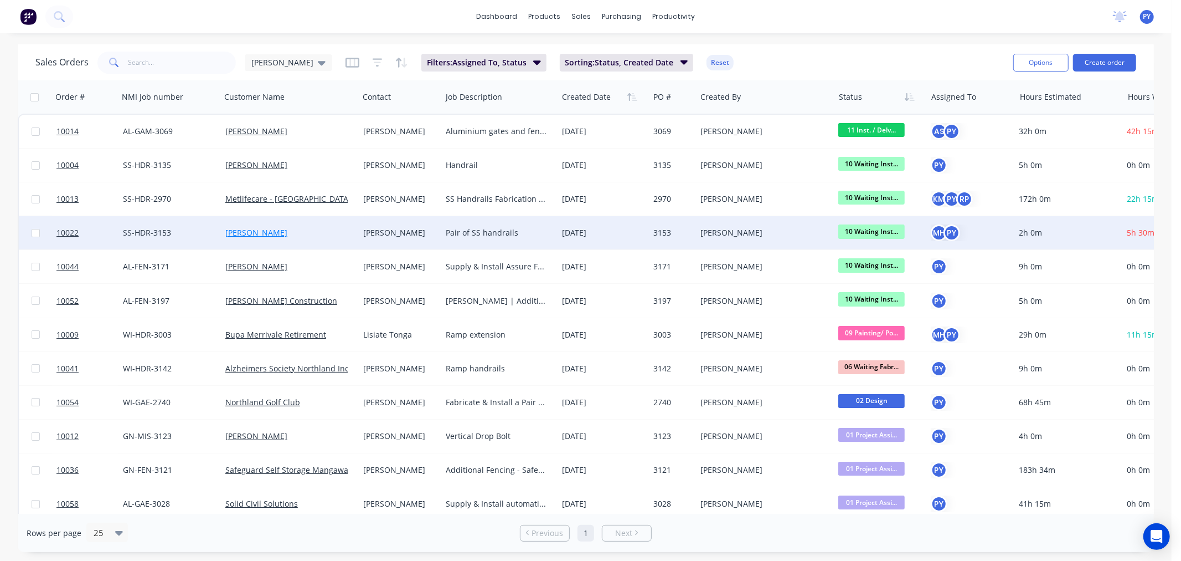
click at [252, 231] on link "[PERSON_NAME]" at bounding box center [256, 232] width 62 height 11
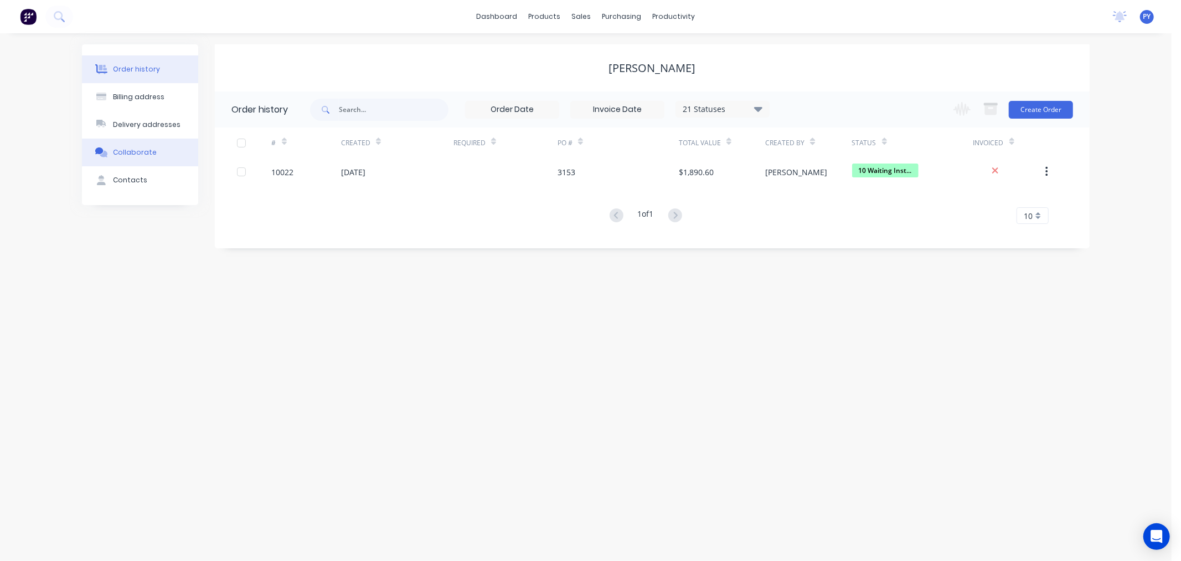
click at [137, 150] on div "Collaborate" at bounding box center [135, 152] width 44 height 10
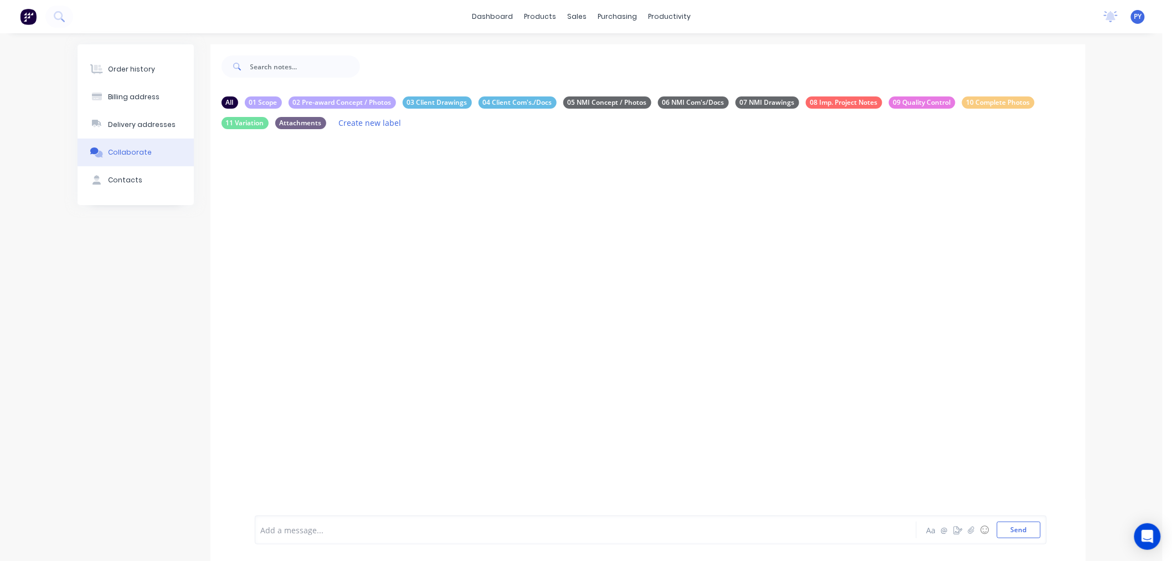
click at [123, 151] on div "Collaborate" at bounding box center [130, 152] width 44 height 10
click at [123, 70] on div "Order history" at bounding box center [131, 69] width 47 height 10
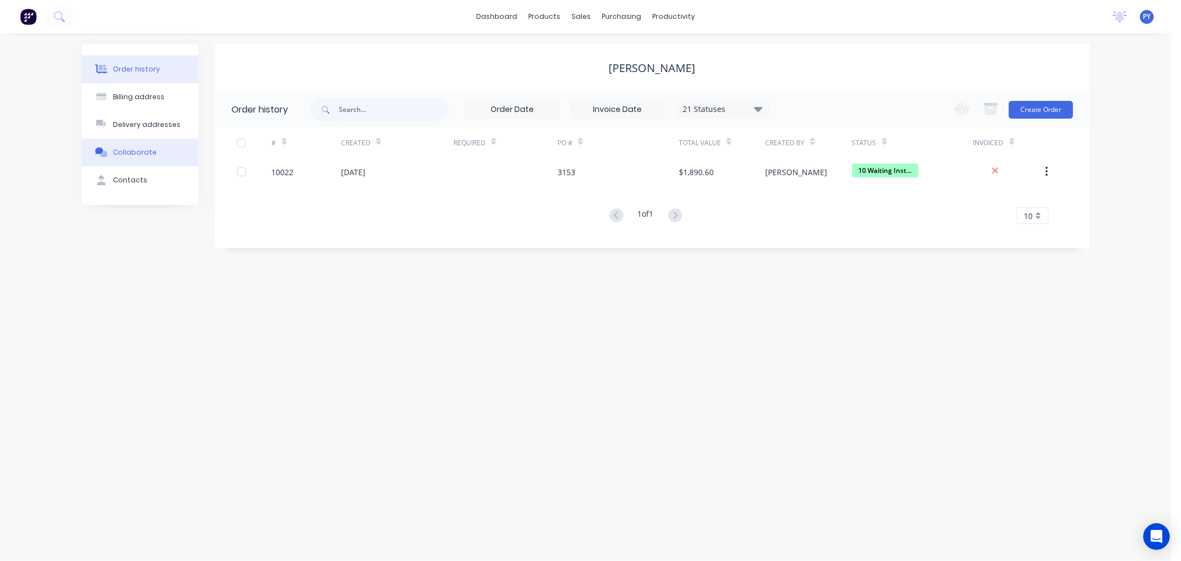
click at [129, 152] on div "Collaborate" at bounding box center [135, 152] width 44 height 10
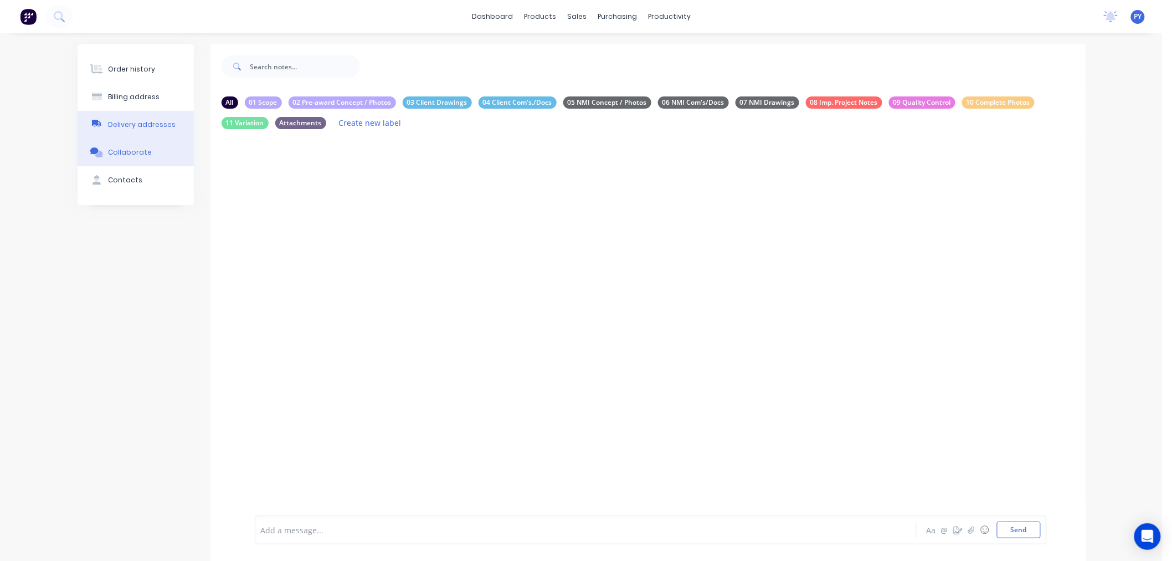
click at [124, 122] on div "Delivery addresses" at bounding box center [142, 125] width 68 height 10
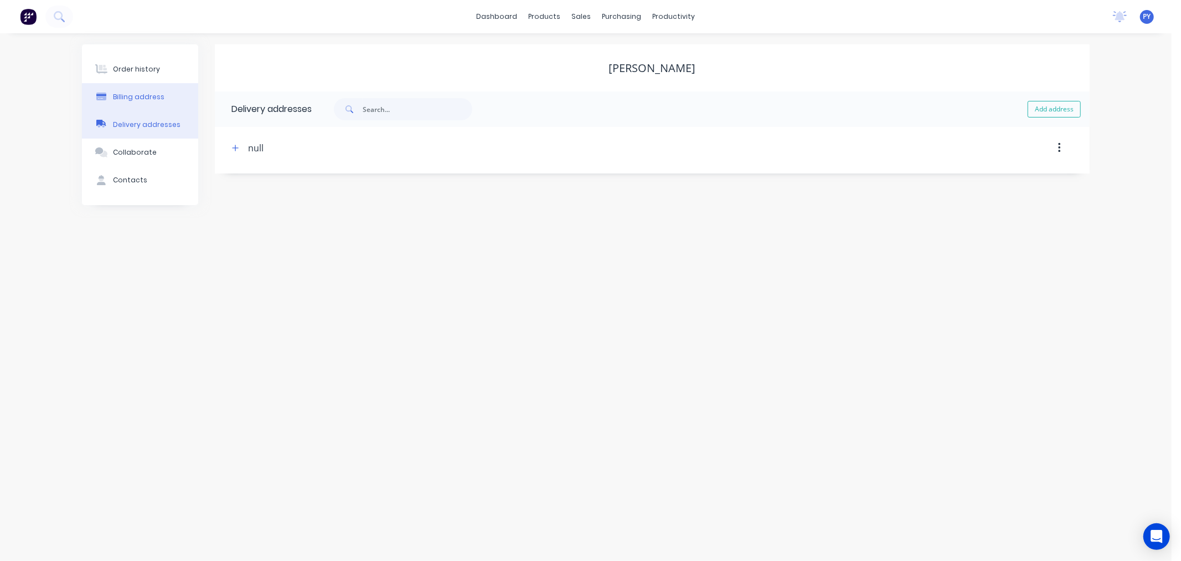
click at [127, 94] on div "Billing address" at bounding box center [139, 97] width 52 height 10
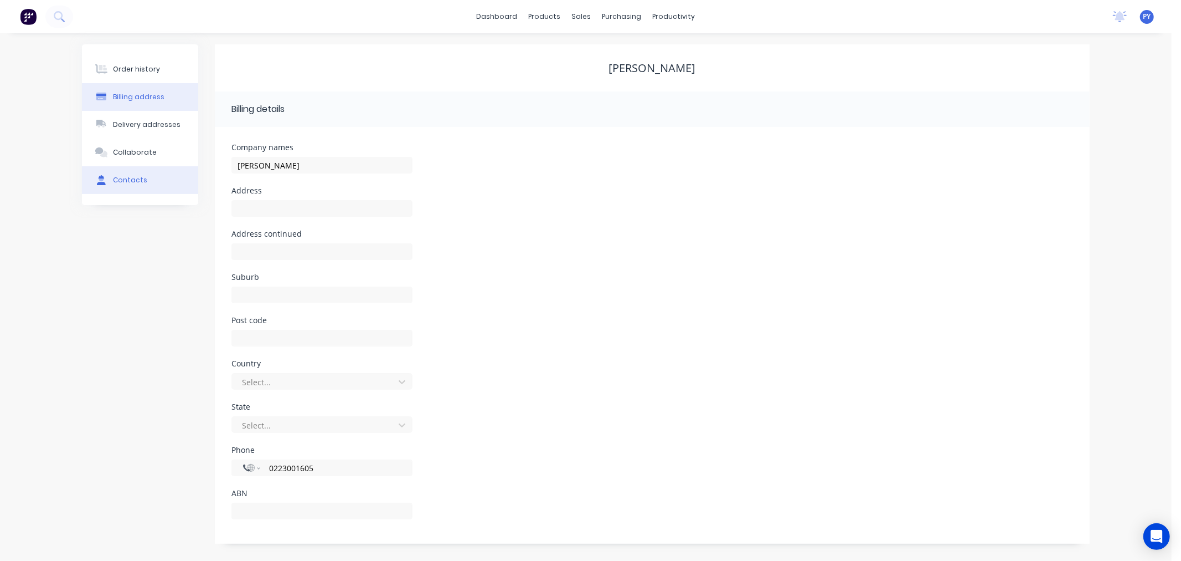
click at [134, 179] on div "Contacts" at bounding box center [130, 180] width 34 height 10
click at [594, 319] on div "Order history Billing address Delivery addresses Collaborate Contacts [PERSON_N…" at bounding box center [586, 296] width 1172 height 527
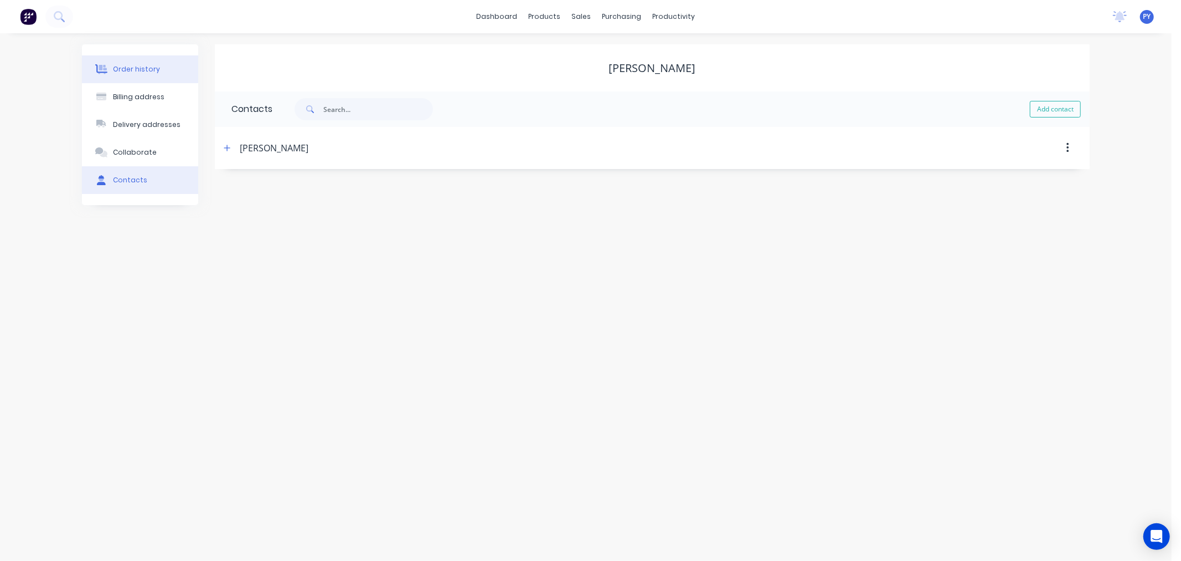
click at [136, 68] on div "Order history" at bounding box center [136, 69] width 47 height 10
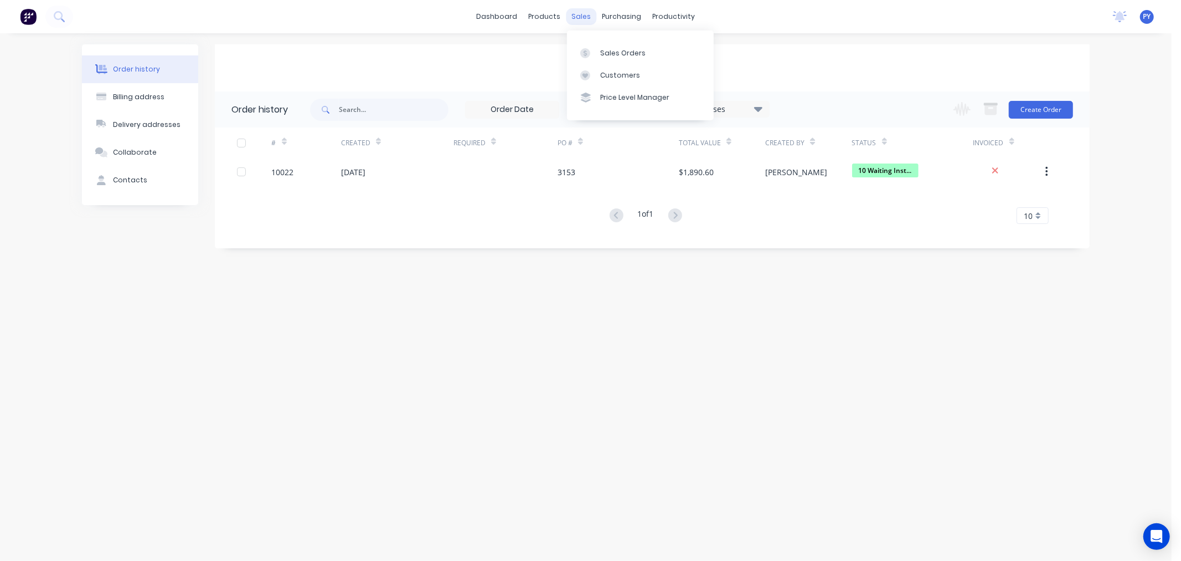
click at [573, 16] on div "sales" at bounding box center [582, 16] width 30 height 17
click at [619, 52] on div "Sales Orders" at bounding box center [622, 53] width 45 height 10
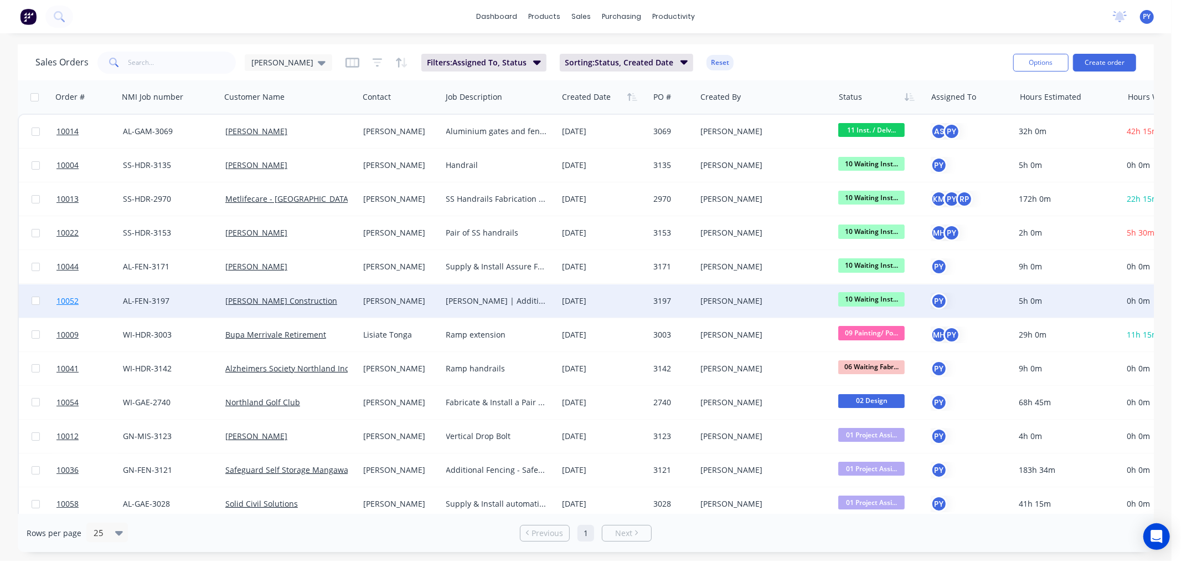
click at [65, 301] on span "10052" at bounding box center [67, 300] width 22 height 11
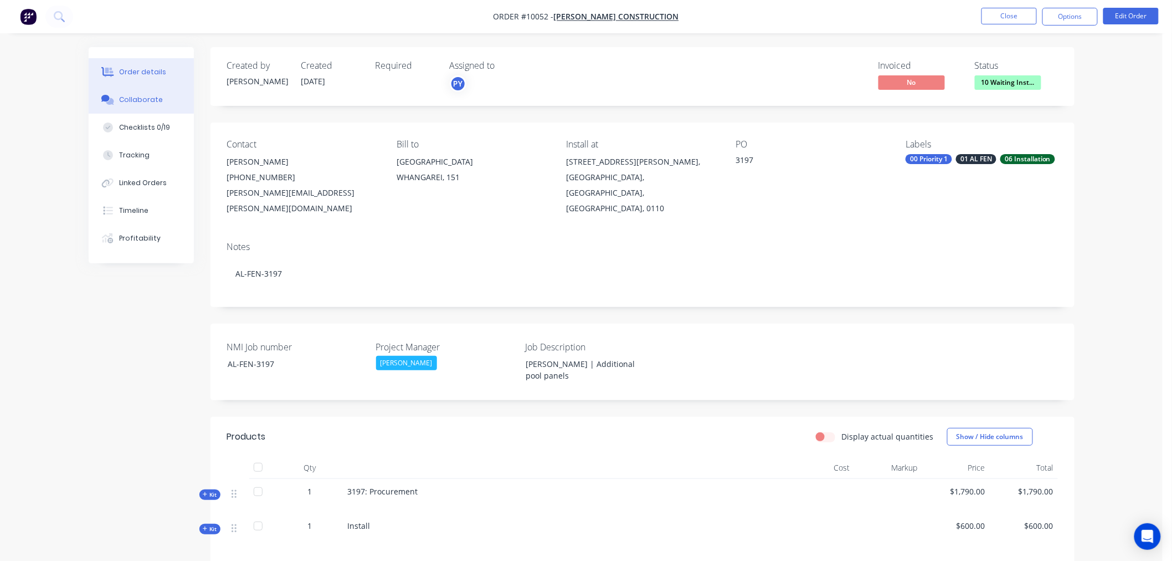
click at [130, 102] on div "Collaborate" at bounding box center [141, 100] width 44 height 10
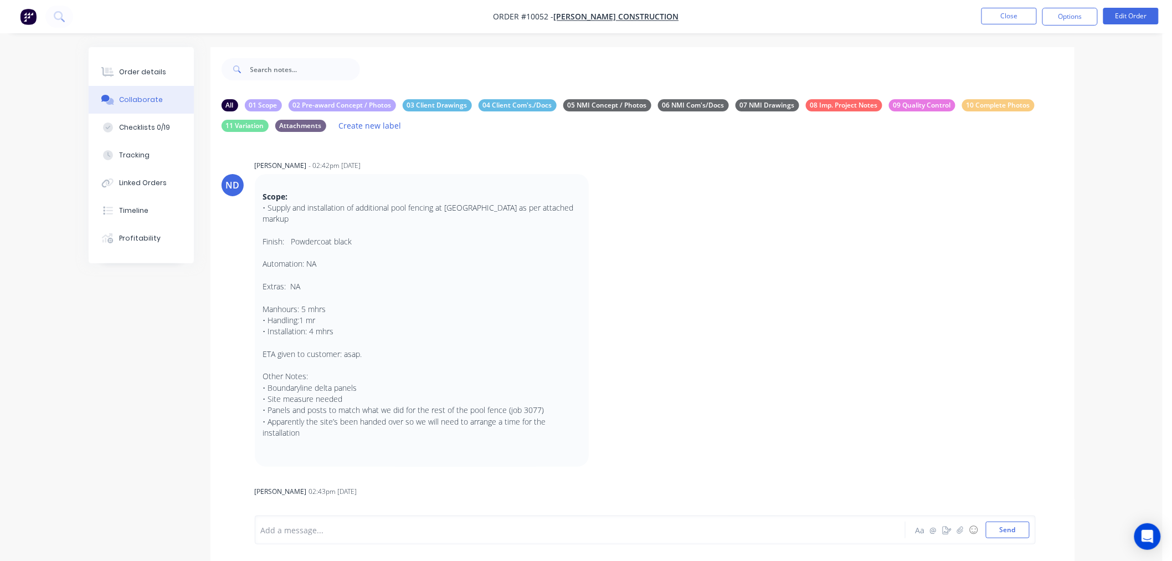
click at [264, 529] on div at bounding box center [549, 530] width 576 height 12
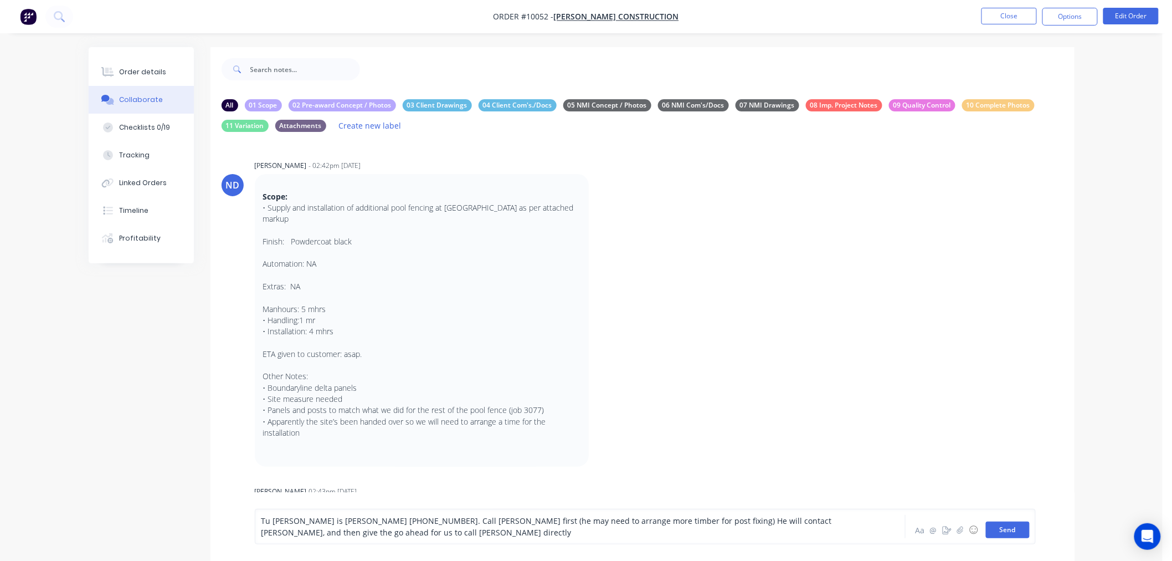
click at [1001, 532] on button "Send" at bounding box center [1008, 529] width 44 height 17
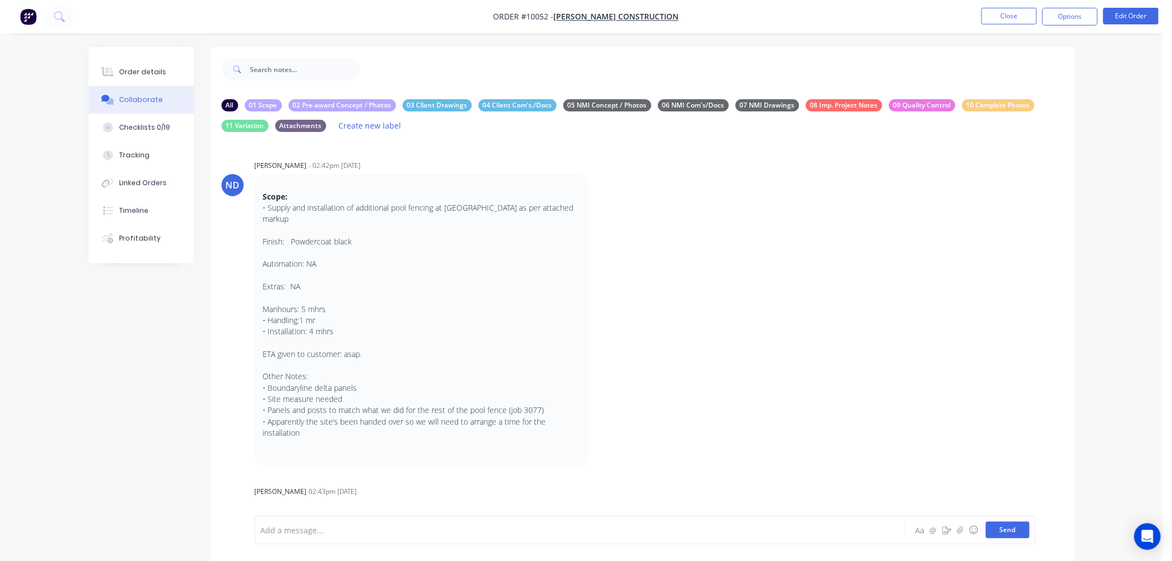
scroll to position [163, 0]
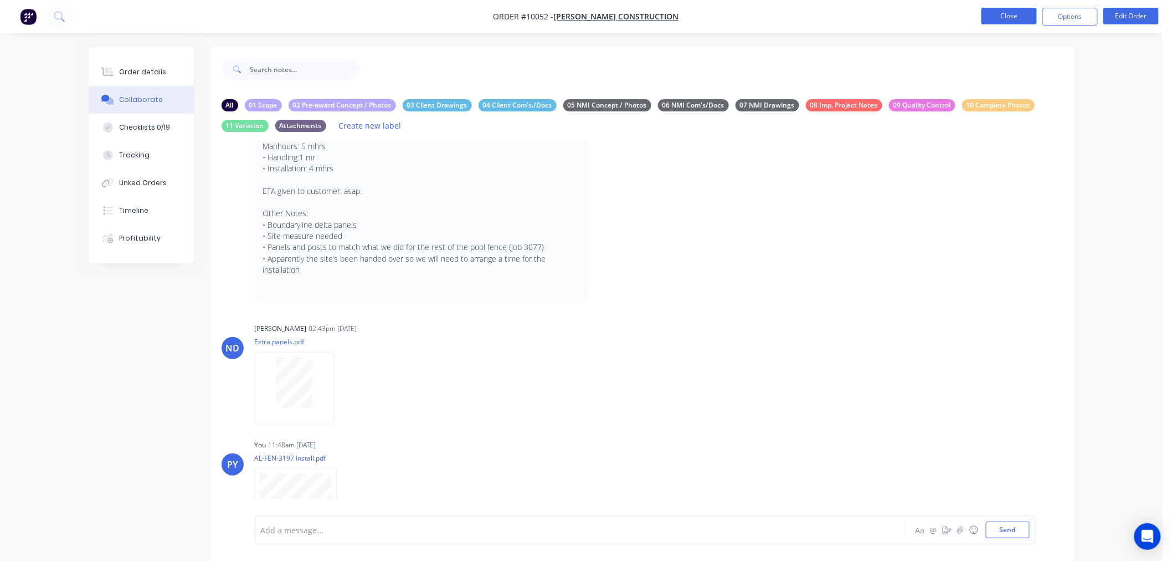
click at [1005, 14] on button "Close" at bounding box center [1008, 16] width 55 height 17
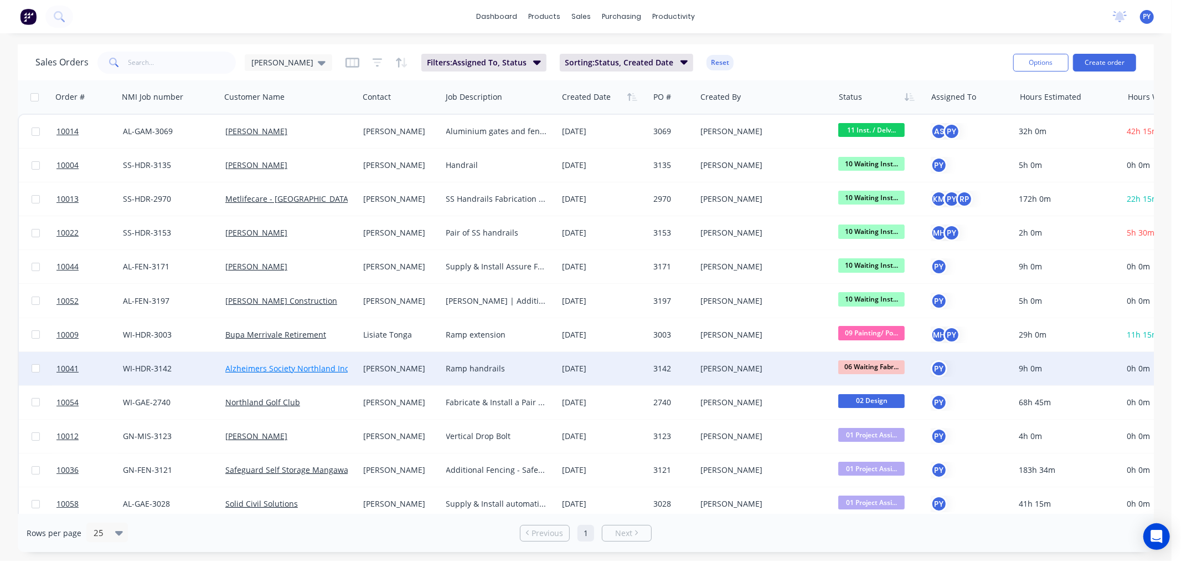
click at [247, 364] on link "Alzheimers Society Northland Inc" at bounding box center [287, 368] width 124 height 11
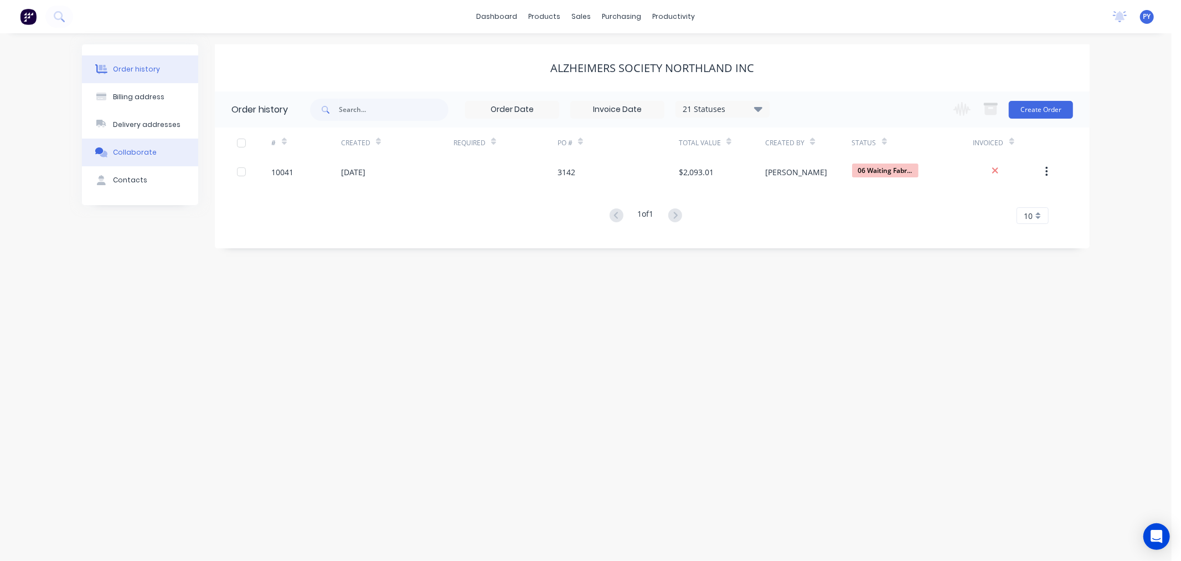
click at [127, 150] on div "Collaborate" at bounding box center [135, 152] width 44 height 10
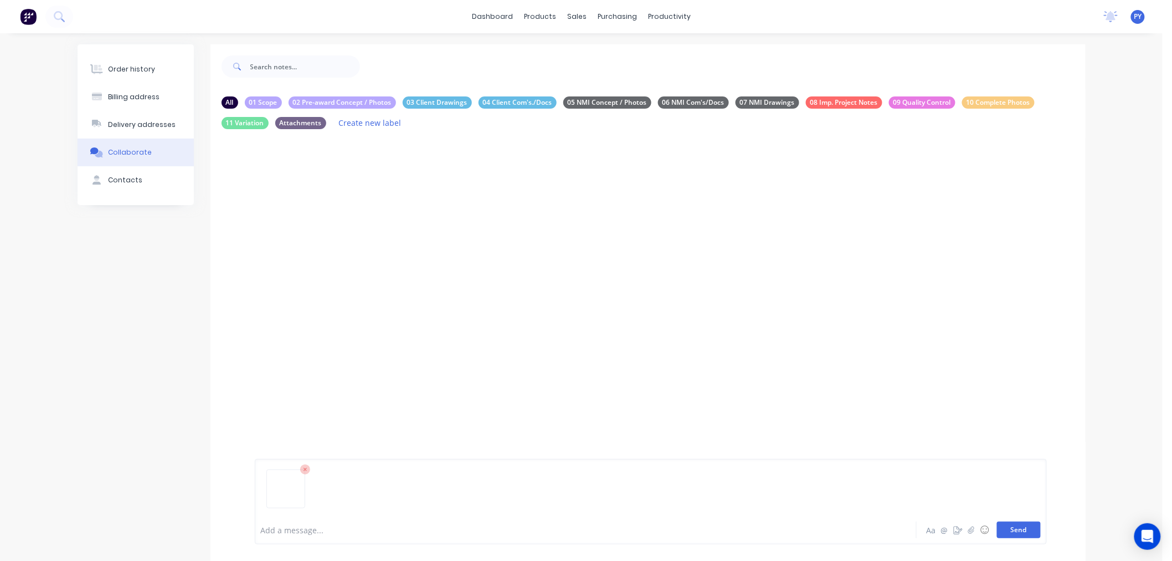
click at [1015, 531] on button "Send" at bounding box center [1019, 529] width 44 height 17
